Goal: Task Accomplishment & Management: Manage account settings

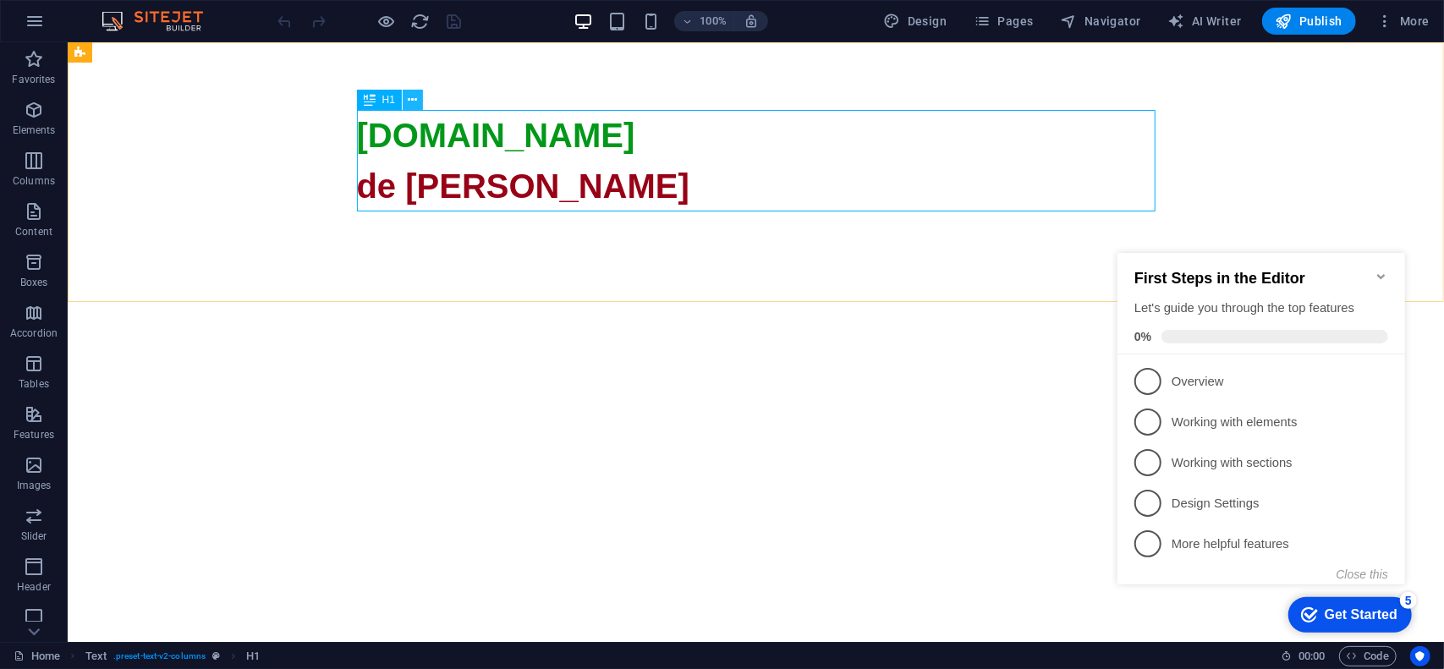
click at [411, 101] on icon at bounding box center [413, 100] width 9 height 18
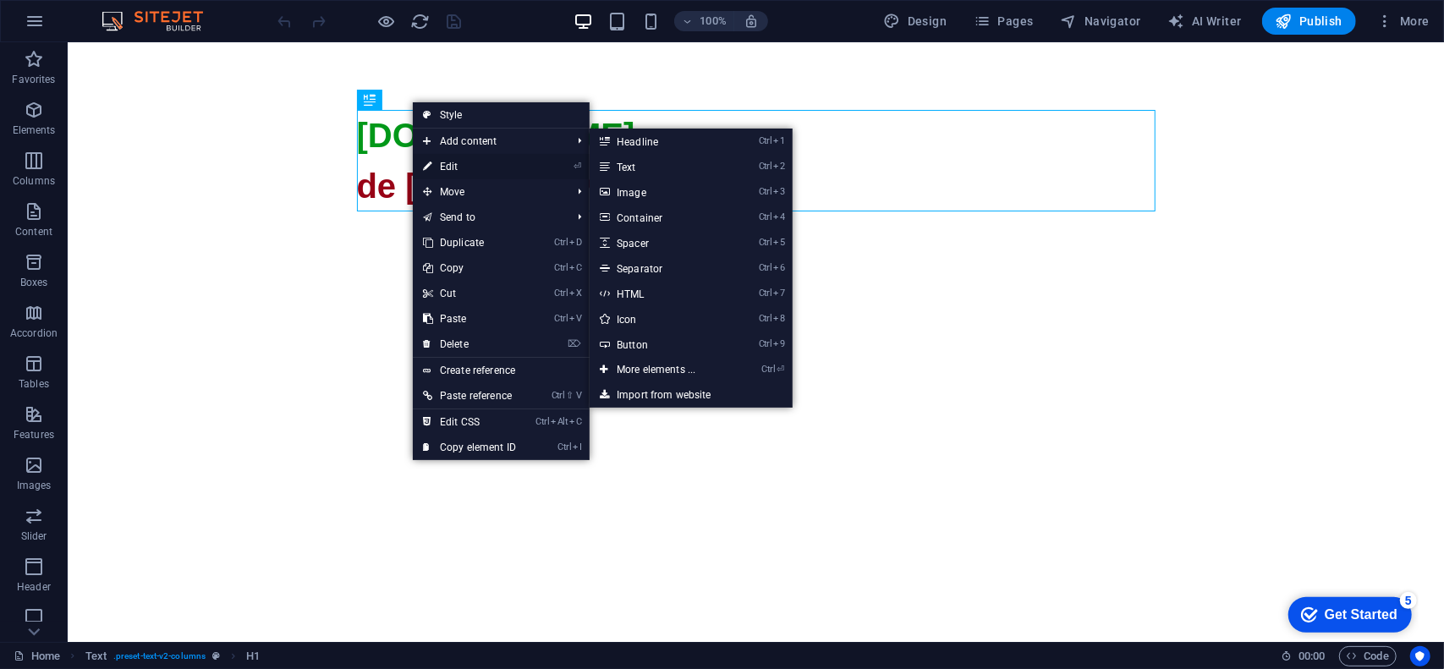
click at [460, 158] on link "⏎ Edit" at bounding box center [469, 166] width 113 height 25
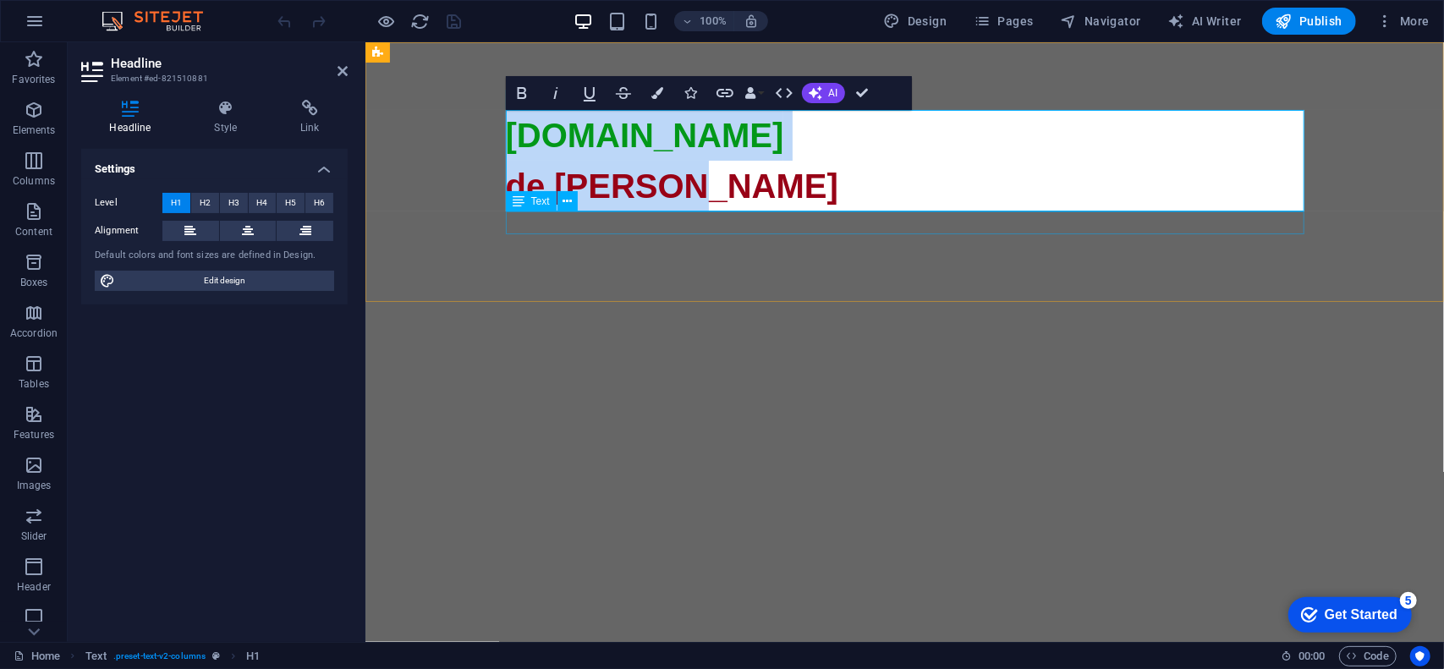
click at [584, 184] on span "de vanzare" at bounding box center [671, 185] width 332 height 37
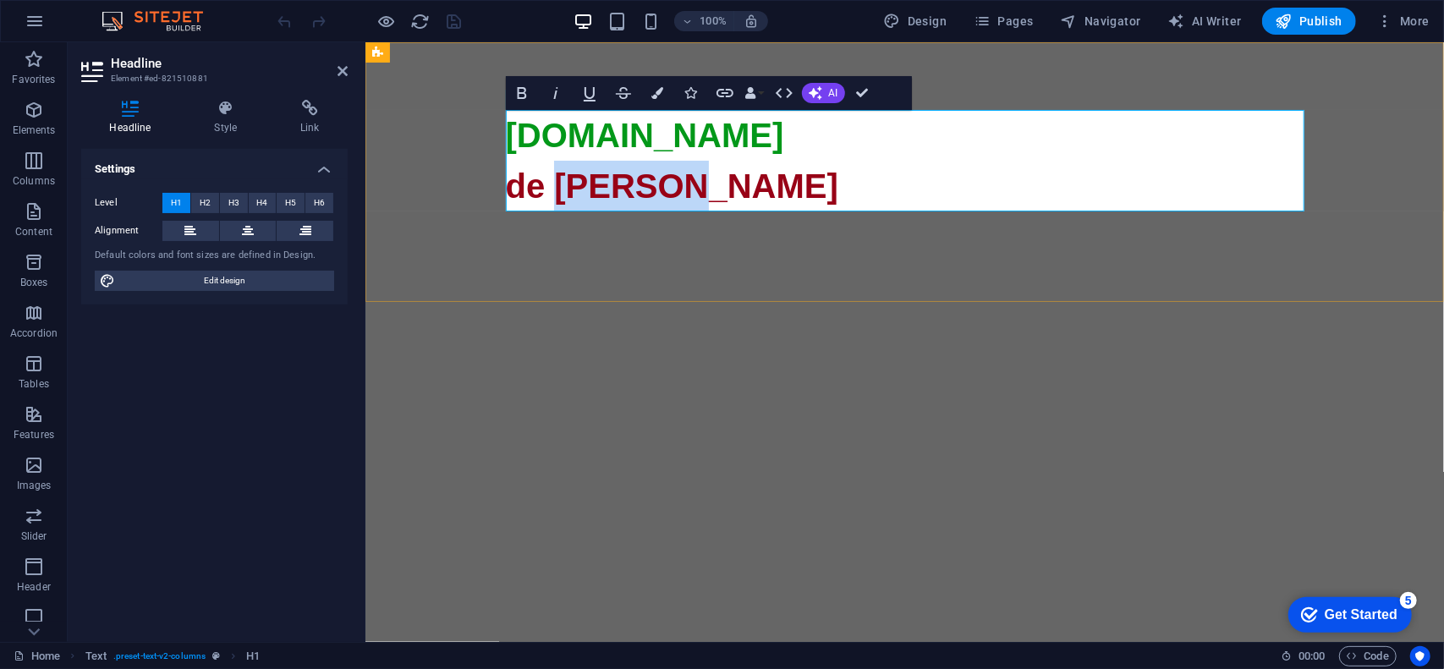
click at [584, 184] on span "de [PERSON_NAME]" at bounding box center [671, 185] width 332 height 37
click at [723, 200] on span "domeniu premium" at bounding box center [652, 185] width 294 height 37
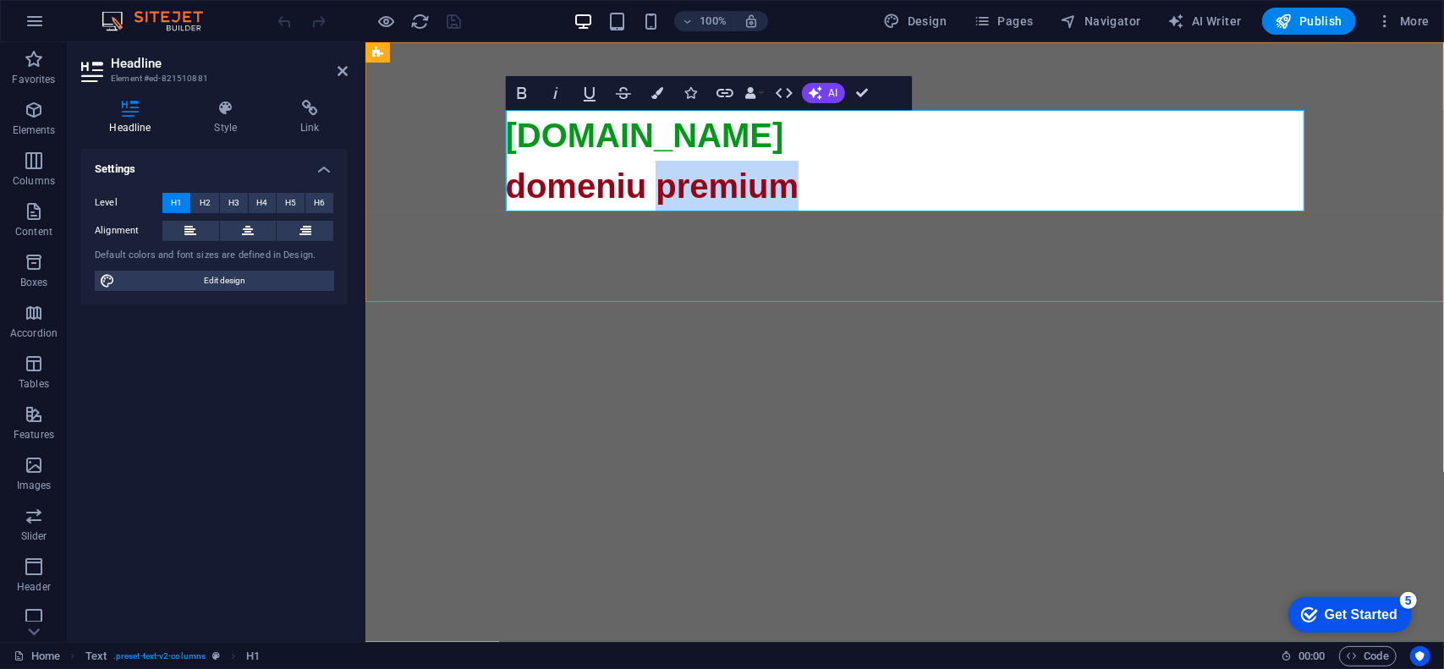
click at [723, 200] on span "domeniu premium" at bounding box center [652, 185] width 294 height 37
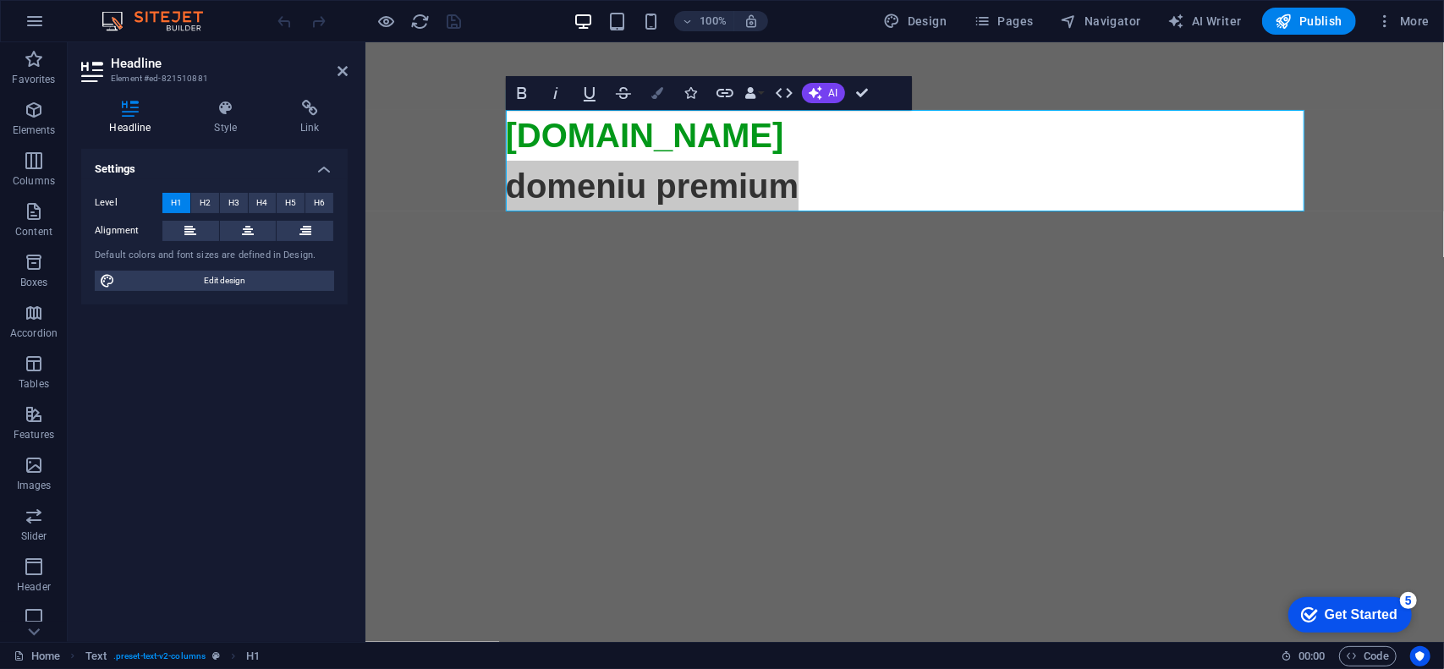
click at [663, 94] on button "Colors" at bounding box center [657, 93] width 32 height 34
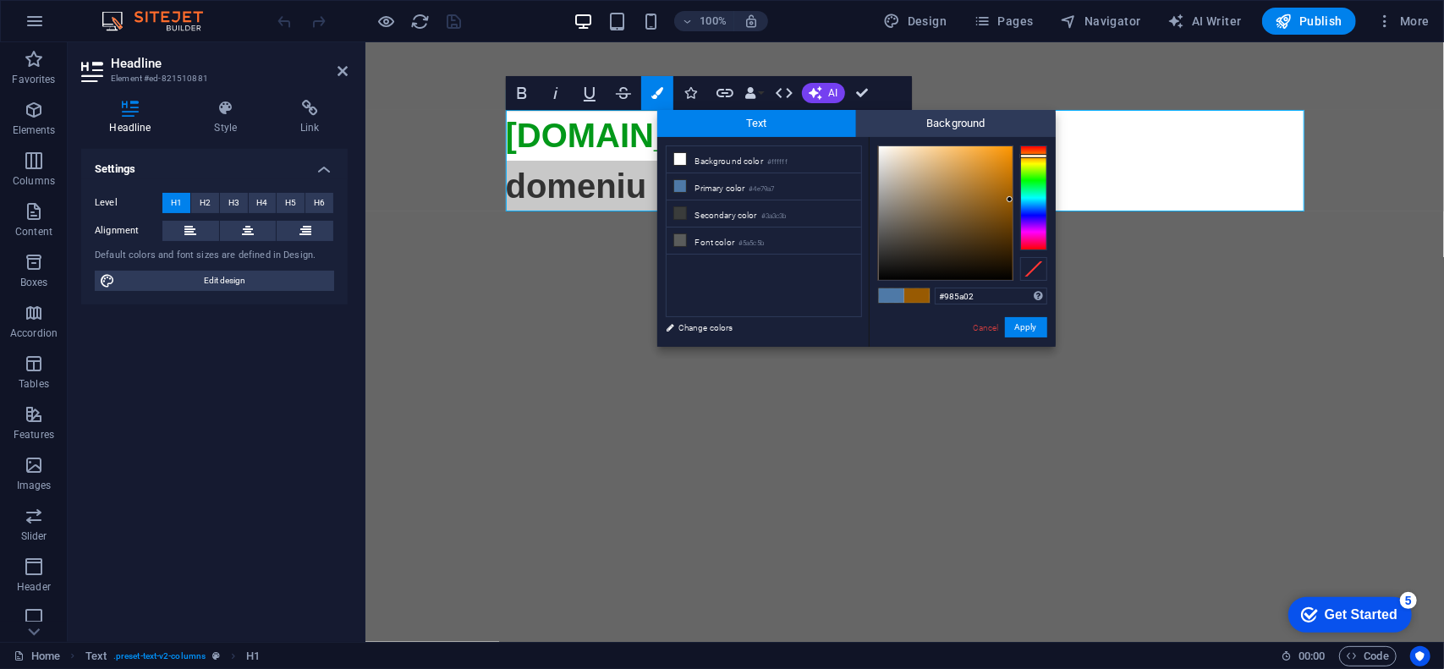
click at [1035, 156] on div at bounding box center [1033, 198] width 27 height 105
click at [1039, 154] on div at bounding box center [1033, 154] width 27 height 4
type input "#e77406"
click at [1008, 158] on div at bounding box center [946, 213] width 134 height 134
click at [1023, 327] on button "Apply" at bounding box center [1026, 327] width 42 height 20
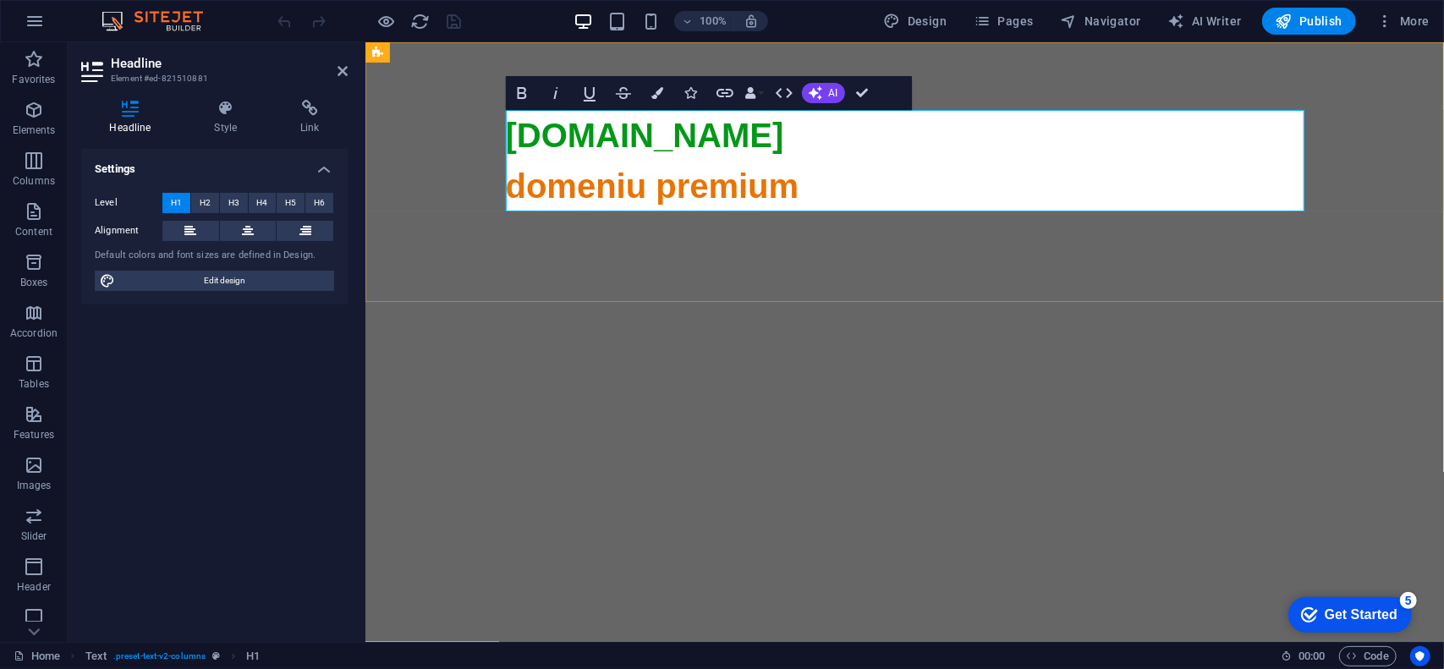
click at [769, 173] on span "domeniu premium" at bounding box center [652, 185] width 294 height 37
click at [1415, 23] on span "More" at bounding box center [1402, 21] width 53 height 17
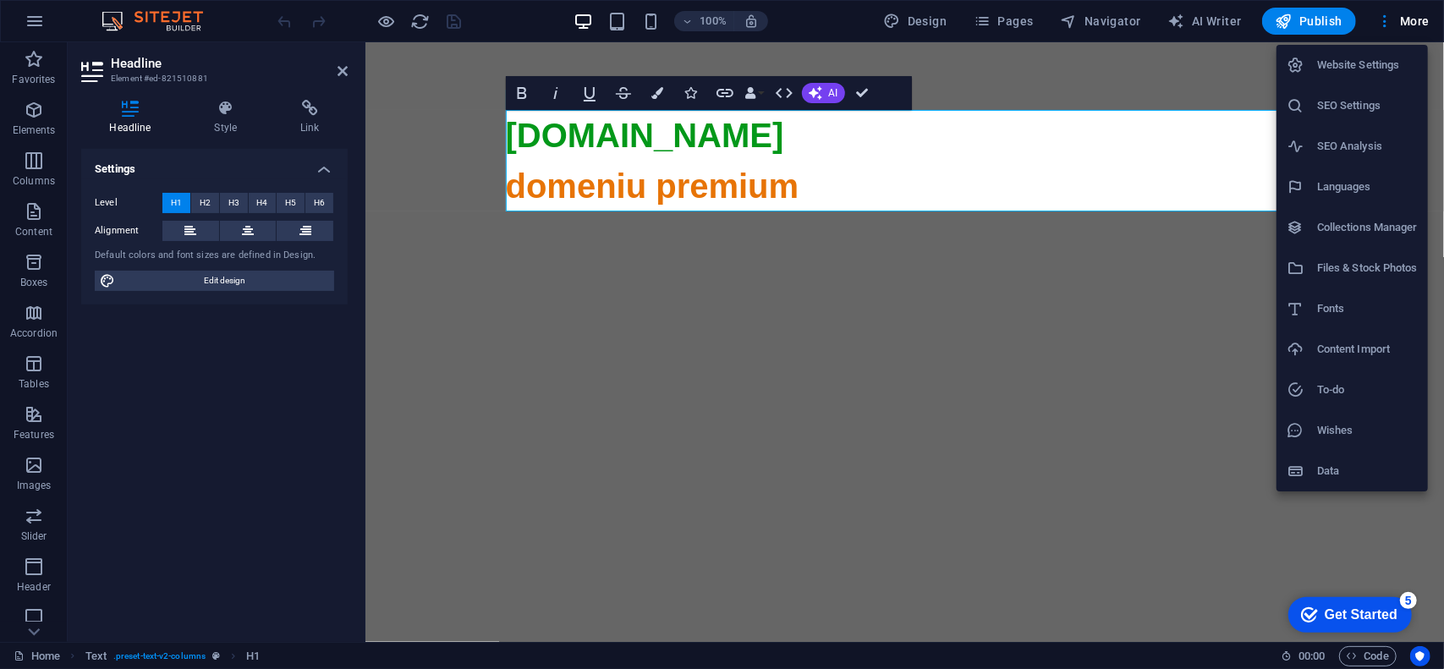
click at [1353, 114] on h6 "SEO Settings" at bounding box center [1367, 106] width 101 height 20
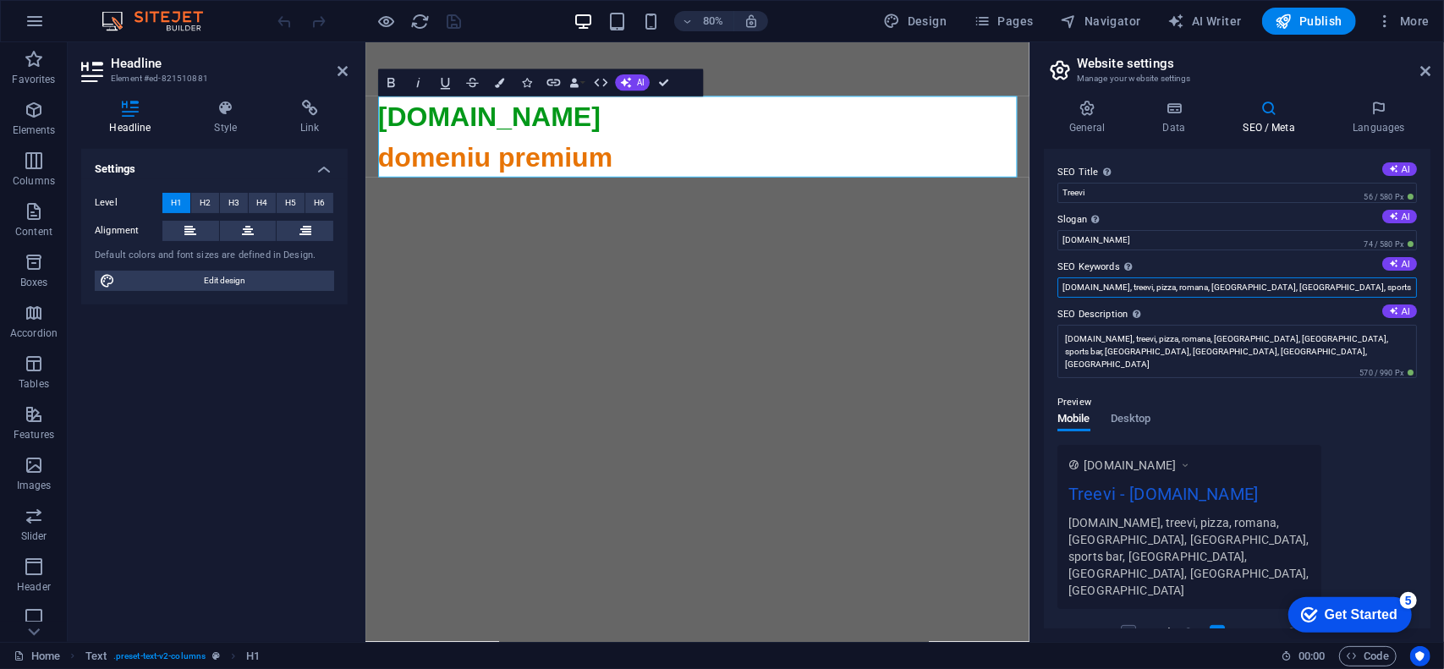
drag, startPoint x: 1147, startPoint y: 288, endPoint x: 1443, endPoint y: 295, distance: 296.2
click at [1443, 295] on div "General Data SEO / Meta Languages Website name treevi.ro Logo Drag files here, …" at bounding box center [1237, 364] width 414 height 556
type input "treevi.ro, treevi, pizza"
click at [1239, 407] on div "Preview" at bounding box center [1238, 403] width 360 height 20
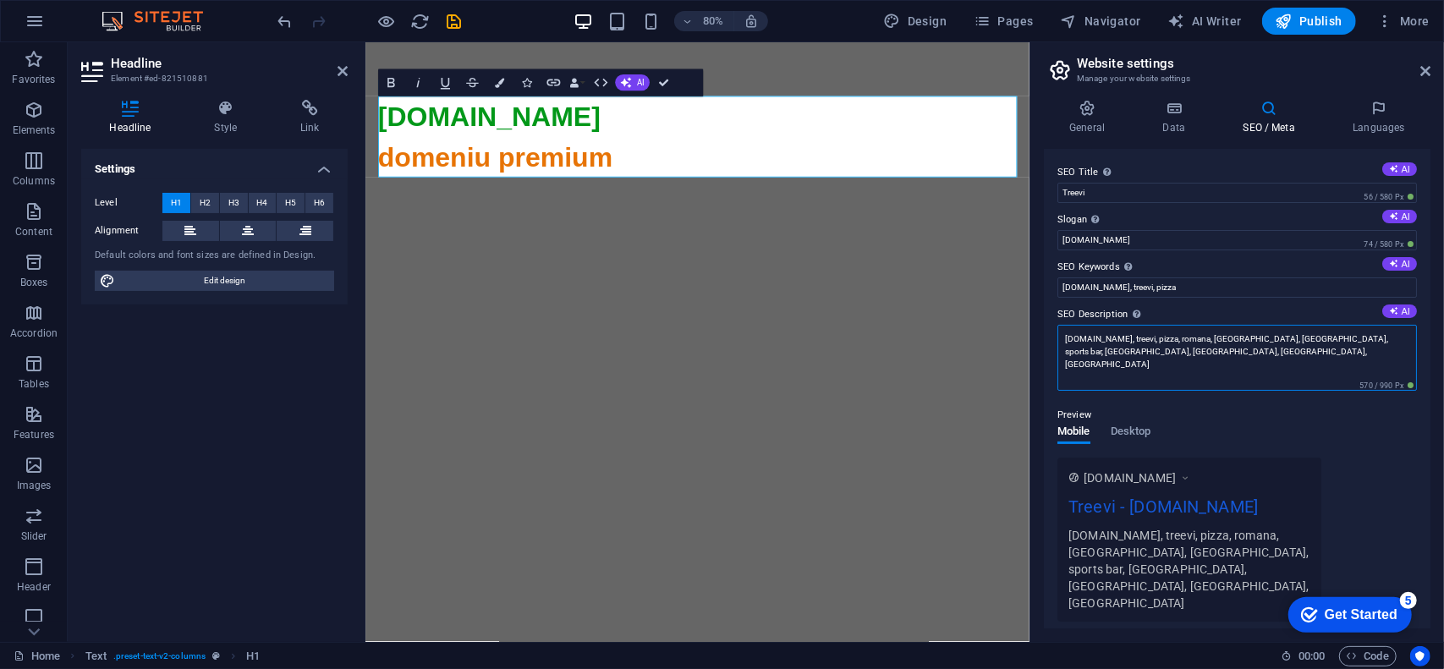
drag, startPoint x: 1195, startPoint y: 341, endPoint x: 1443, endPoint y: 380, distance: 251.8
click at [1443, 380] on div "General Data SEO / Meta Languages Website name treevi.ro Logo Drag files here, …" at bounding box center [1237, 364] width 414 height 556
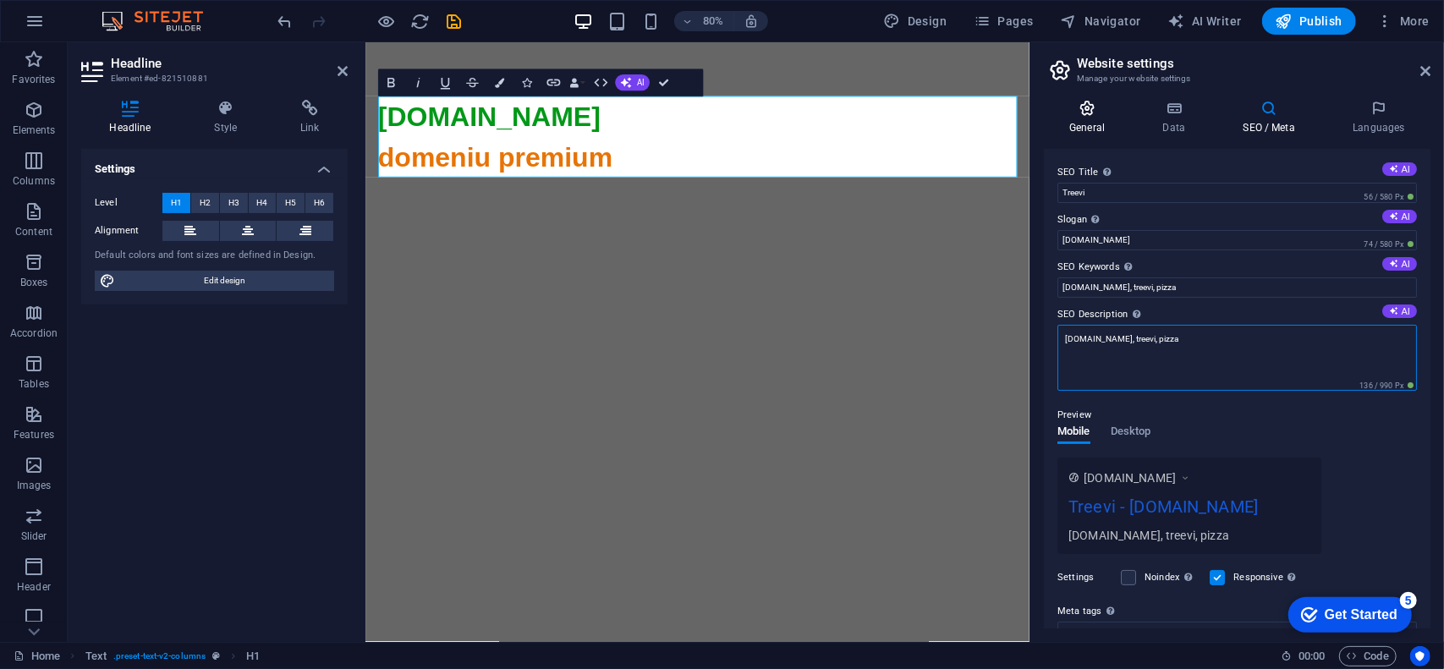
type textarea "treevi.ro, treevi, pizza"
click at [1098, 112] on icon at bounding box center [1087, 108] width 86 height 17
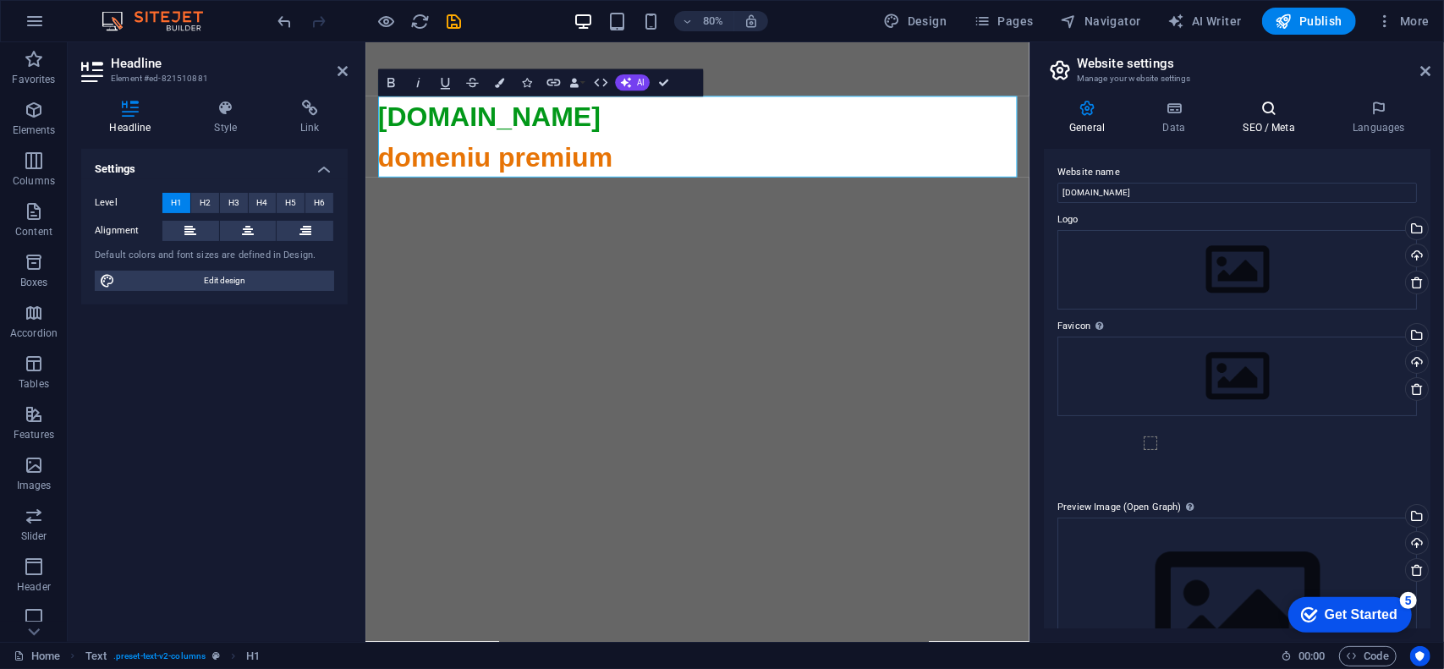
click at [1289, 115] on icon at bounding box center [1268, 108] width 103 height 17
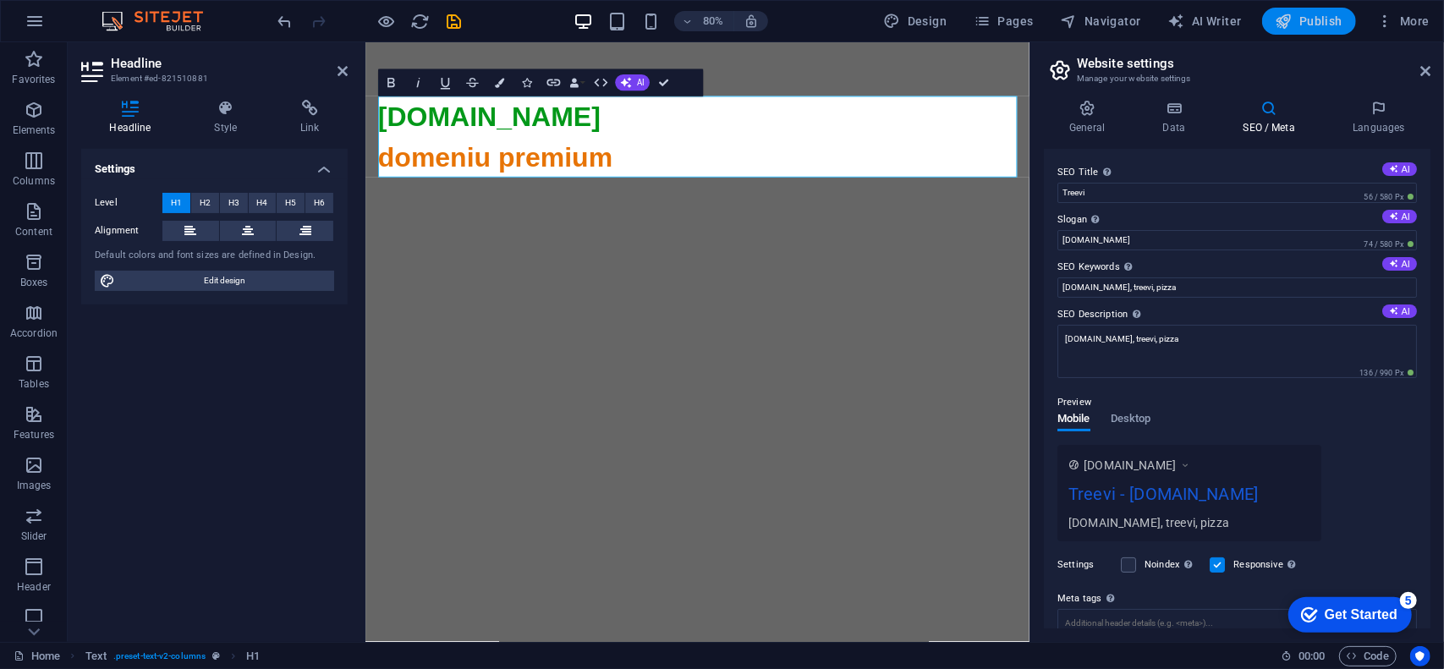
click at [1313, 24] on span "Publish" at bounding box center [1309, 21] width 67 height 17
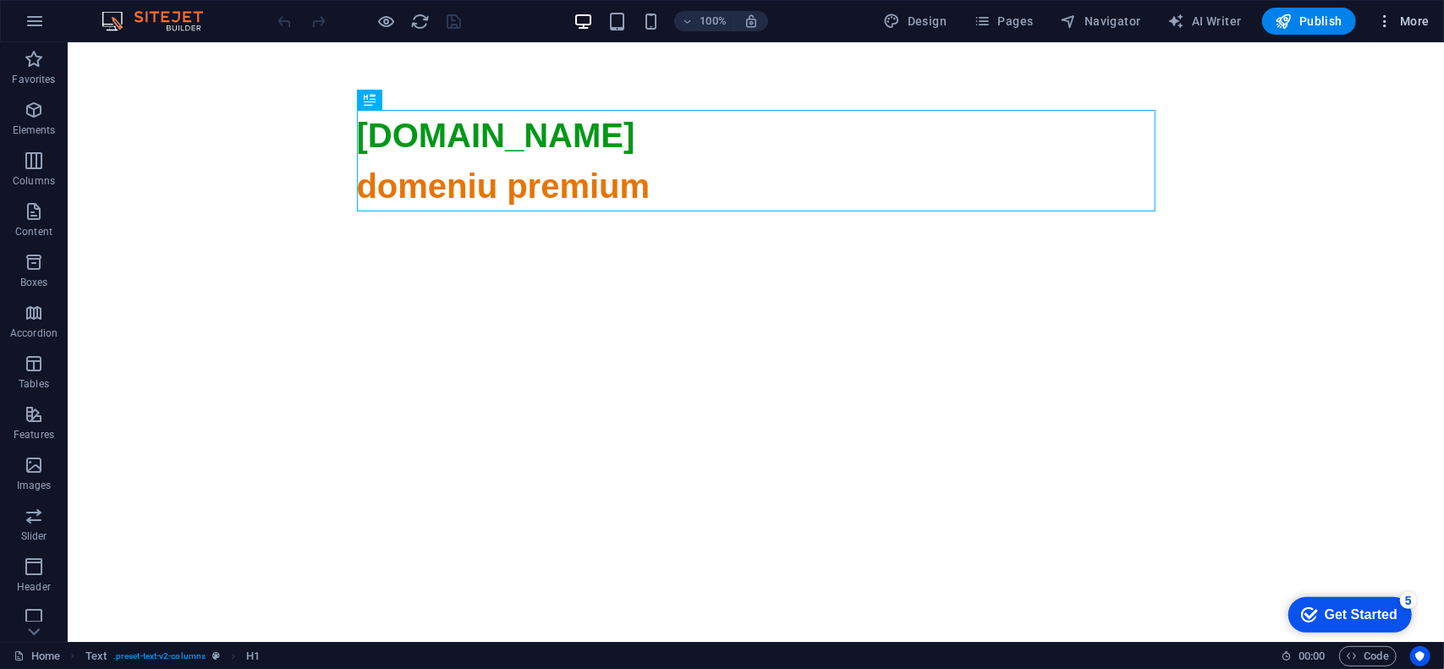
click at [1401, 28] on span "More" at bounding box center [1402, 21] width 53 height 17
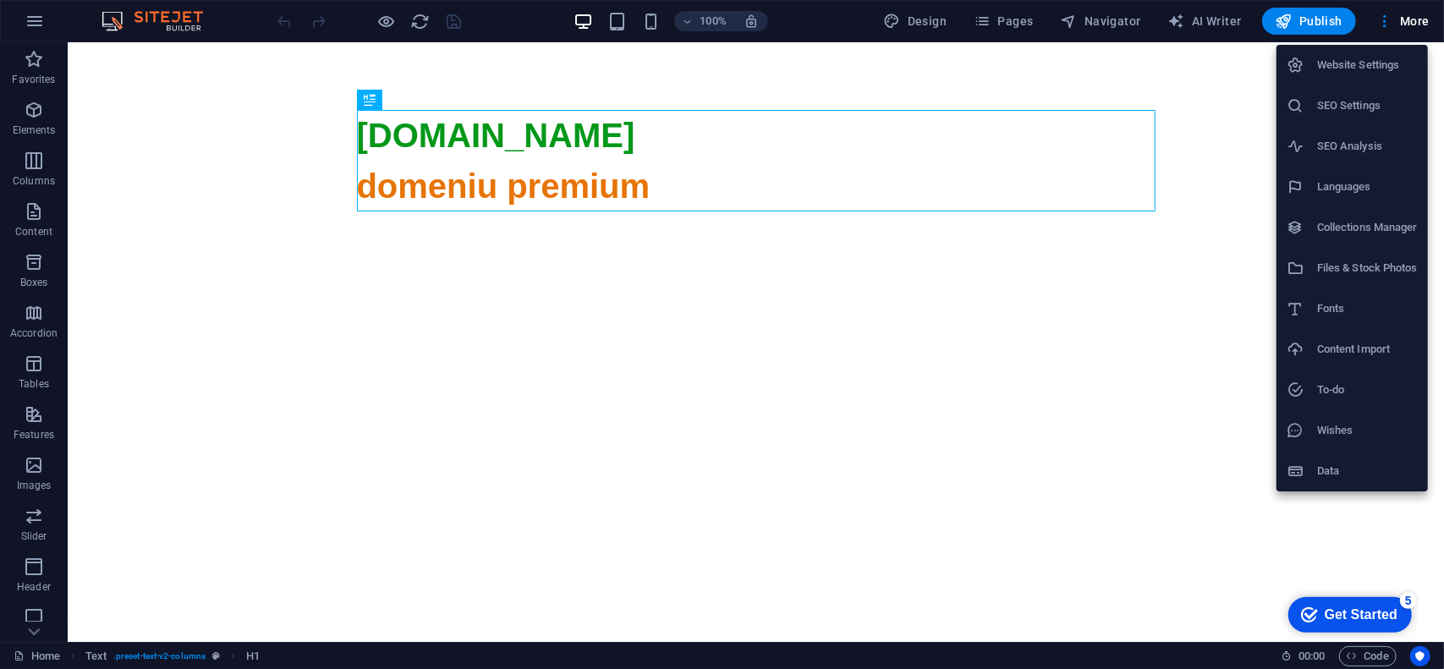
click at [1362, 97] on h6 "SEO Settings" at bounding box center [1367, 106] width 101 height 20
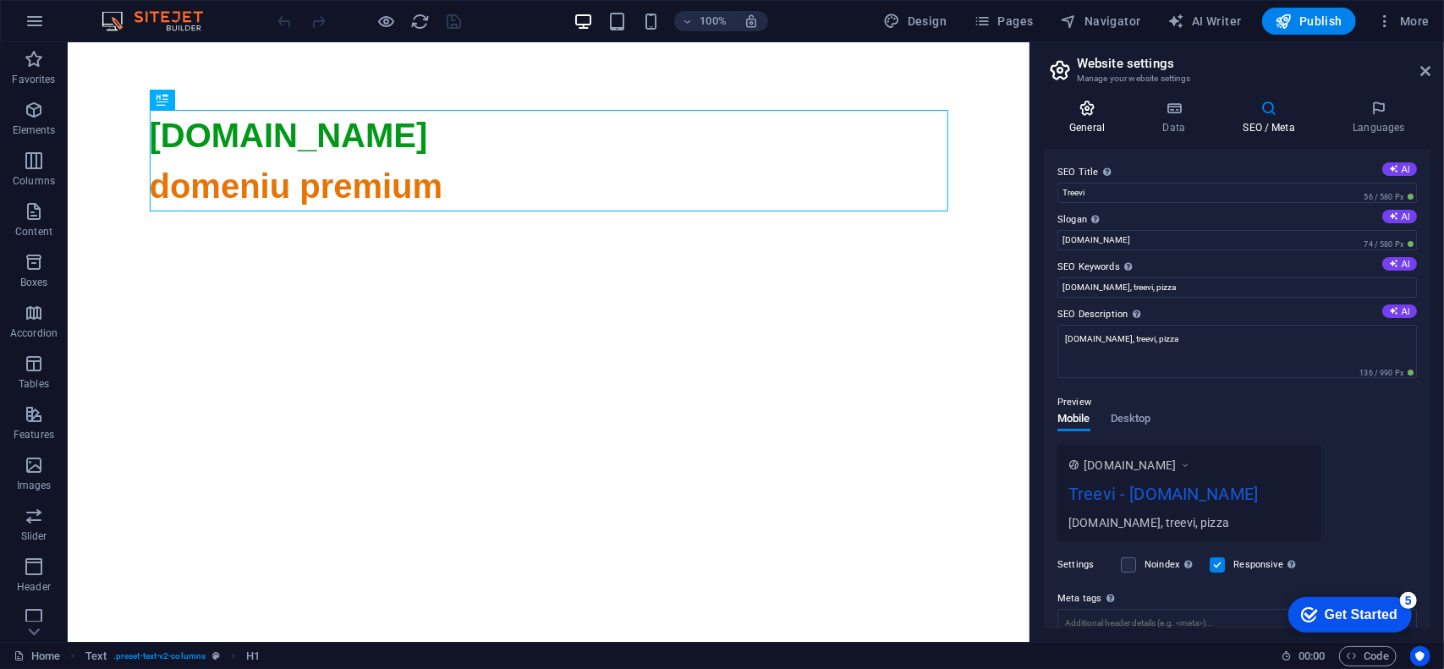
click at [1095, 112] on icon at bounding box center [1087, 108] width 86 height 17
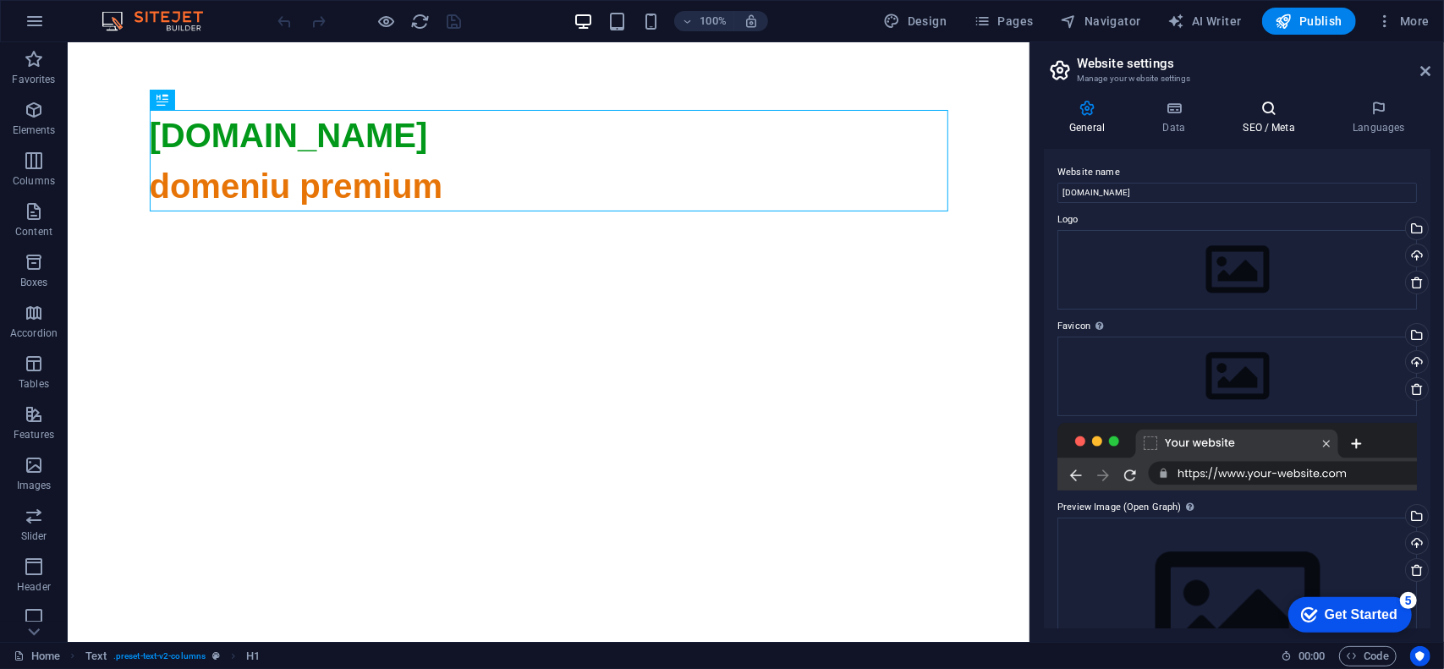
click at [1264, 113] on icon at bounding box center [1268, 108] width 103 height 17
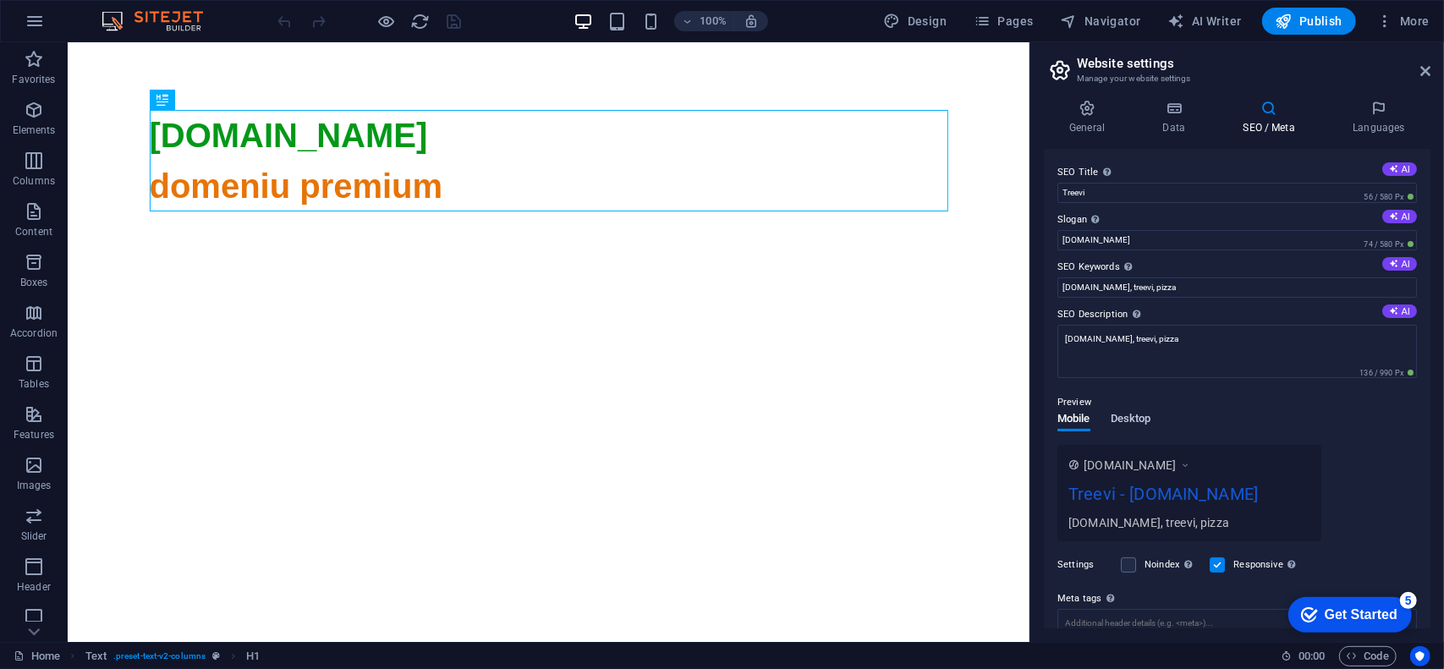
click at [1129, 417] on span "Desktop" at bounding box center [1131, 421] width 41 height 24
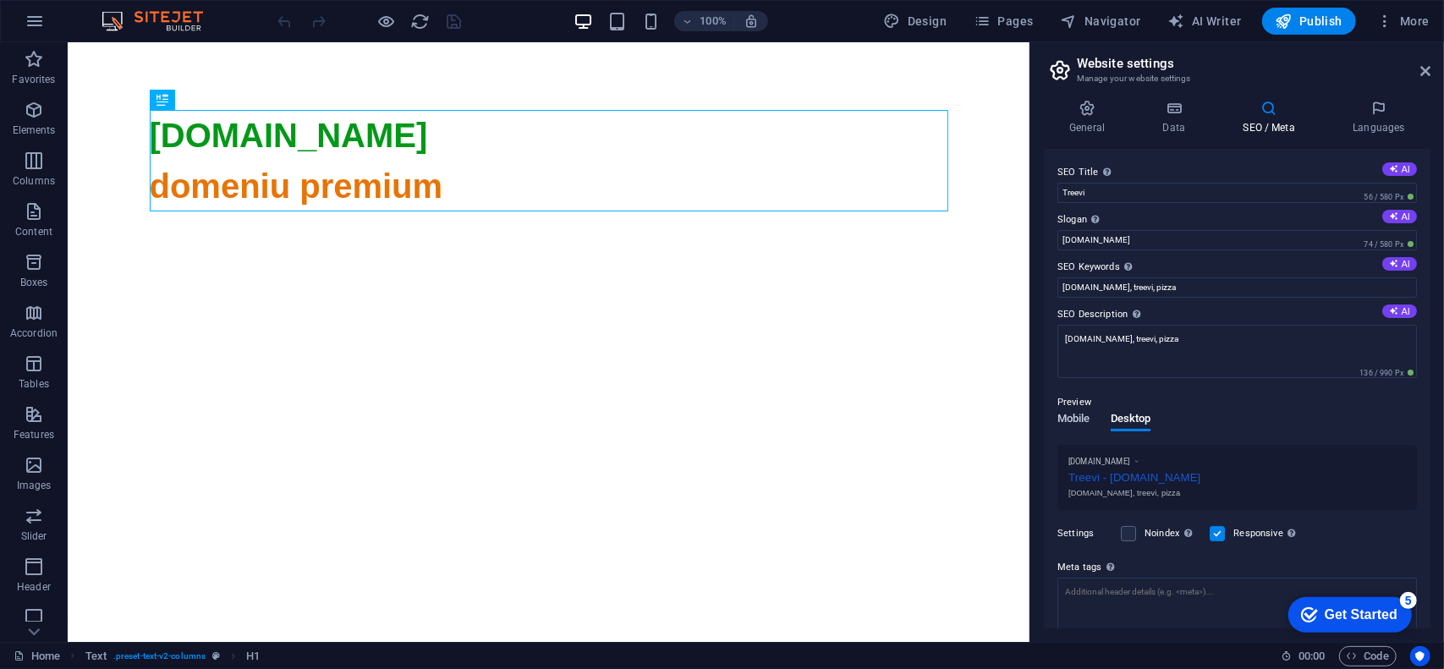
click at [1073, 413] on span "Mobile" at bounding box center [1074, 421] width 33 height 24
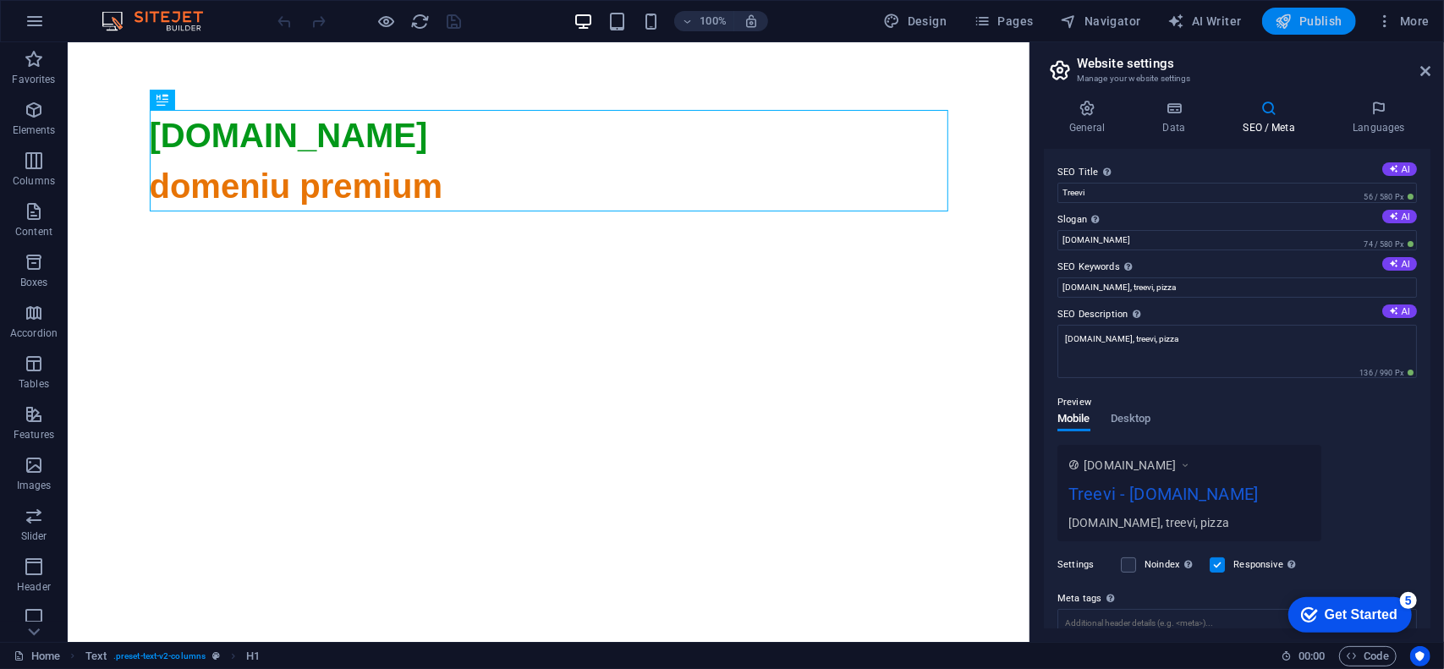
click at [1316, 26] on span "Publish" at bounding box center [1309, 21] width 67 height 17
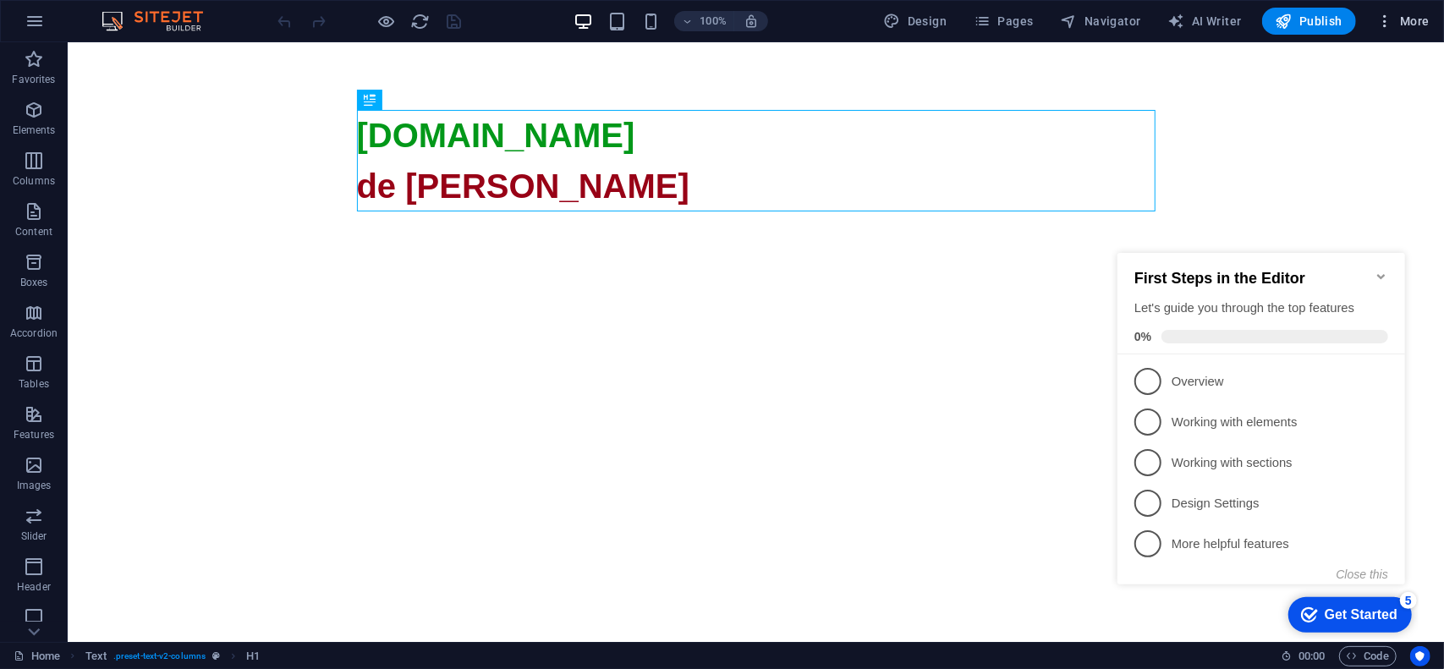
click at [1420, 21] on span "More" at bounding box center [1402, 21] width 53 height 17
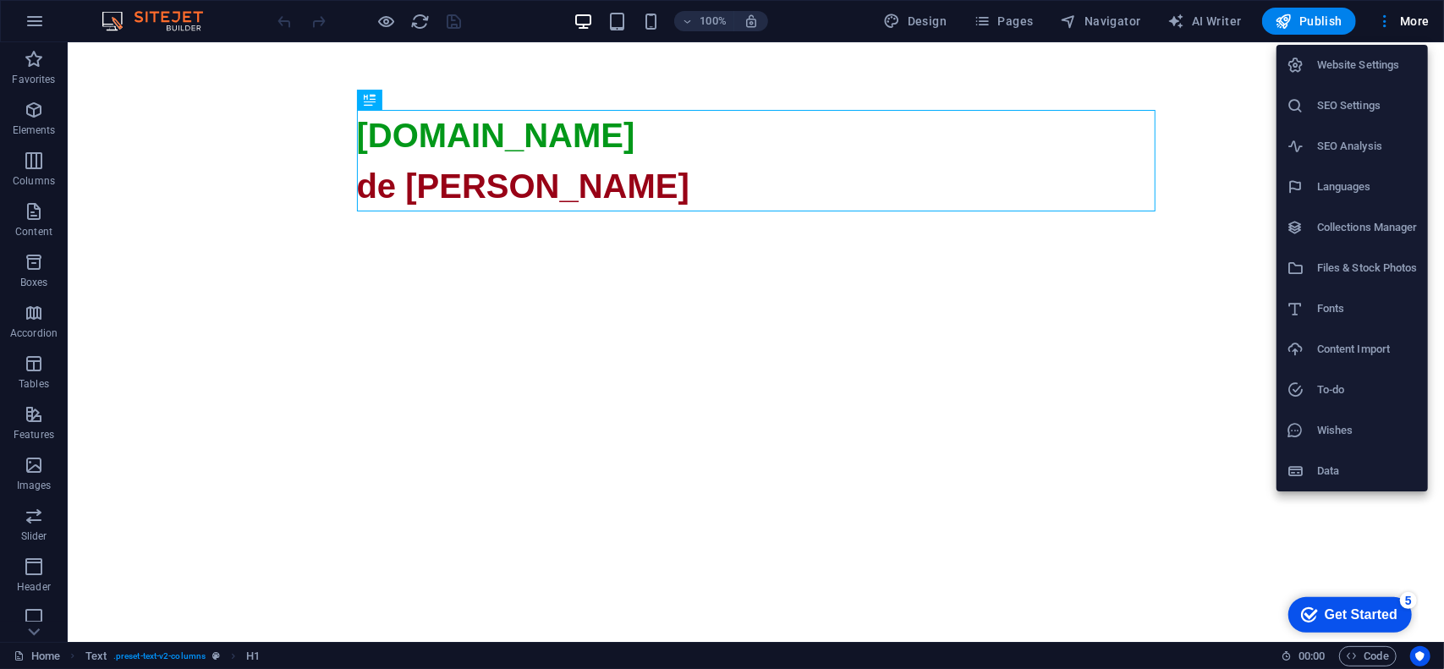
click at [448, 145] on div at bounding box center [722, 334] width 1444 height 669
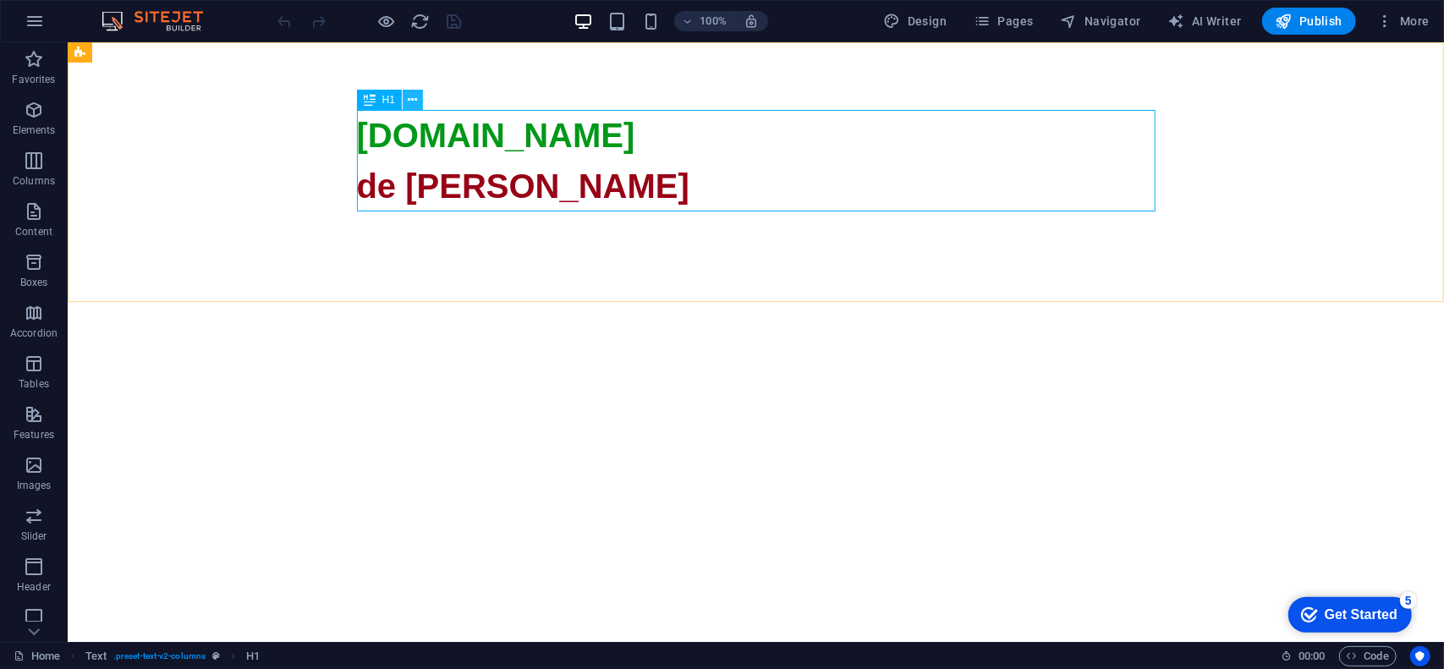
click at [415, 97] on icon at bounding box center [413, 100] width 9 height 18
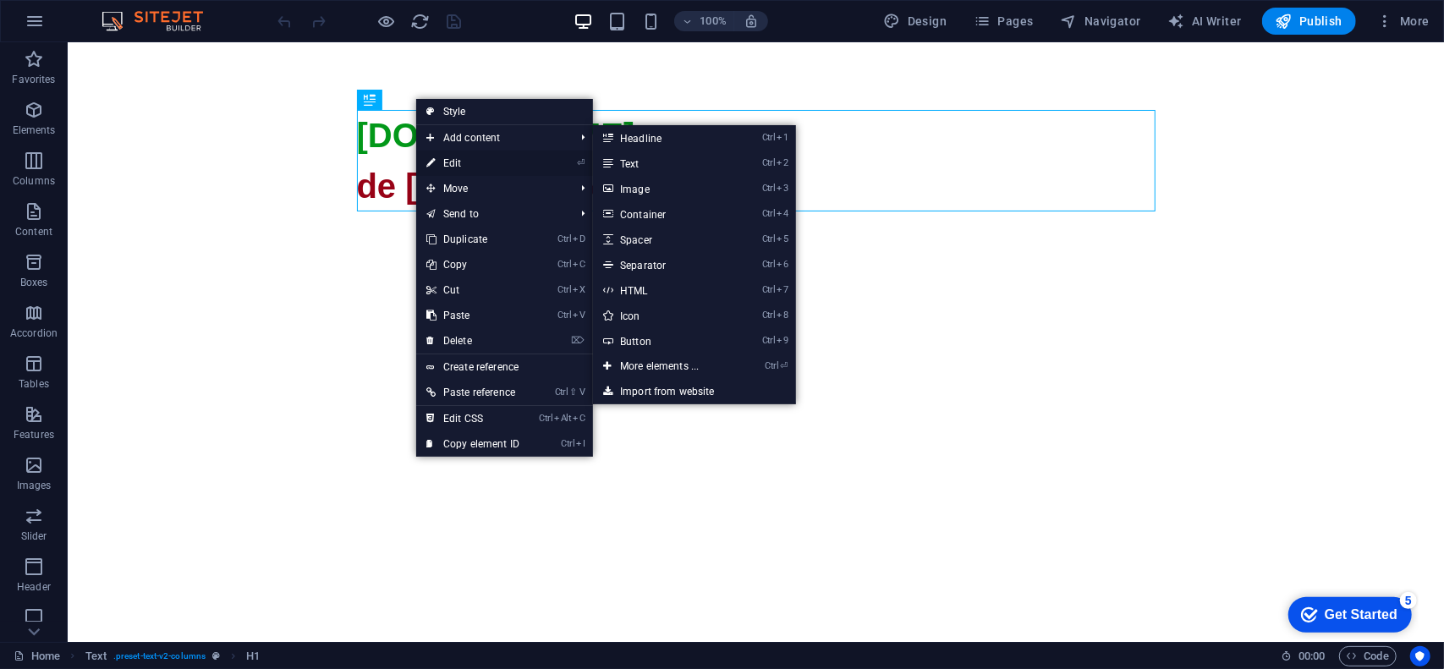
click at [491, 160] on link "⏎ Edit" at bounding box center [472, 163] width 113 height 25
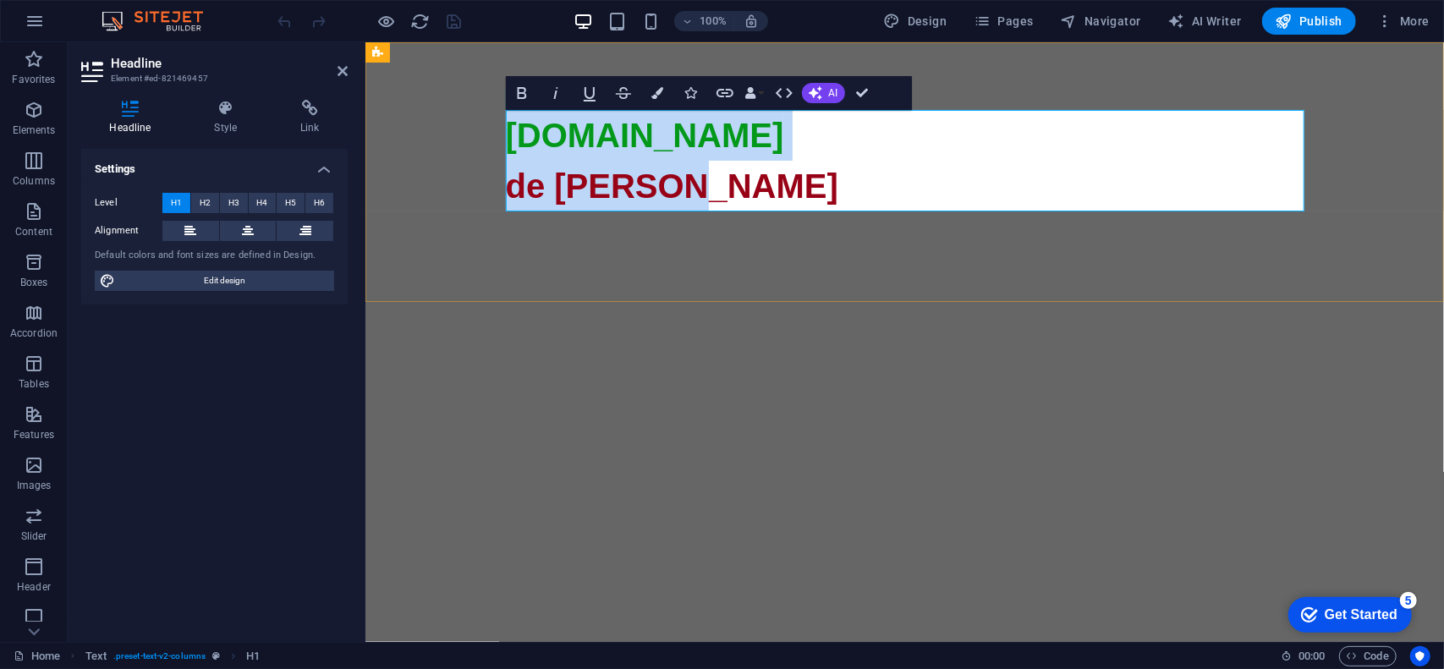
click at [612, 195] on span "de vanzare" at bounding box center [671, 185] width 332 height 37
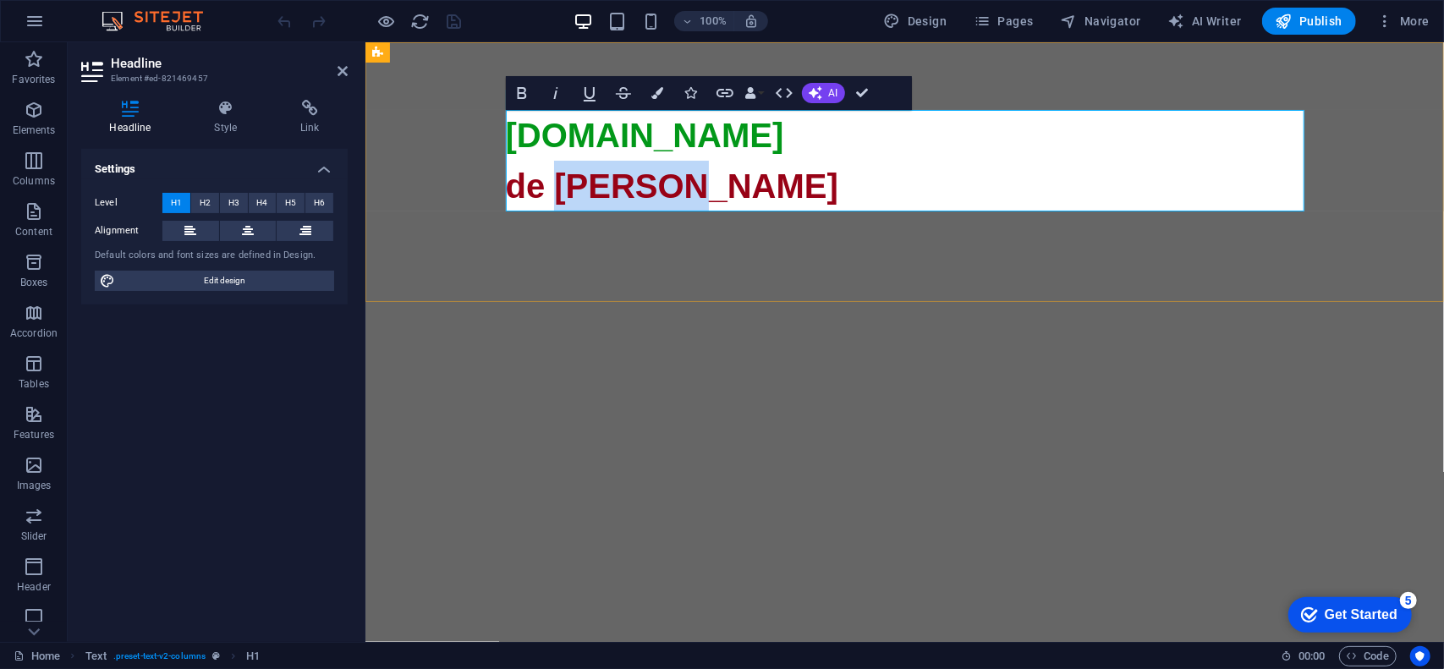
click at [612, 195] on span "de vanzare" at bounding box center [671, 185] width 332 height 37
click at [720, 199] on span "domeniu premium" at bounding box center [652, 185] width 294 height 37
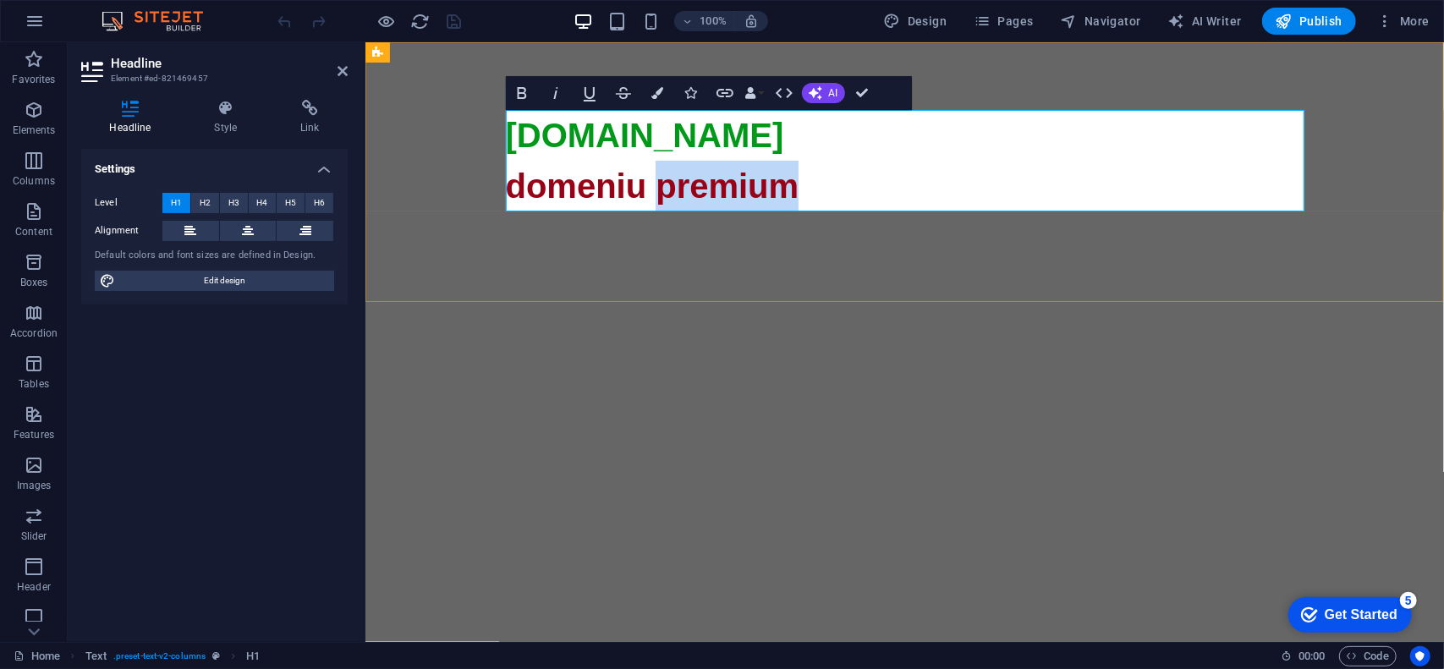
click at [720, 199] on span "domeniu premium" at bounding box center [652, 185] width 294 height 37
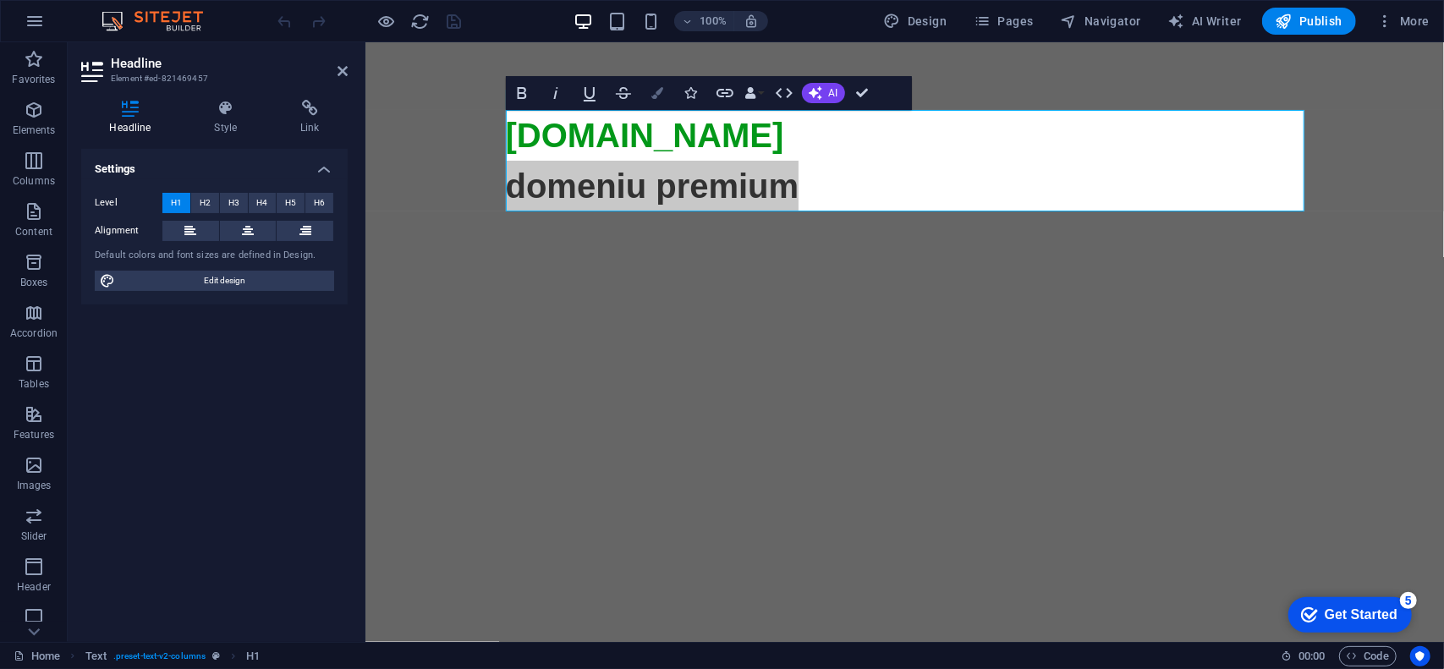
click at [668, 94] on button "Colors" at bounding box center [657, 93] width 32 height 34
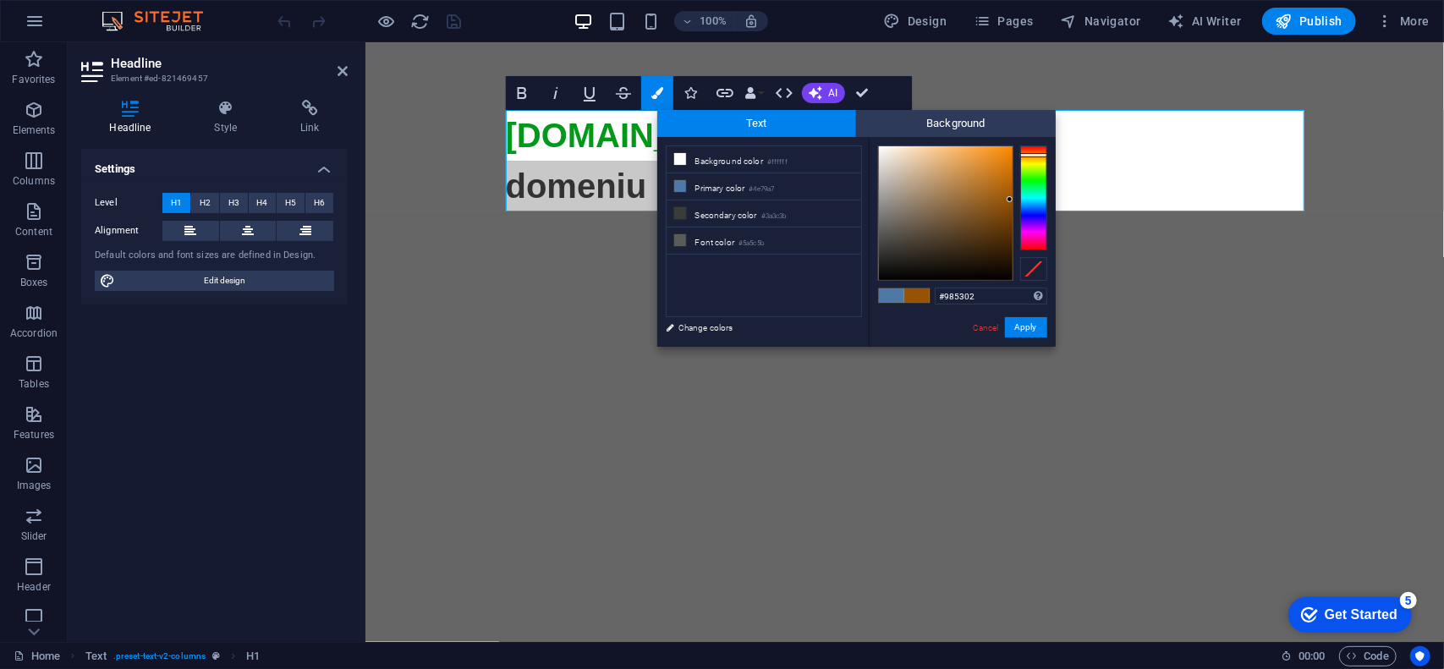
click at [1031, 155] on div at bounding box center [1033, 198] width 27 height 105
click at [1010, 150] on div at bounding box center [946, 213] width 134 height 134
click at [1034, 153] on div at bounding box center [1033, 153] width 27 height 4
type input "#e06504"
click at [1009, 162] on div at bounding box center [946, 213] width 134 height 134
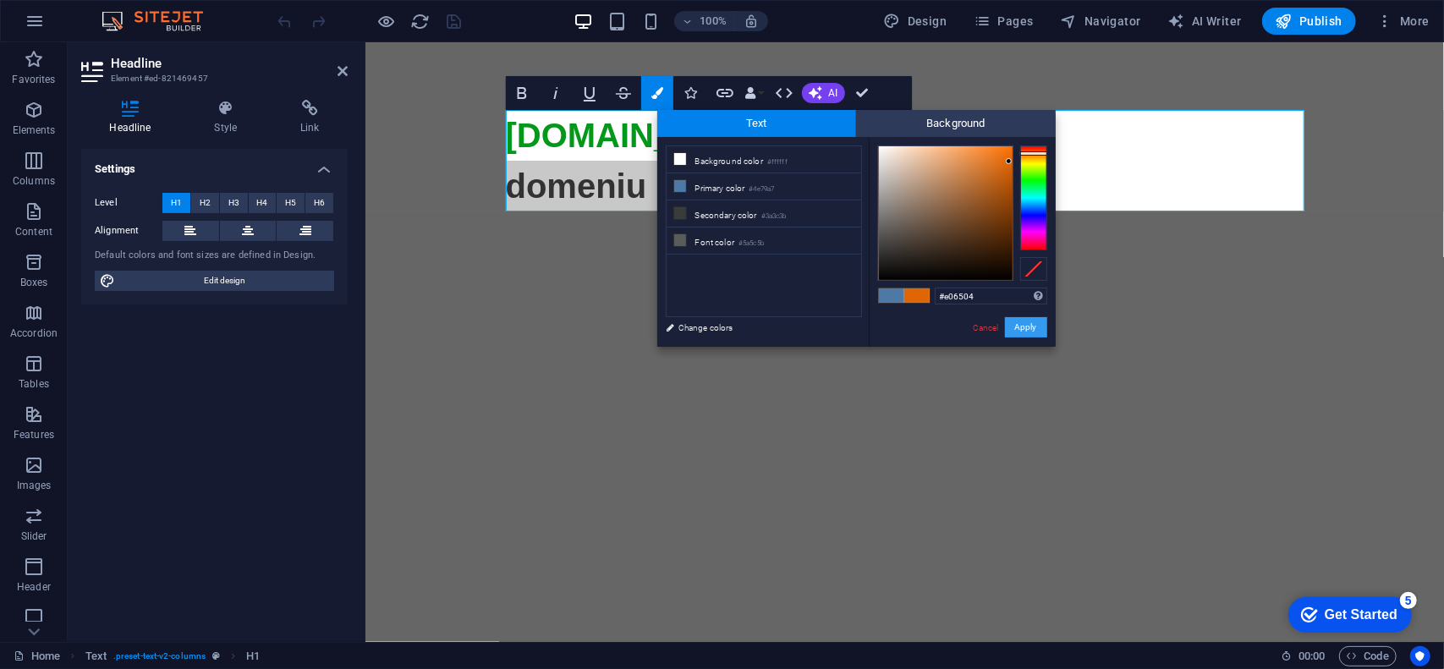
click at [1029, 329] on button "Apply" at bounding box center [1026, 327] width 42 height 20
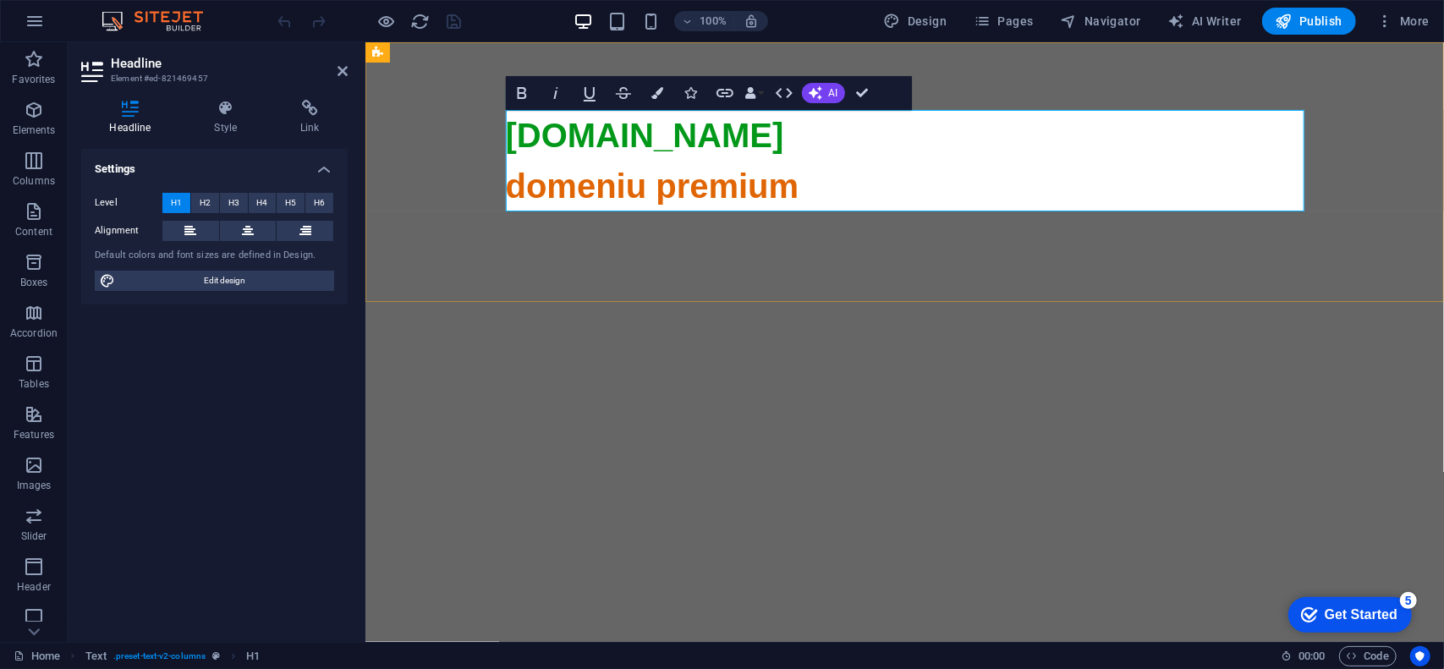
click at [818, 211] on icon at bounding box center [904, 610] width 799 height 799
click at [1399, 13] on span "More" at bounding box center [1402, 21] width 53 height 17
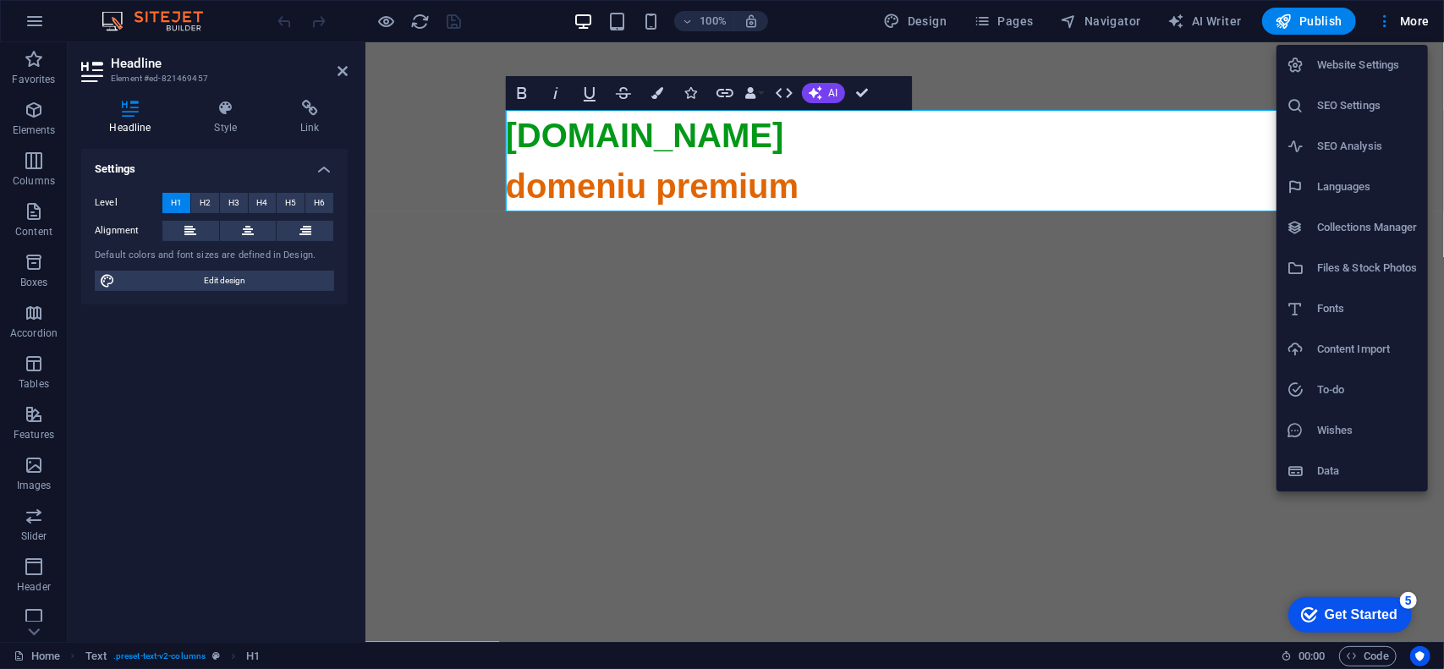
click at [1350, 105] on h6 "SEO Settings" at bounding box center [1367, 106] width 101 height 20
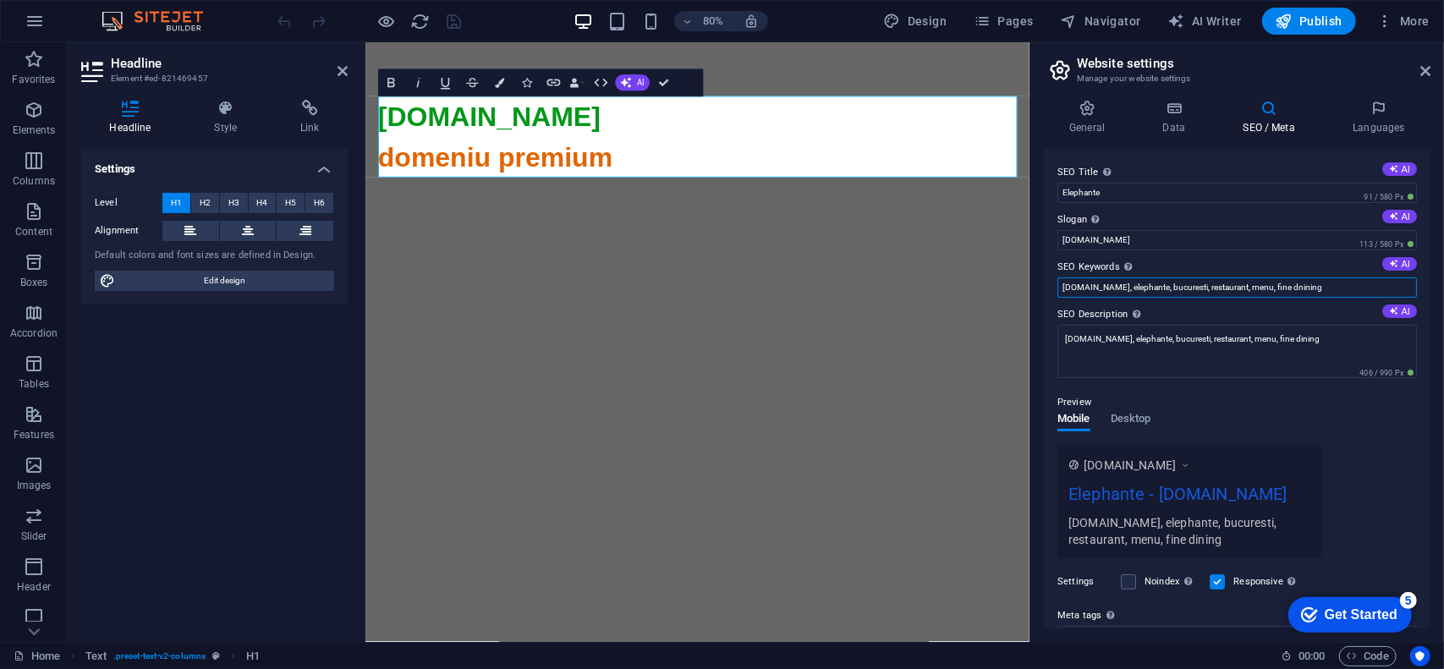
click at [1162, 287] on input "elephante.ro, elephante, bucuresti, restaurant, menu, fine dnining" at bounding box center [1238, 287] width 360 height 20
click at [1162, 288] on input "elephante.ro, elephante, bucuresti, restaurant, menu, fine dnining" at bounding box center [1238, 287] width 360 height 20
drag, startPoint x: 1218, startPoint y: 287, endPoint x: 1311, endPoint y: 287, distance: 92.2
click at [1311, 287] on input "elephante.ro, elephante, , restaurant, menu, fine dnining" at bounding box center [1238, 287] width 360 height 20
click at [1157, 288] on input "elephante.ro, elephante, , restaurant," at bounding box center [1238, 287] width 360 height 20
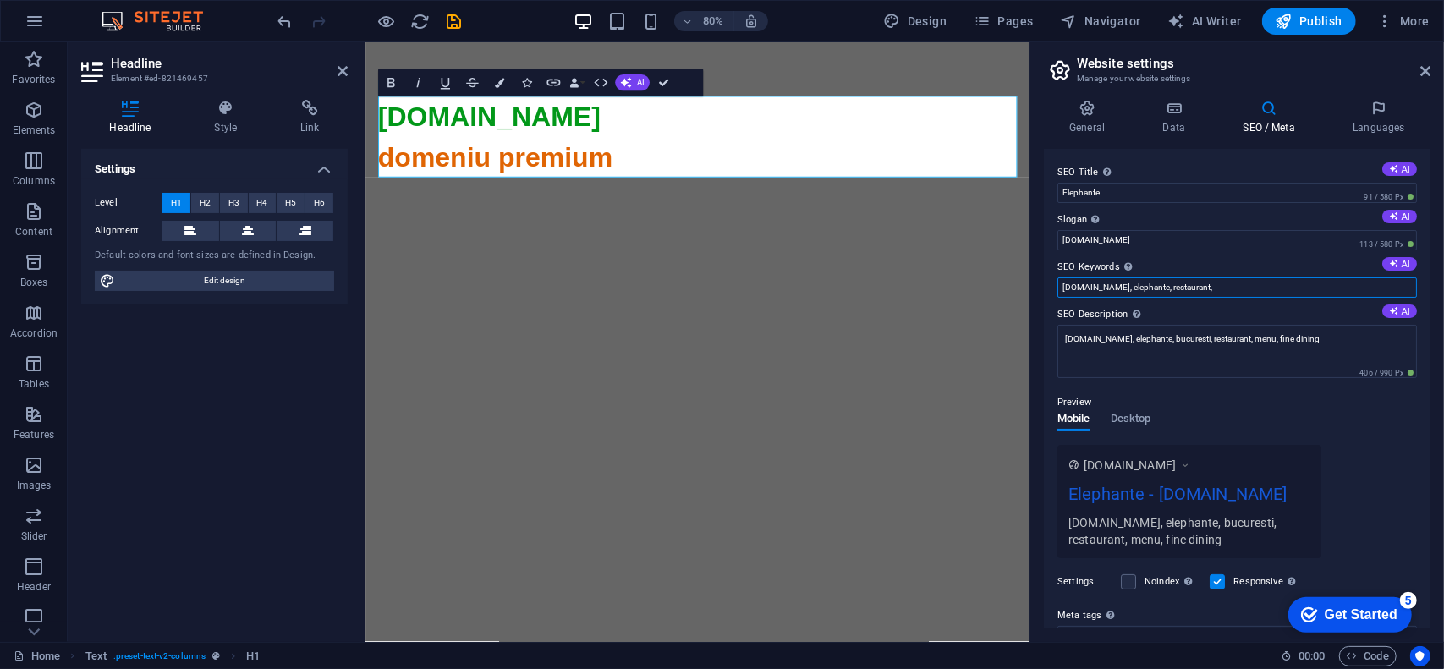
click at [1217, 283] on input "elephante.ro, elephante, restaurant," at bounding box center [1238, 287] width 360 height 20
click at [1225, 283] on input "elephante.ro, elephante, restaurant" at bounding box center [1238, 287] width 360 height 20
type input "elephante.ro, elephante, restaurant"
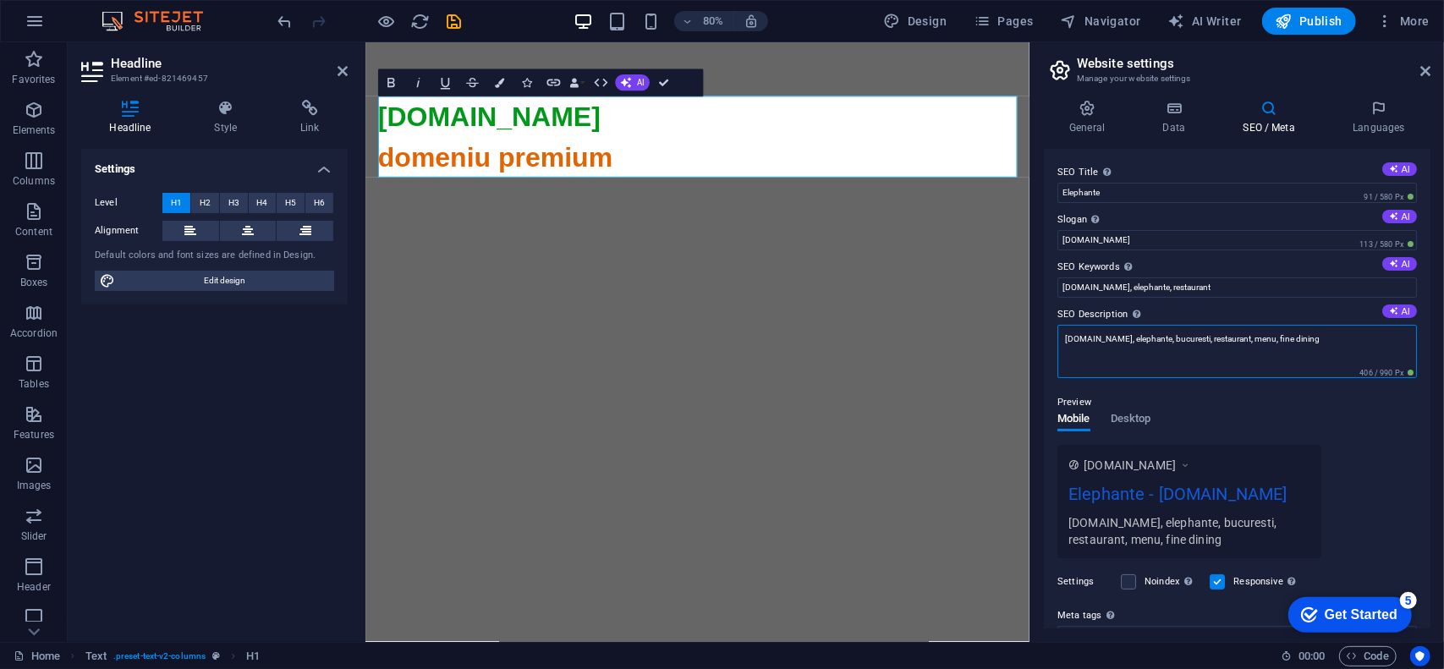
click at [1257, 338] on textarea "elephante.ro, elephante, bucuresti, restaurant, menu, fine dining" at bounding box center [1238, 351] width 360 height 53
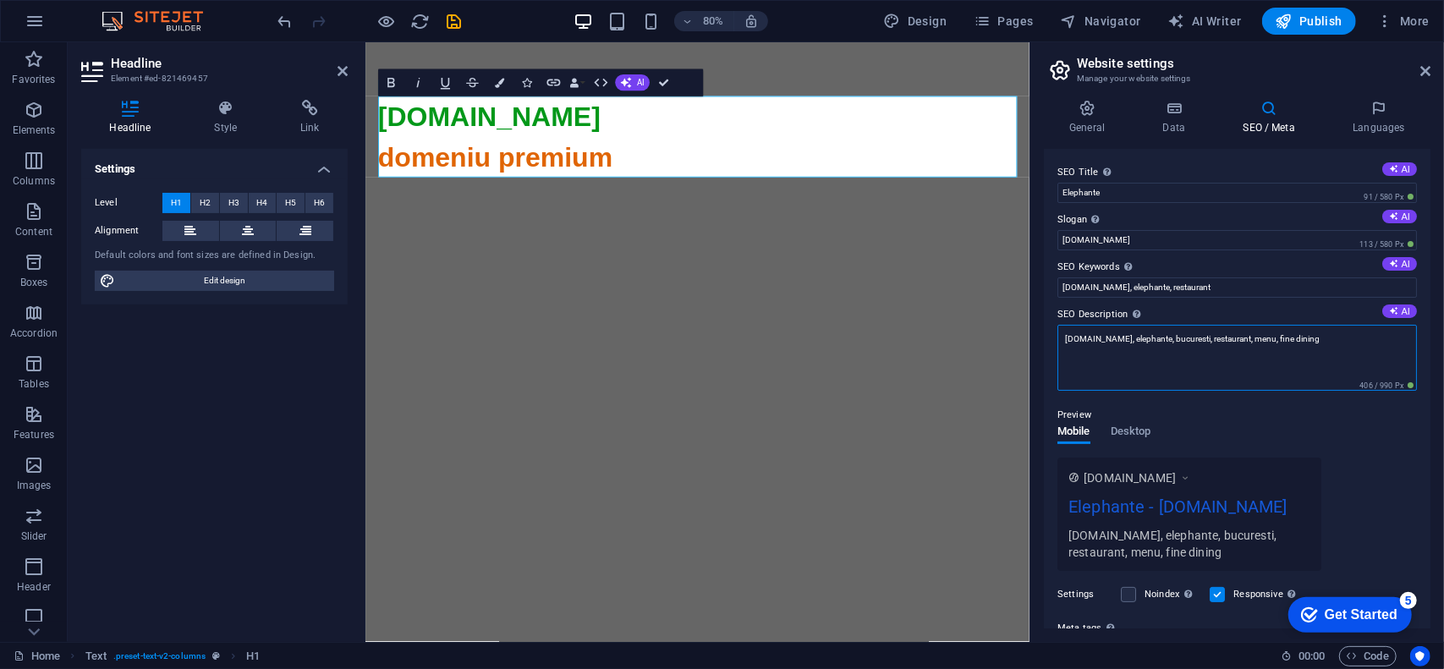
click at [1257, 338] on textarea "elephante.ro, elephante, bucuresti, restaurant, menu, fine dining" at bounding box center [1238, 358] width 360 height 66
paste textarea "restaurant"
type textarea "elephante.ro, elephante, restaurant"
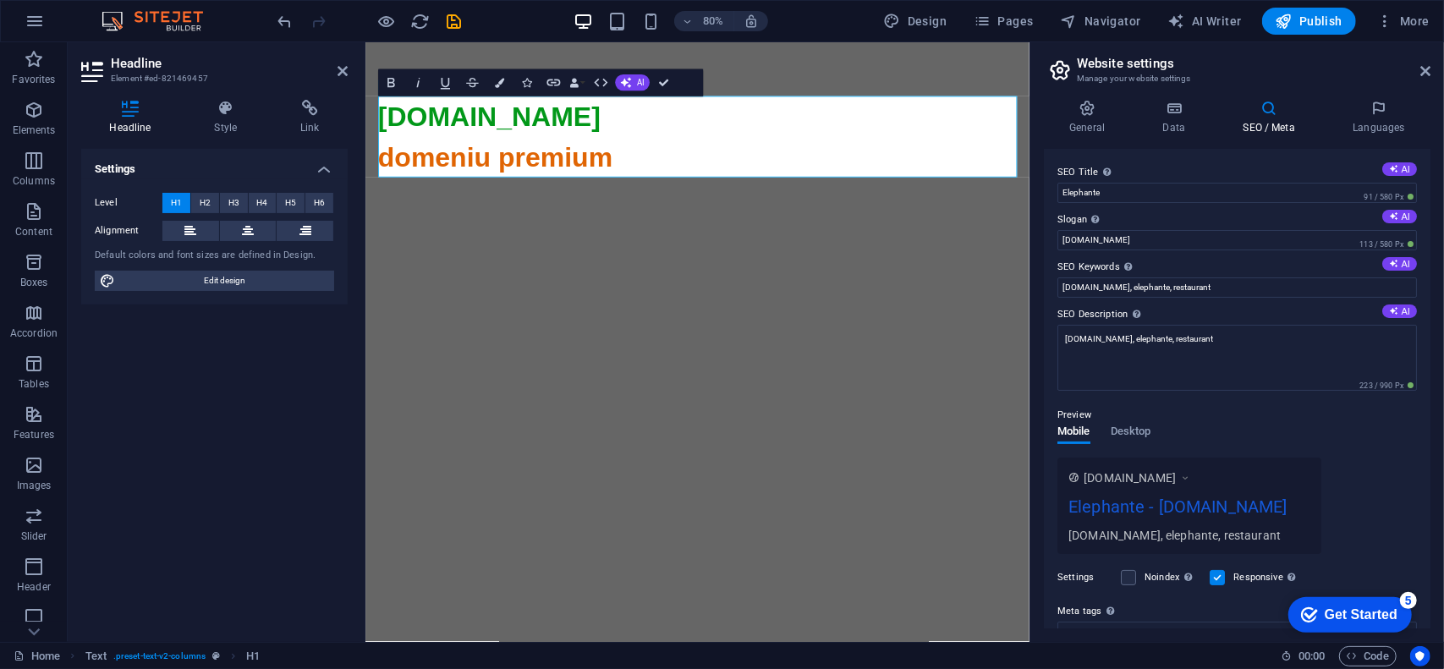
click at [1083, 96] on div "General Data SEO / Meta Languages Website name elephante.ro Logo Drag files her…" at bounding box center [1237, 364] width 414 height 556
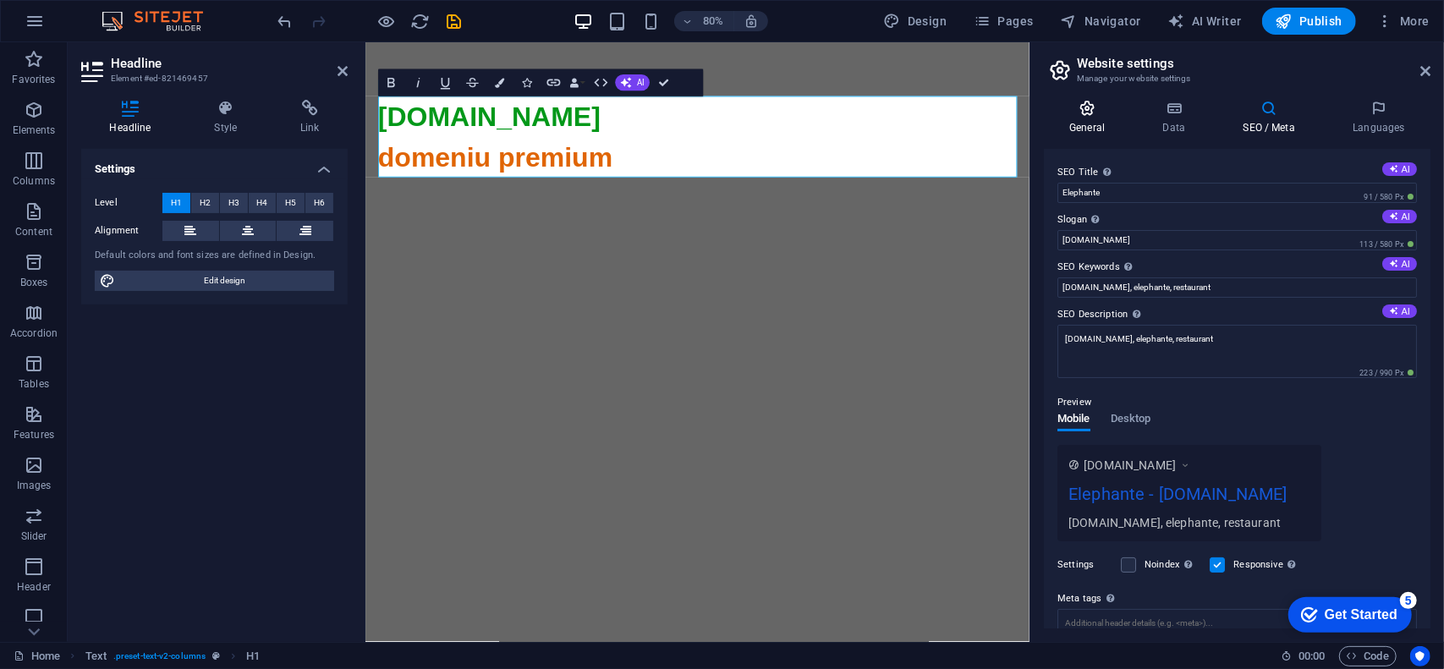
click at [1099, 119] on h4 "General" at bounding box center [1090, 118] width 93 height 36
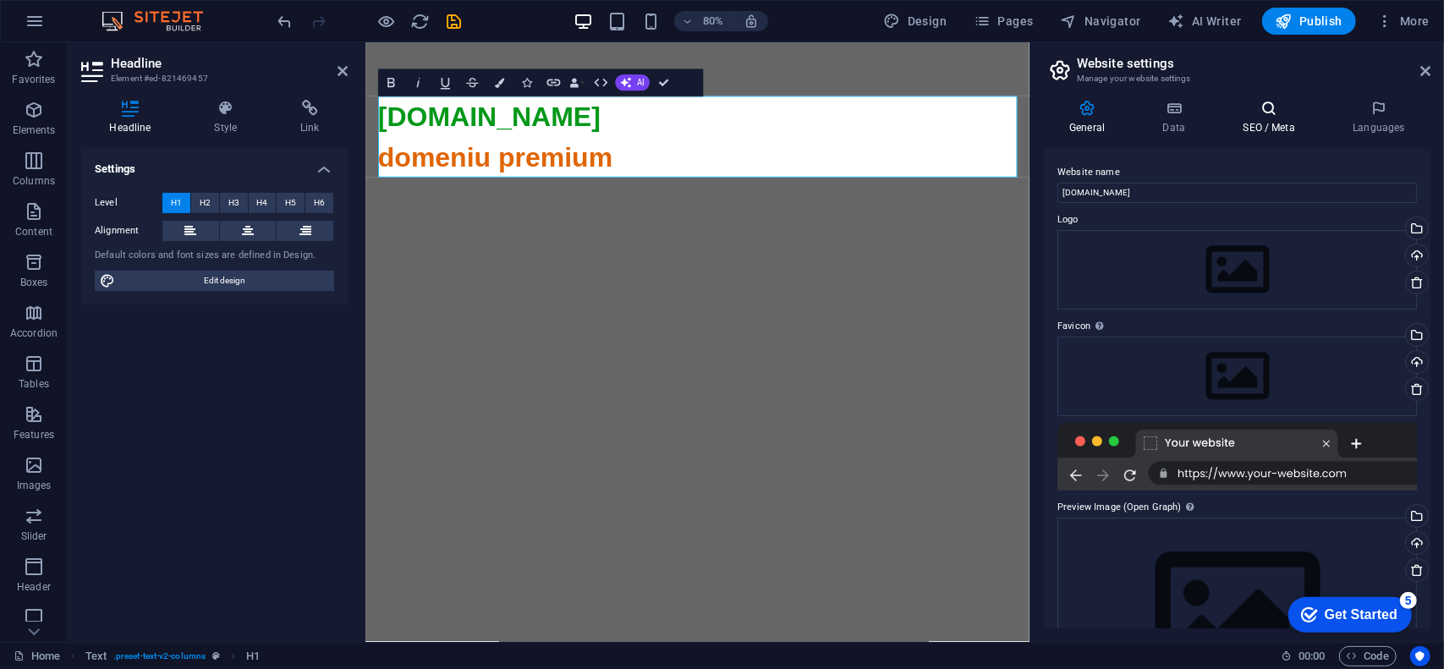
click at [1232, 119] on h4 "SEO / Meta" at bounding box center [1272, 118] width 110 height 36
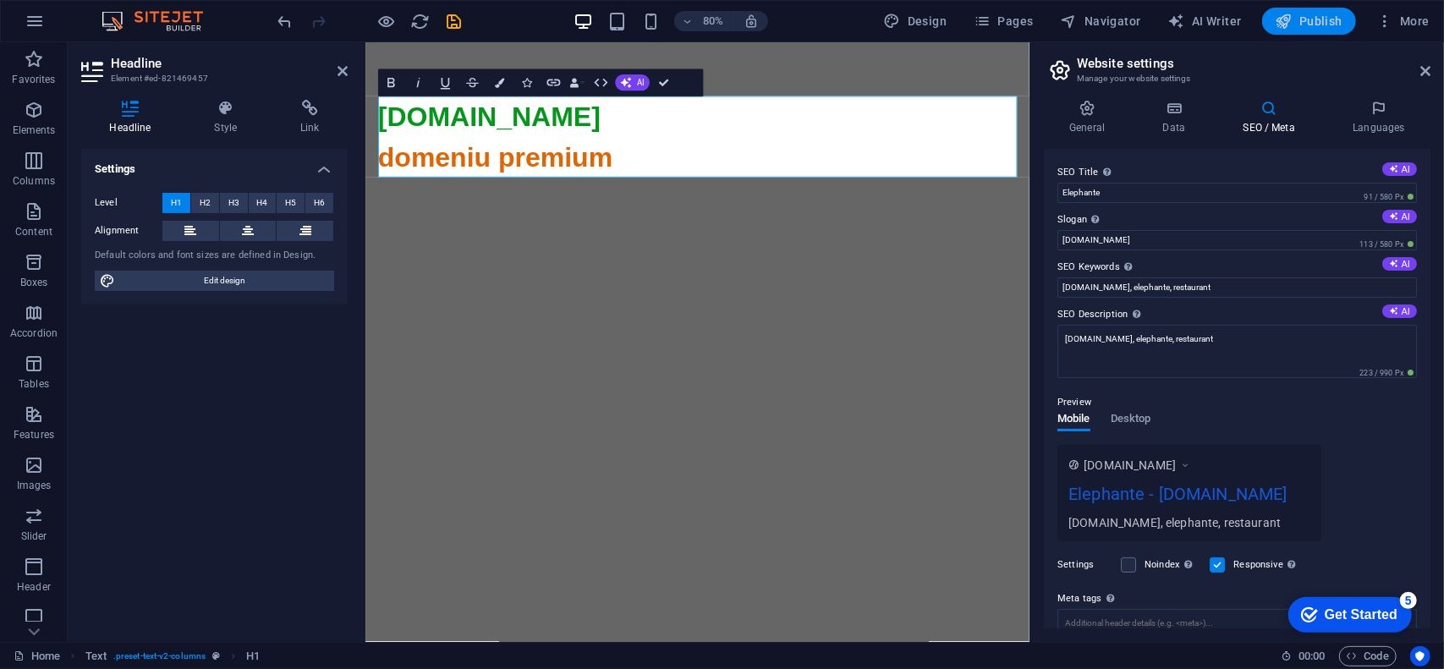
click at [1322, 14] on span "Publish" at bounding box center [1309, 21] width 67 height 17
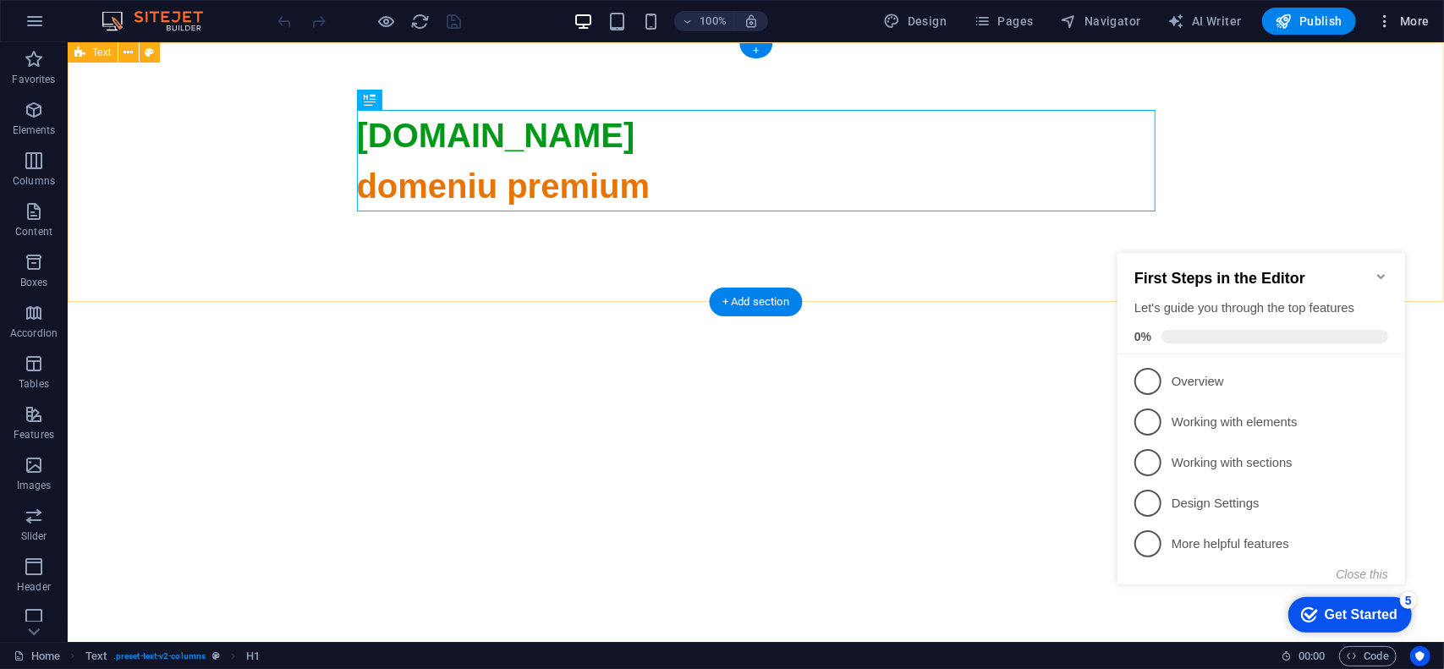
click at [1411, 29] on span "More" at bounding box center [1402, 21] width 53 height 17
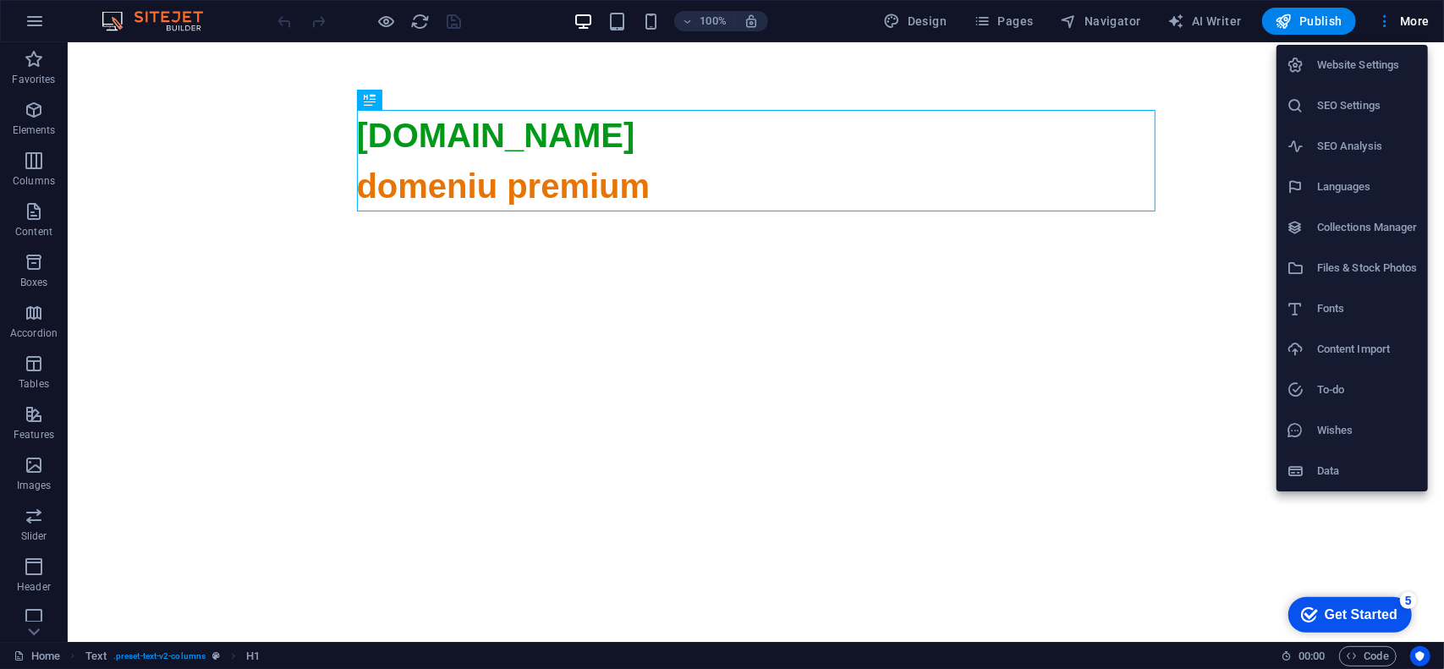
click at [1364, 100] on h6 "SEO Settings" at bounding box center [1367, 106] width 101 height 20
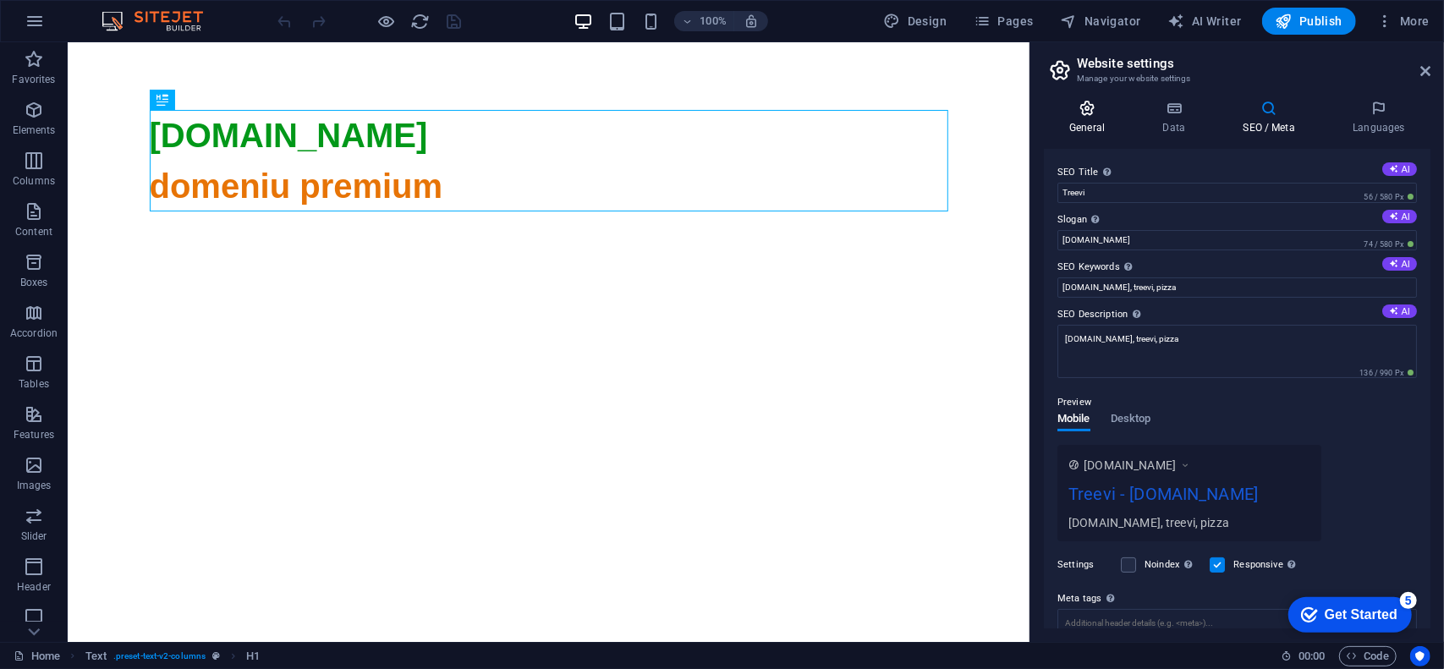
click at [1089, 115] on icon at bounding box center [1087, 108] width 86 height 17
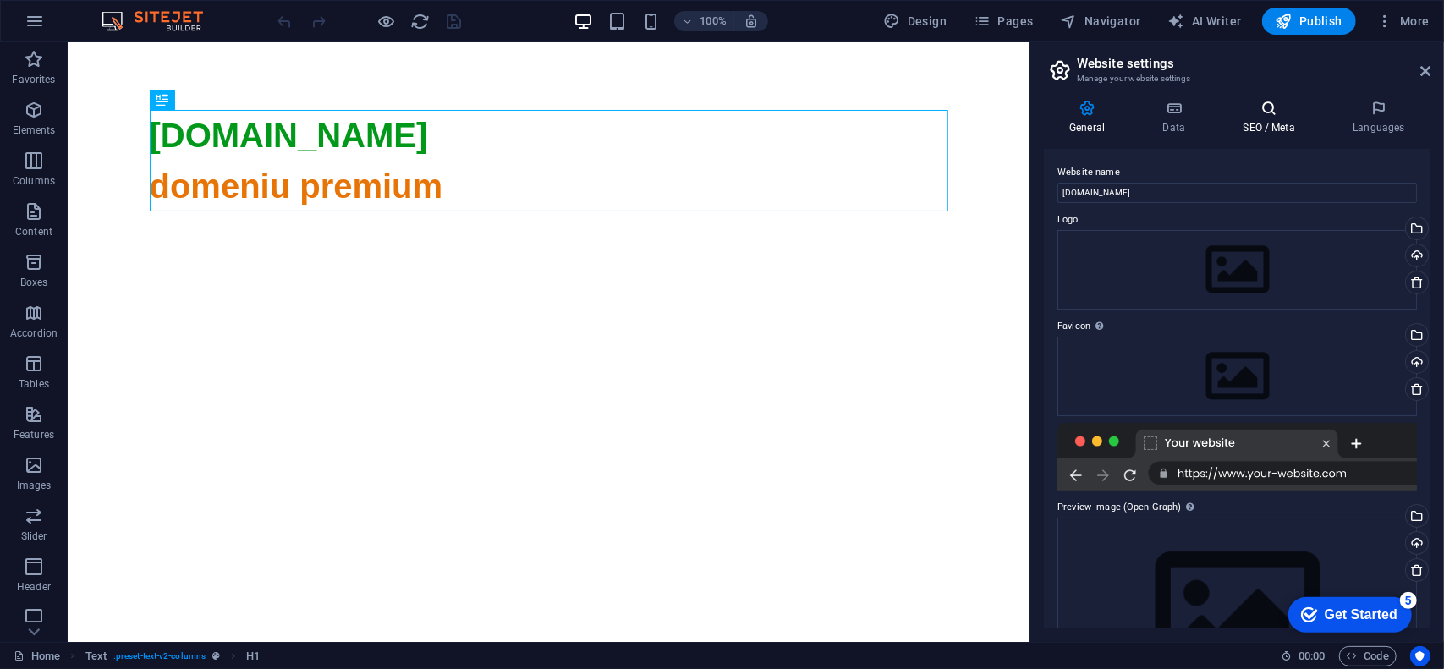
click at [1254, 124] on h4 "SEO / Meta" at bounding box center [1272, 118] width 110 height 36
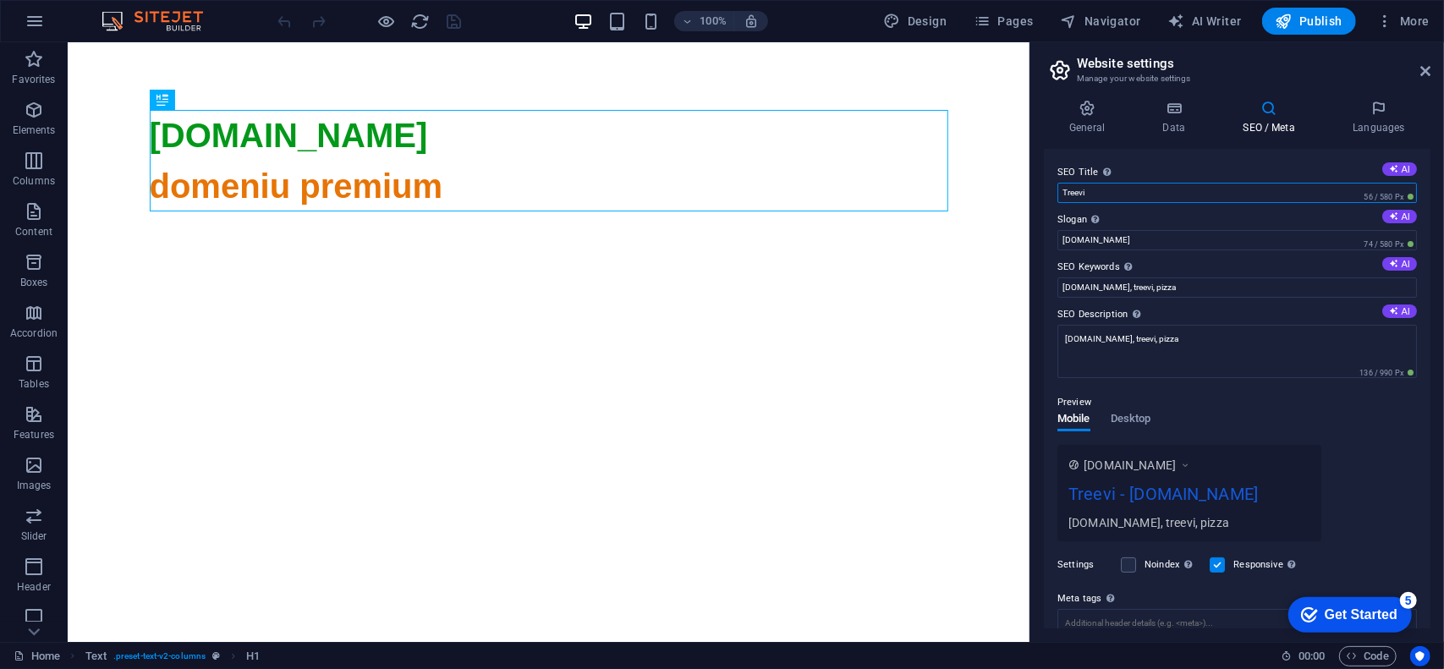
click at [1195, 196] on input "Treevi" at bounding box center [1238, 193] width 360 height 20
click at [1190, 167] on label "SEO Title The title of your website - make it something that stands out in sear…" at bounding box center [1238, 172] width 360 height 20
click at [1190, 183] on input "Treevi" at bounding box center [1238, 193] width 360 height 20
click at [1320, 19] on span "Publish" at bounding box center [1309, 21] width 67 height 17
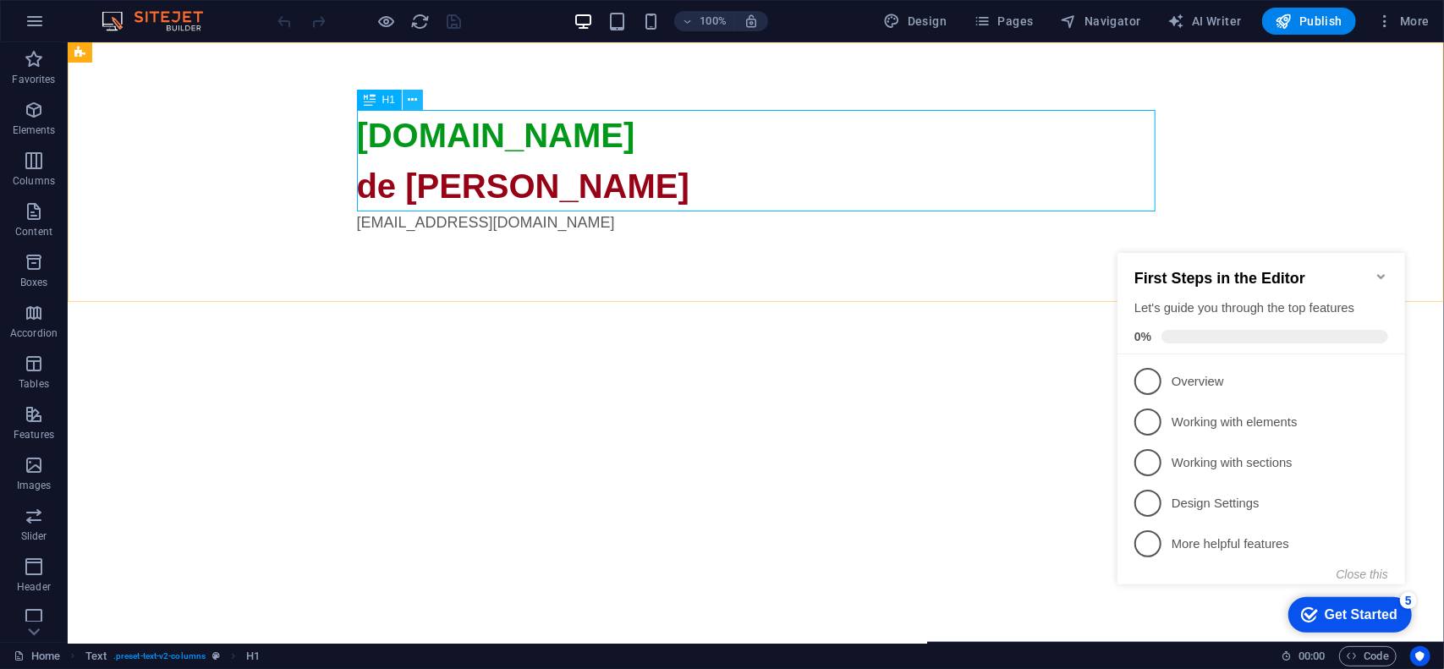
click at [414, 102] on icon at bounding box center [413, 100] width 9 height 18
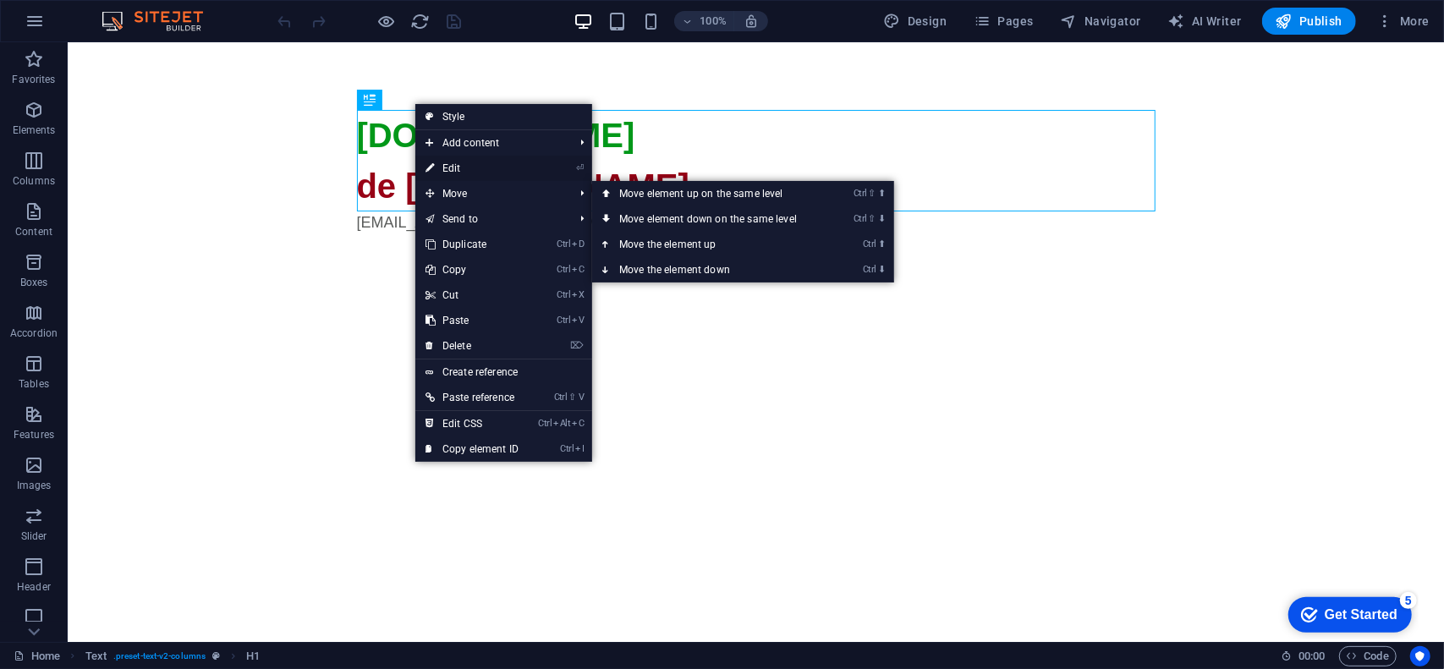
click at [474, 166] on link "⏎ Edit" at bounding box center [471, 168] width 113 height 25
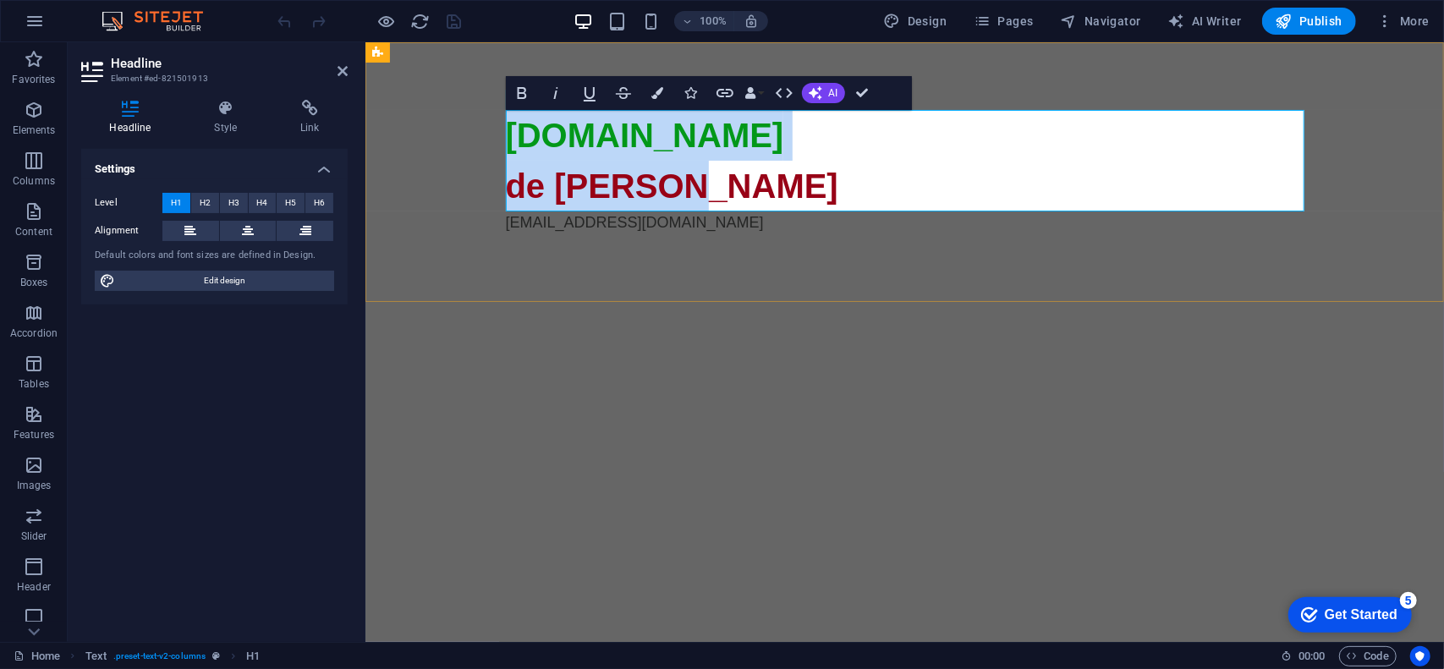
click at [627, 190] on span "de vanzare" at bounding box center [671, 185] width 332 height 37
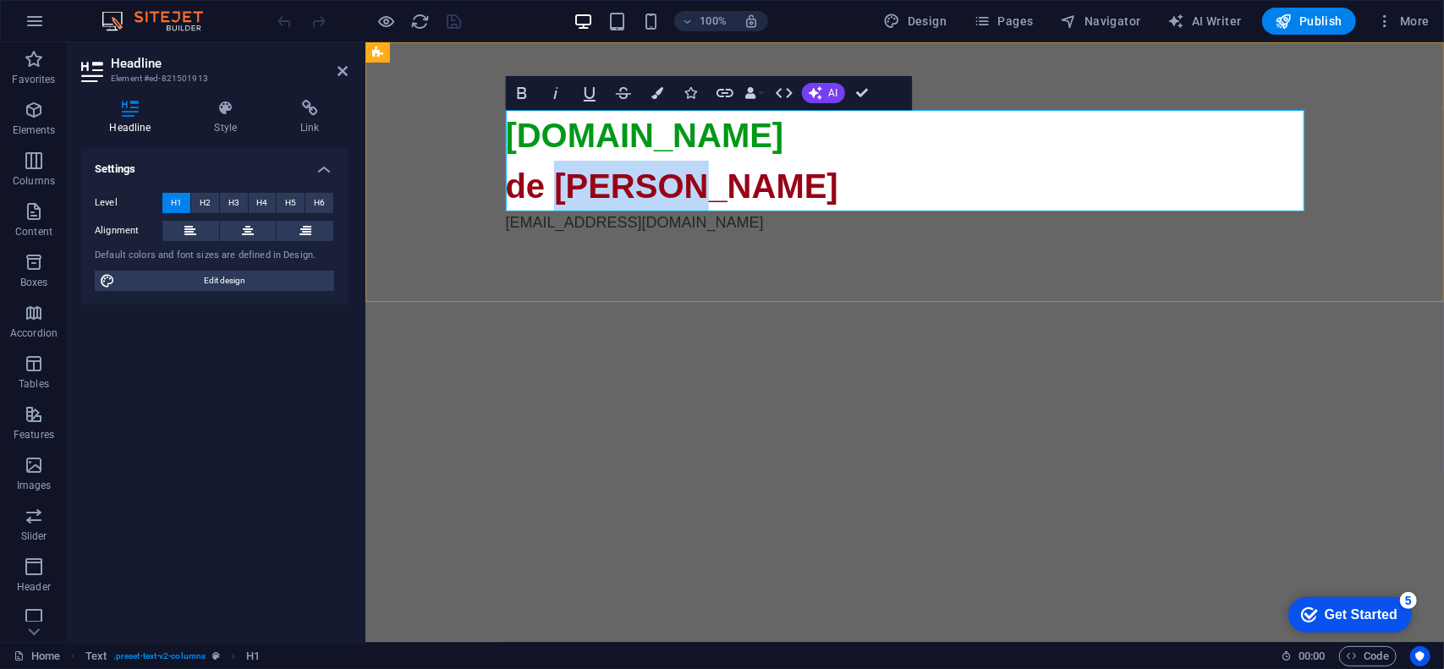
click at [627, 190] on span "de vanzare" at bounding box center [671, 185] width 332 height 37
click at [725, 182] on span "domeniu premium" at bounding box center [652, 185] width 294 height 37
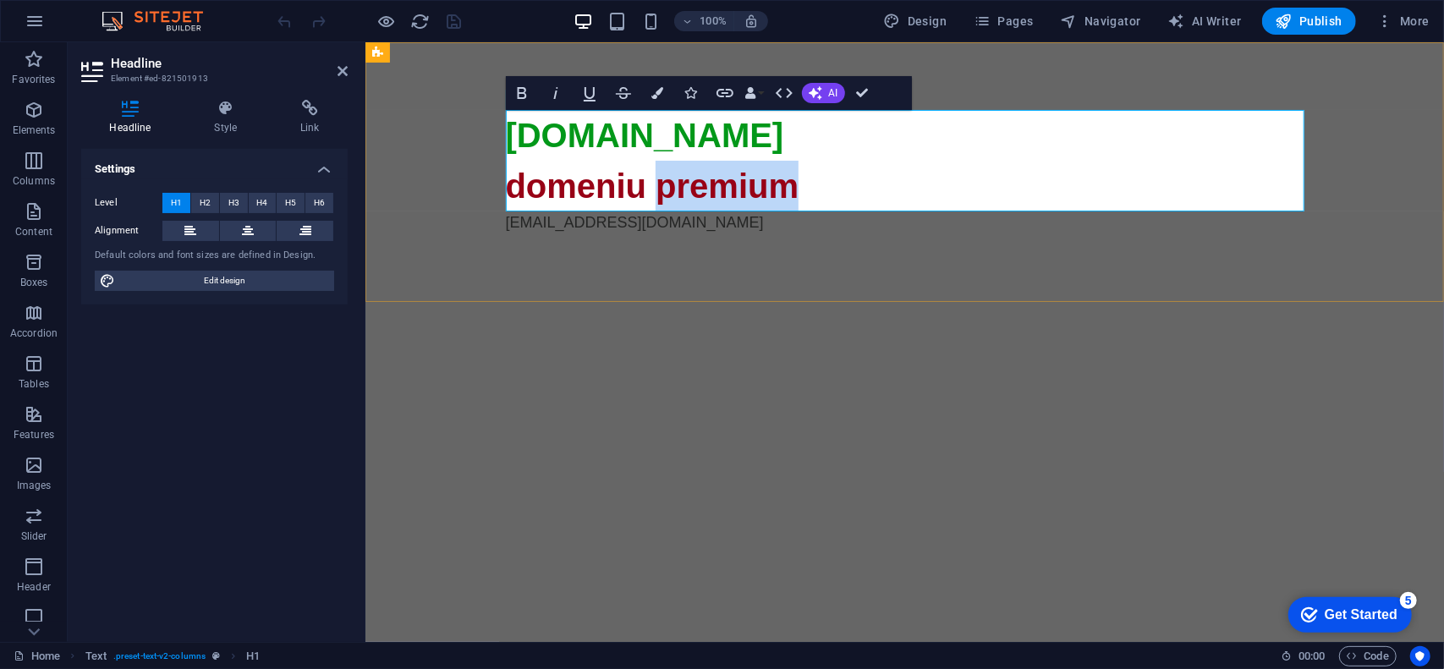
click at [725, 182] on span "domeniu premium" at bounding box center [652, 185] width 294 height 37
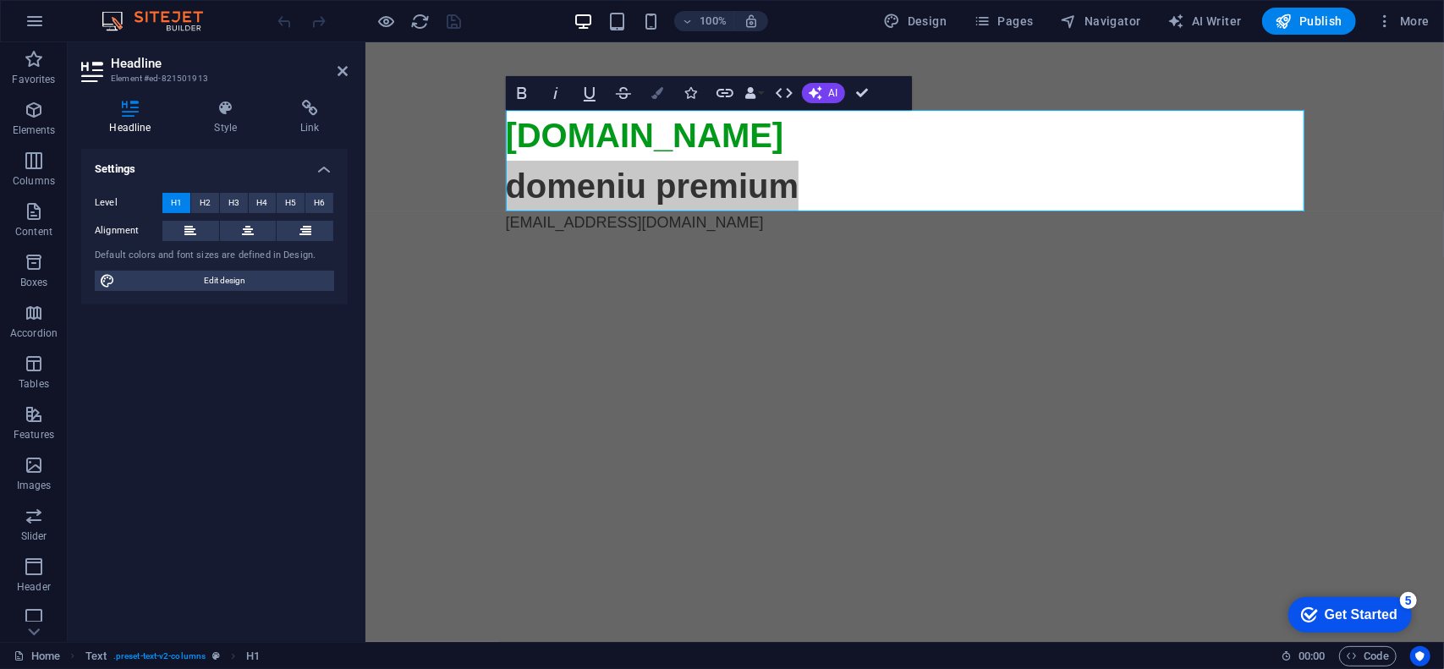
click at [653, 99] on button "Colors" at bounding box center [657, 93] width 32 height 34
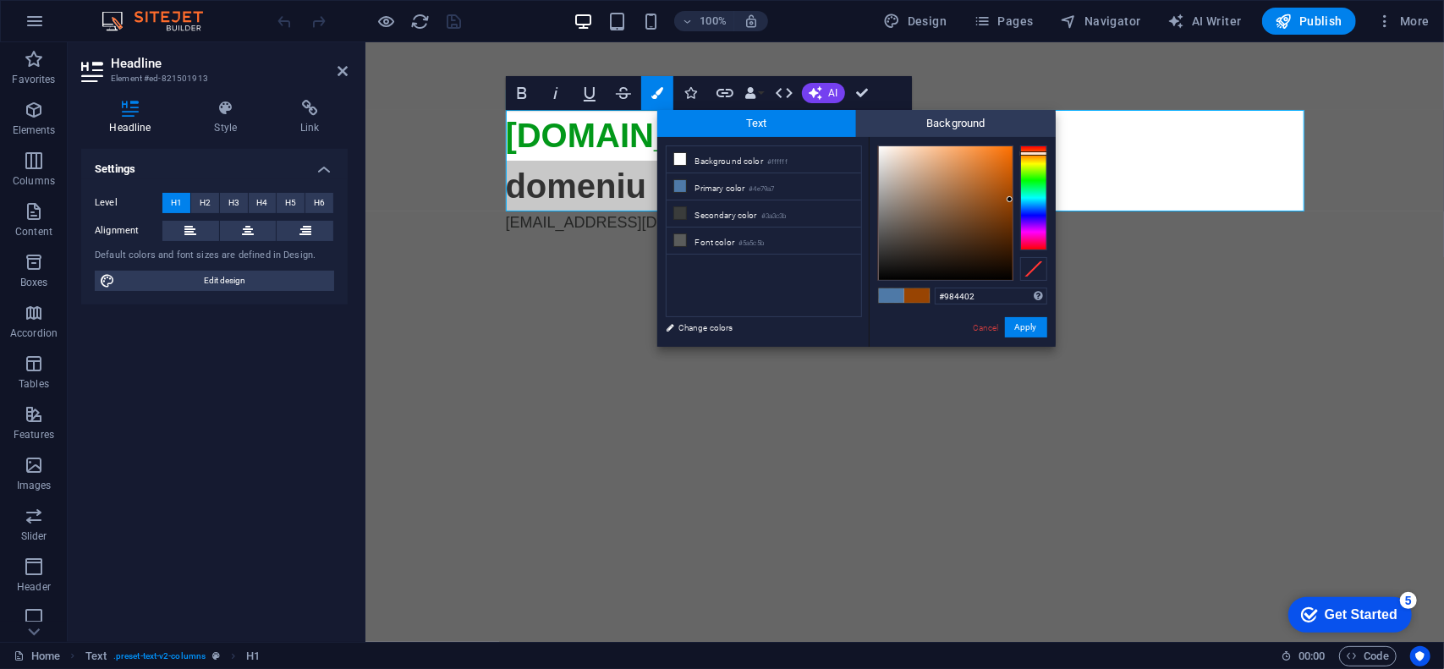
click at [1034, 153] on div at bounding box center [1033, 198] width 27 height 105
type input "#e26604"
click at [1009, 161] on div at bounding box center [946, 213] width 134 height 134
click at [1018, 326] on button "Apply" at bounding box center [1026, 327] width 42 height 20
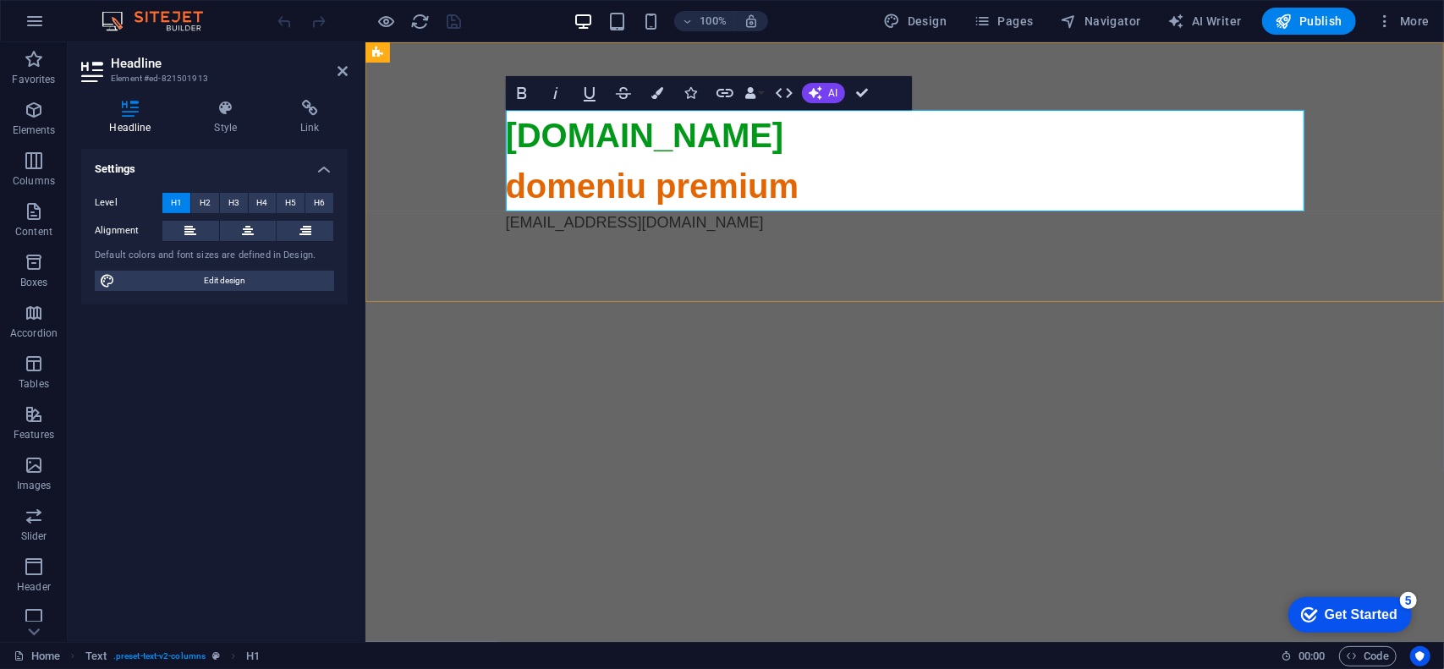
click at [962, 175] on h1 "naya.ro domeniu premium" at bounding box center [904, 160] width 799 height 102
click at [1430, 22] on span "More" at bounding box center [1402, 21] width 53 height 17
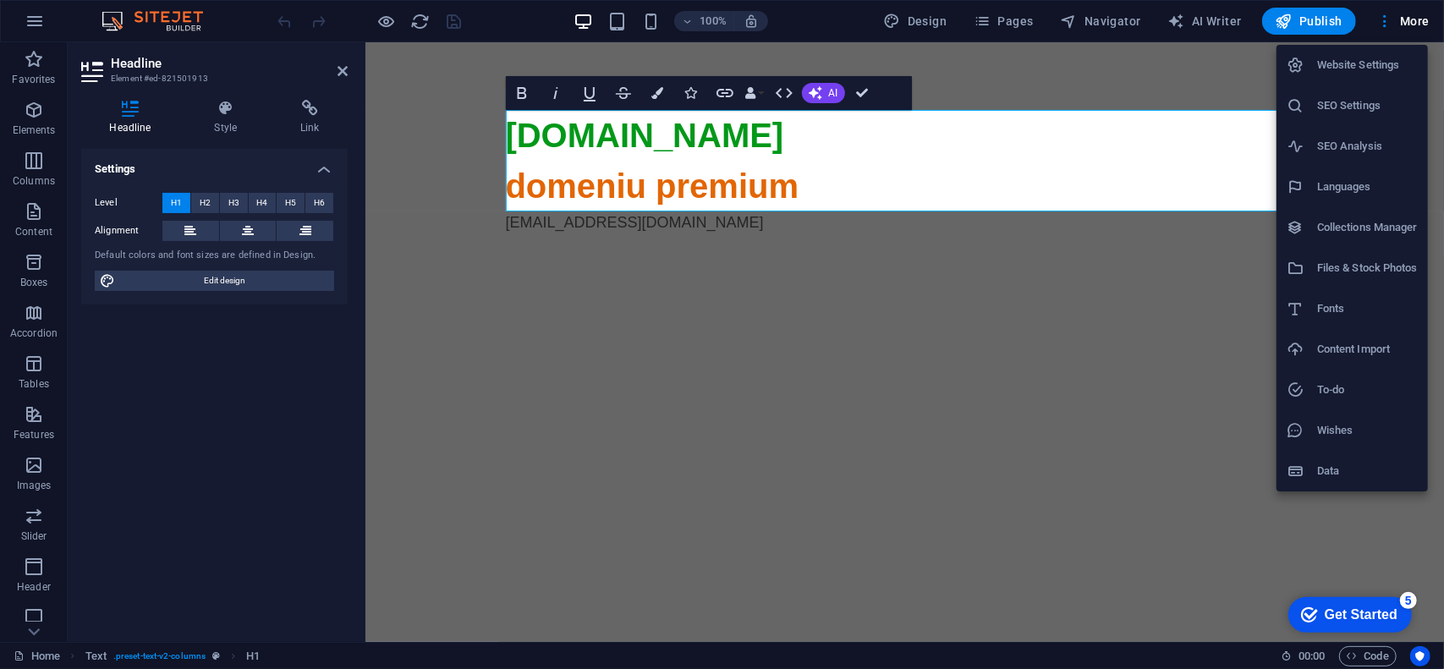
click at [1367, 102] on h6 "SEO Settings" at bounding box center [1367, 106] width 101 height 20
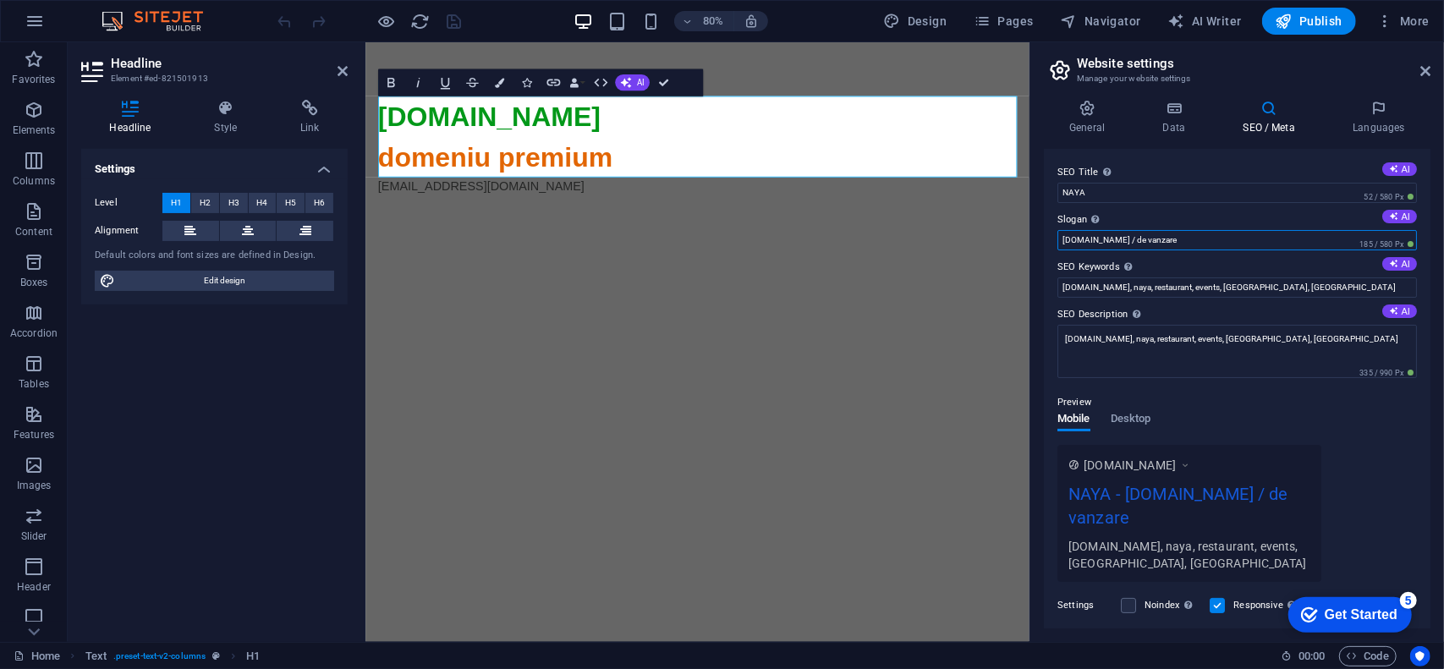
click at [1114, 249] on input "naya.ro / de vanzare" at bounding box center [1238, 240] width 360 height 20
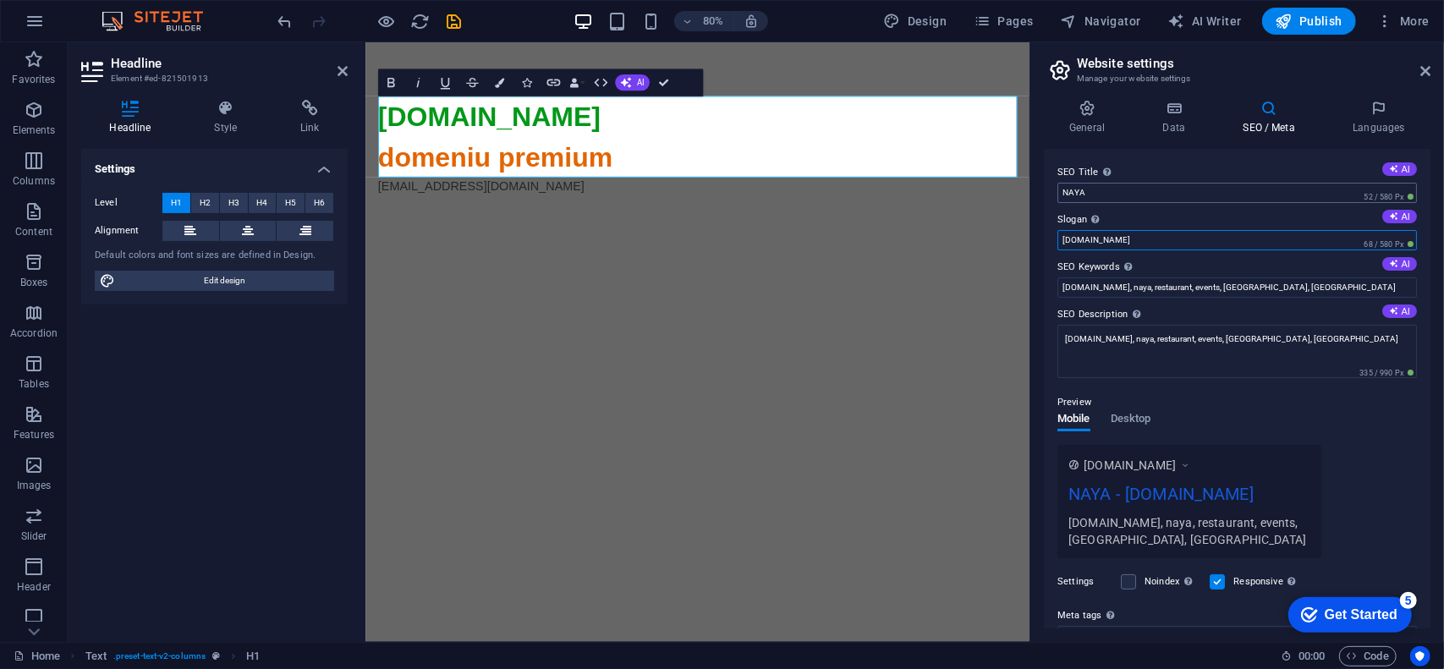
type input "naya.ro"
click at [1078, 185] on input "NAYA" at bounding box center [1238, 193] width 360 height 20
type input "Naya"
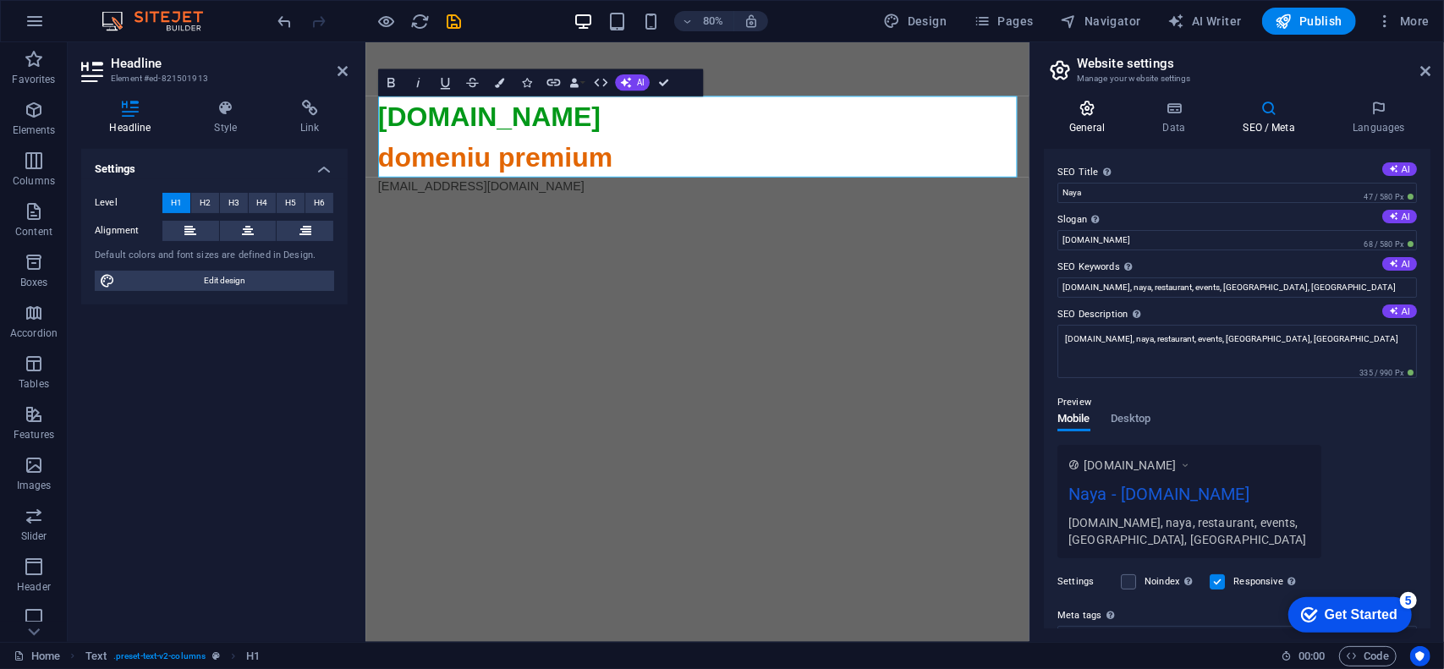
click at [1076, 124] on h4 "General" at bounding box center [1090, 118] width 93 height 36
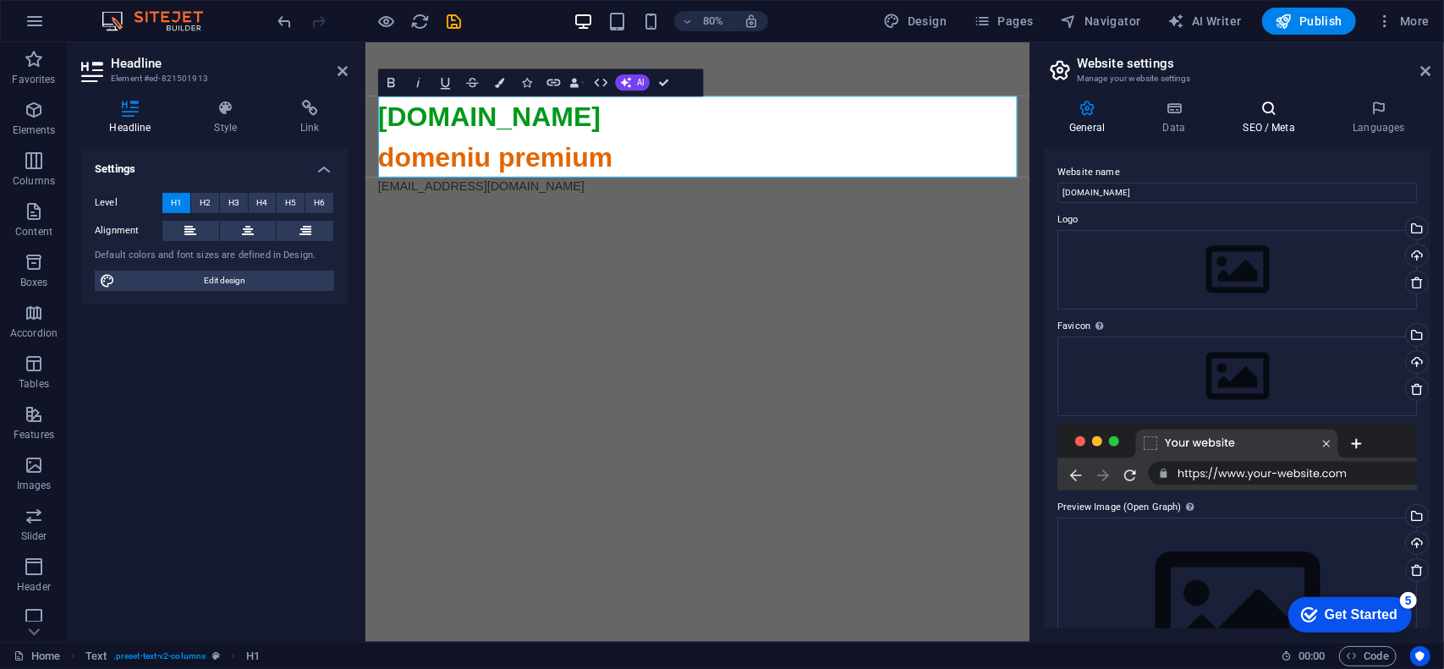
click at [1276, 110] on icon at bounding box center [1268, 108] width 103 height 17
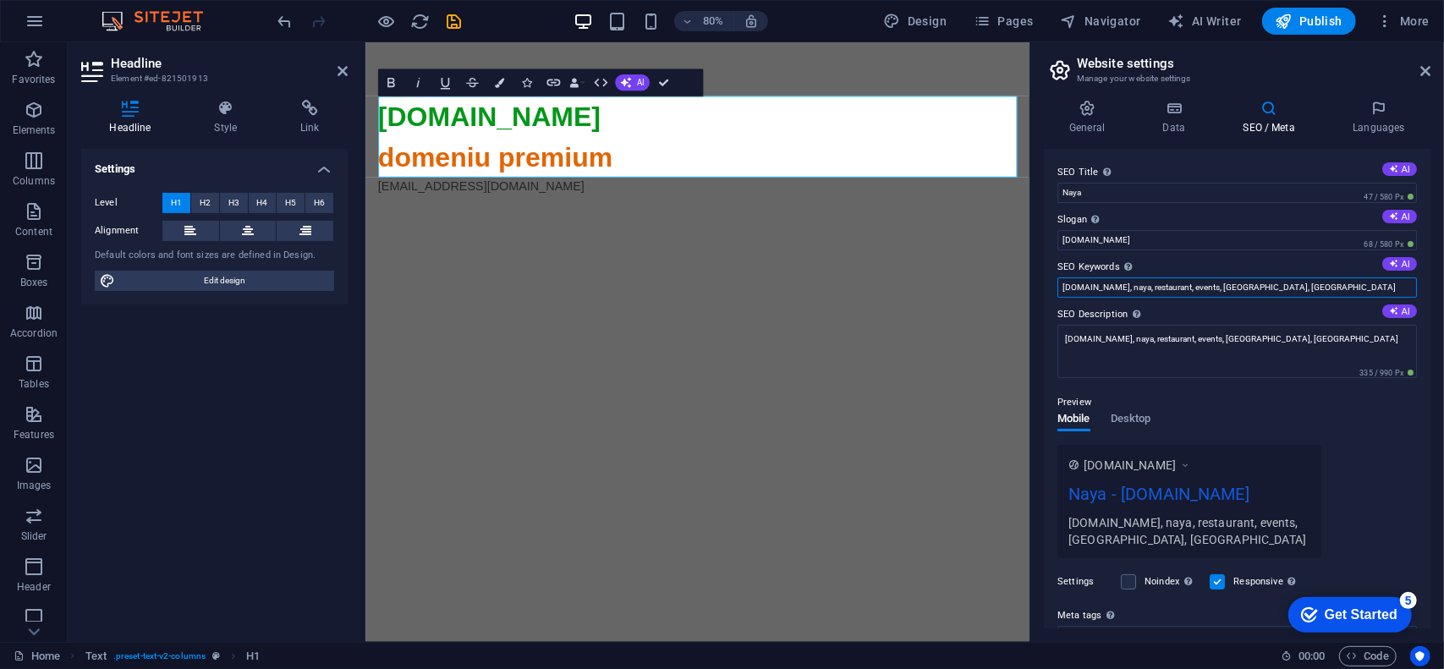
drag, startPoint x: 1115, startPoint y: 294, endPoint x: 1331, endPoint y: 288, distance: 215.8
click at [1331, 288] on input "naya.ro, naya, restaurant, events, bucuresti, romania" at bounding box center [1238, 287] width 360 height 20
type input "naya.ro, naya"
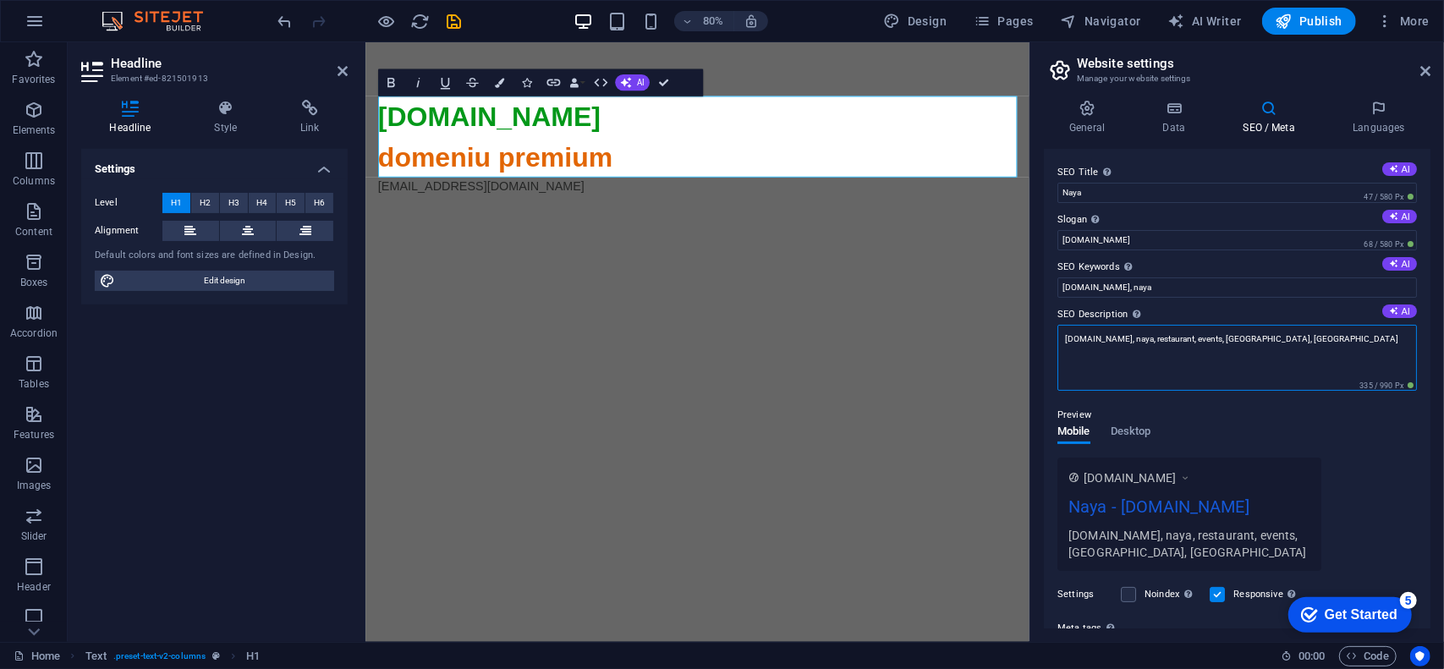
drag, startPoint x: 1117, startPoint y: 343, endPoint x: 1318, endPoint y: 332, distance: 201.6
click at [1318, 332] on textarea "naya.ro, naya, restaurant, events, bucuresti, romania" at bounding box center [1238, 358] width 360 height 66
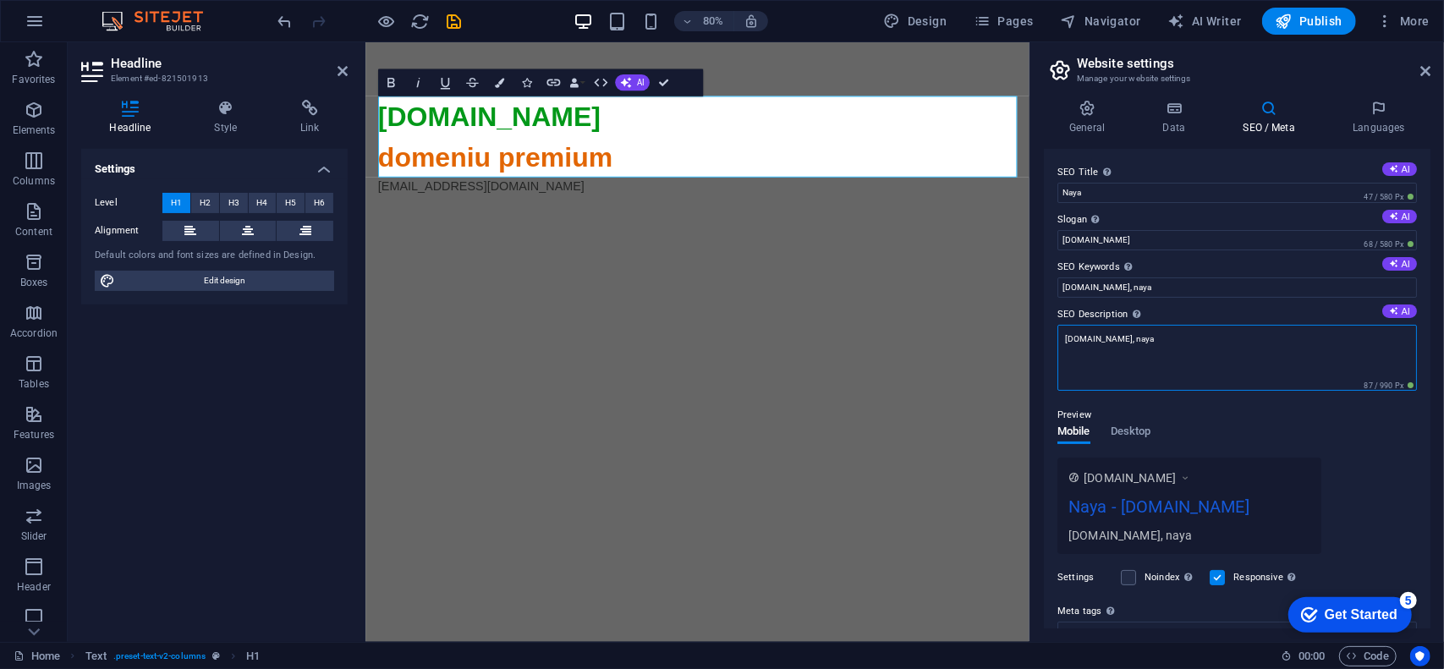
type textarea "naya.ro, naya"
click at [1222, 312] on label "SEO Description Describe the contents of your website - this is crucial for sea…" at bounding box center [1238, 315] width 360 height 20
click at [1222, 325] on textarea "naya.ro, naya" at bounding box center [1238, 358] width 360 height 66
click at [1223, 419] on div "Preview Mobile Desktop www.example.com Naya - naya.ro naya.ro, naya" at bounding box center [1238, 473] width 360 height 162
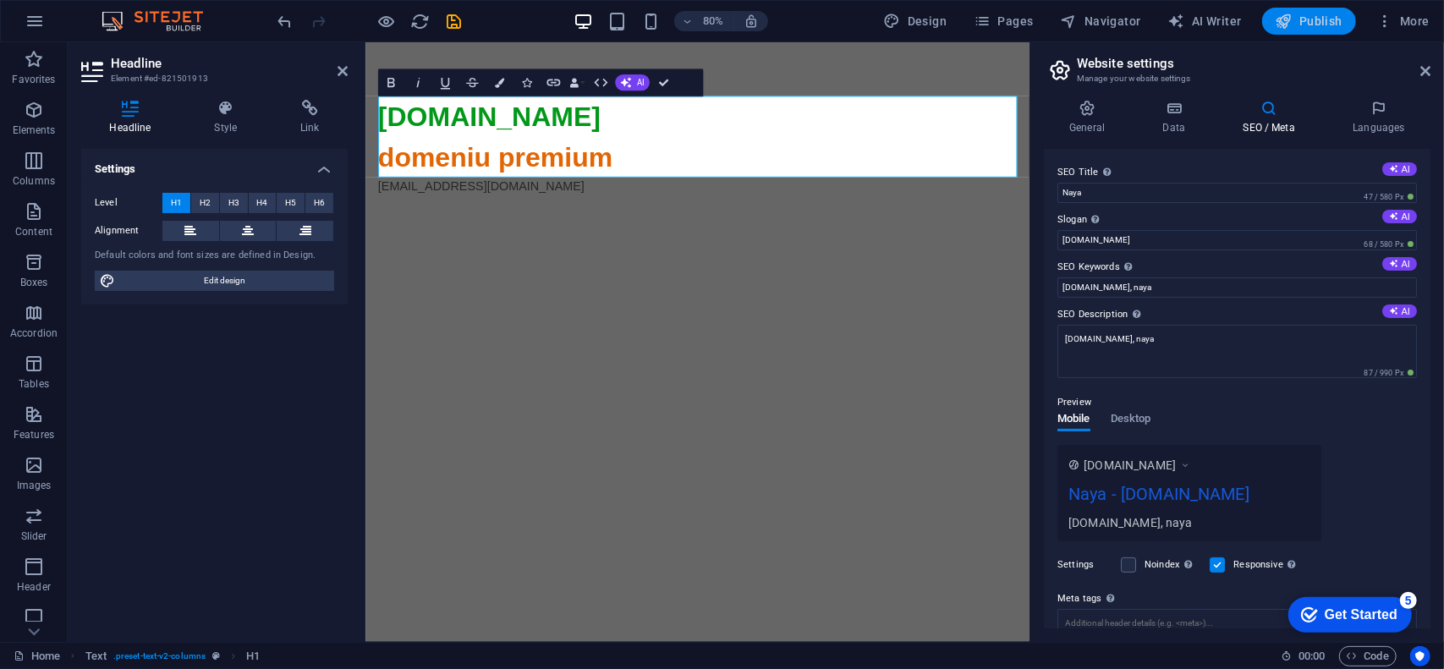
click at [1320, 19] on span "Publish" at bounding box center [1309, 21] width 67 height 17
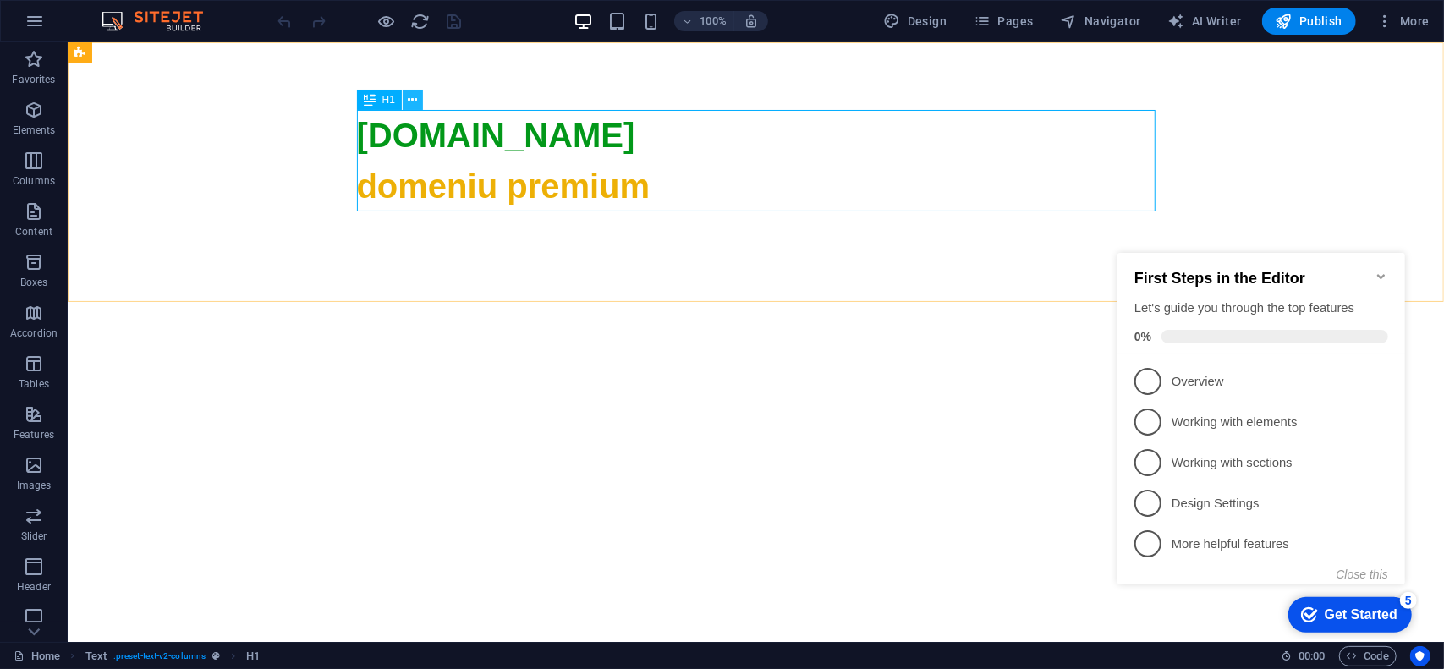
click at [407, 99] on button at bounding box center [413, 100] width 20 height 20
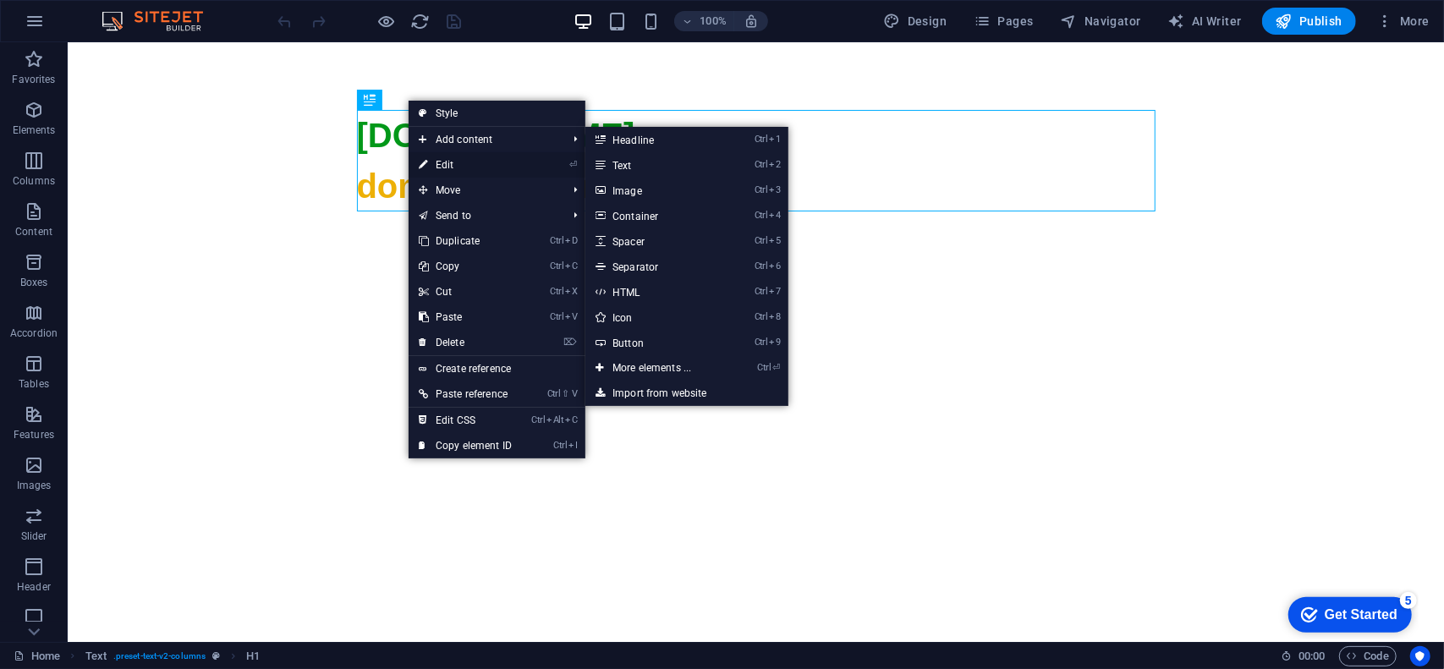
click at [447, 153] on link "⏎ Edit" at bounding box center [465, 164] width 113 height 25
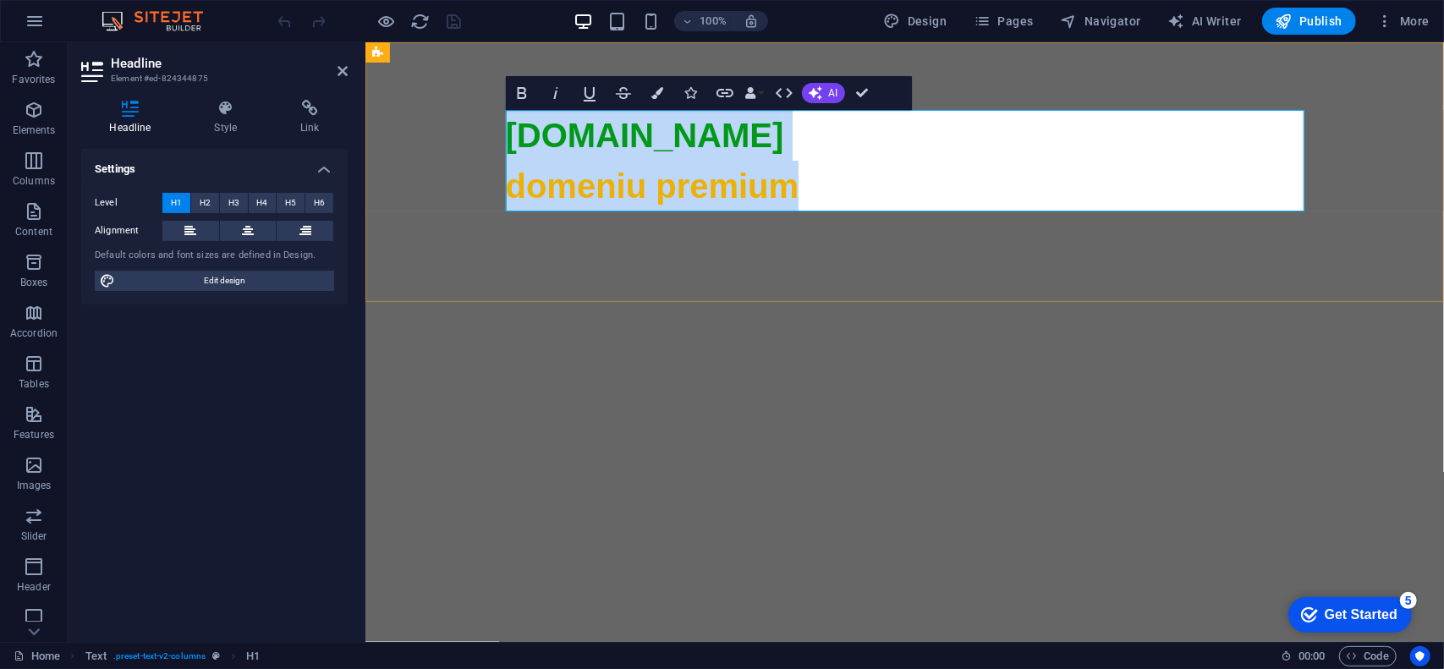
click at [745, 191] on span "domeniu premium" at bounding box center [652, 185] width 294 height 37
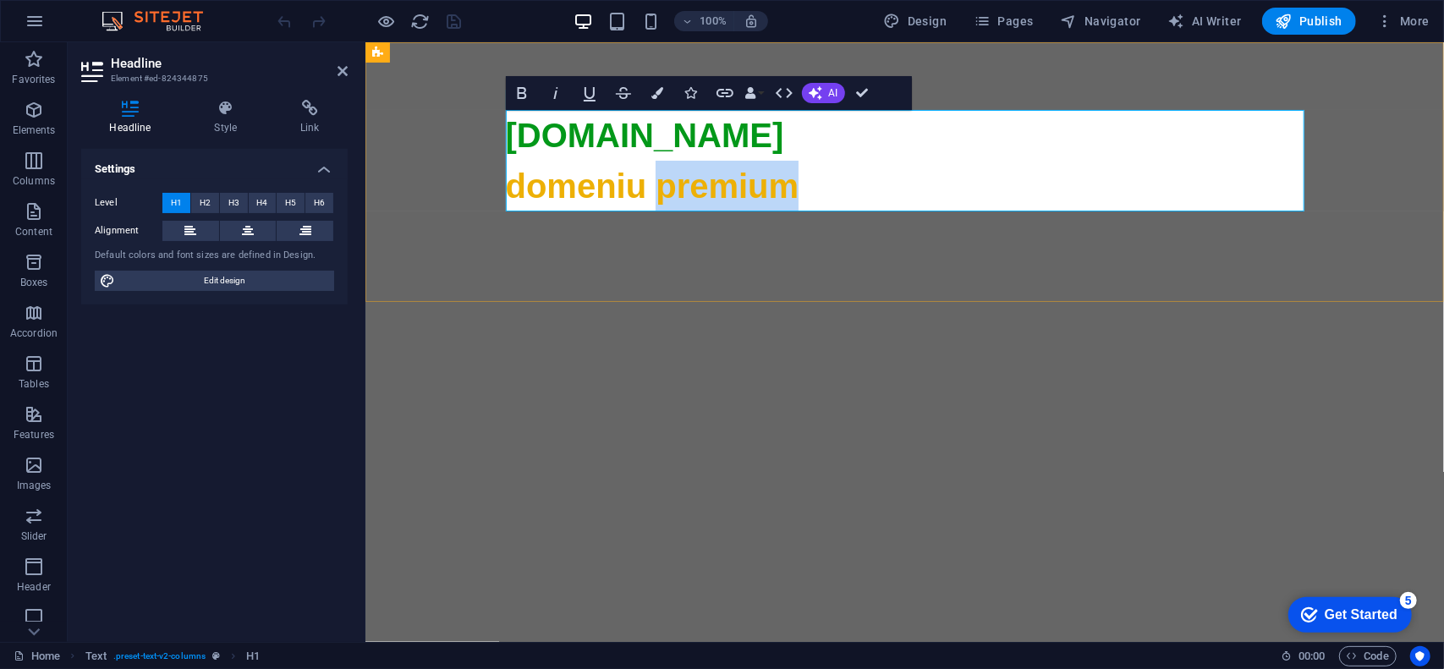
click at [745, 191] on span "domeniu premium" at bounding box center [652, 185] width 294 height 37
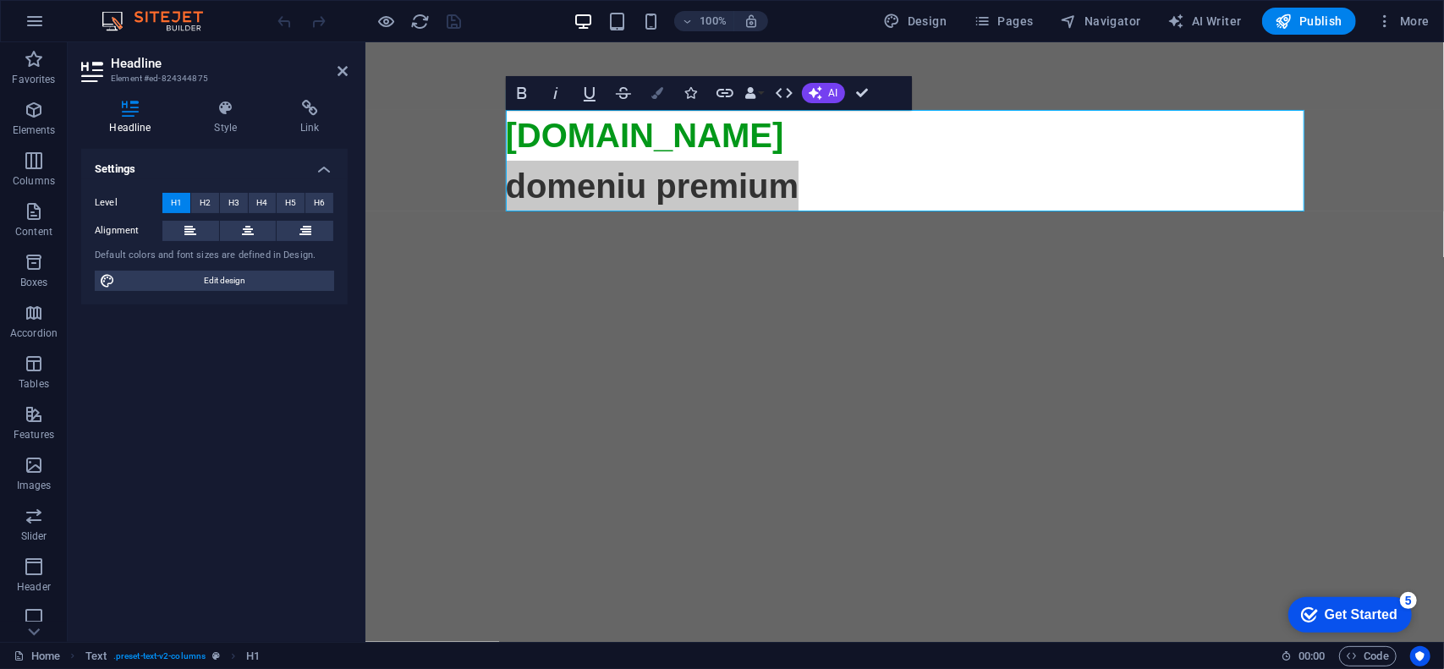
click at [651, 92] on icon "button" at bounding box center [657, 93] width 12 height 12
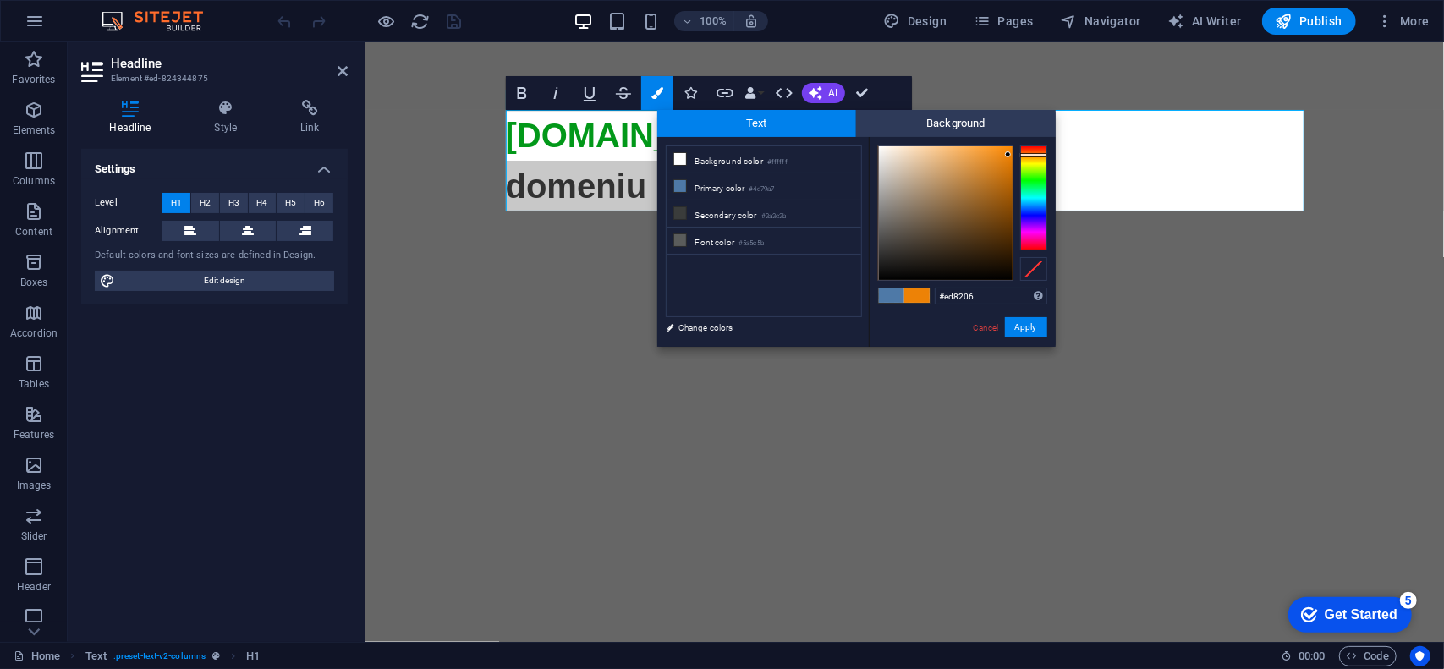
click at [1036, 155] on div at bounding box center [1033, 155] width 27 height 4
type input "#d77605"
click at [1008, 167] on div at bounding box center [946, 213] width 134 height 134
click at [1032, 335] on button "Apply" at bounding box center [1026, 327] width 42 height 20
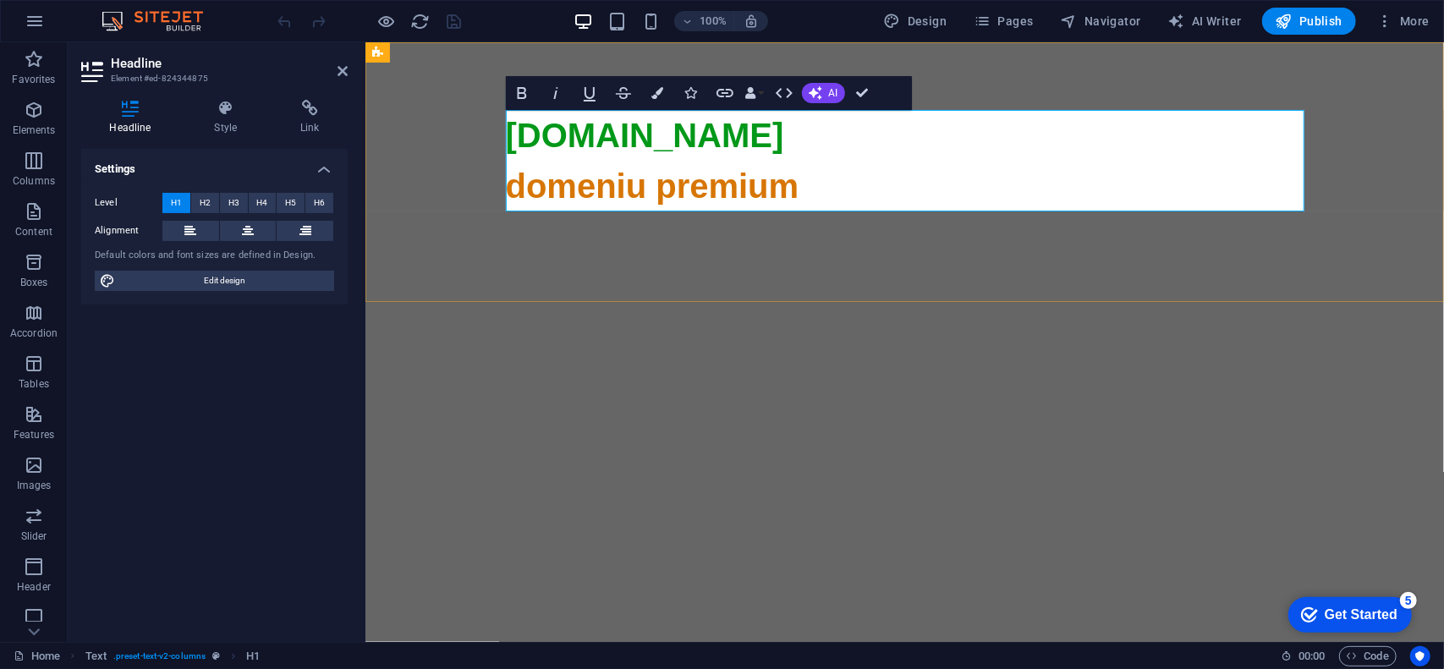
click at [820, 211] on icon at bounding box center [904, 610] width 799 height 799
click at [1406, 23] on span "More" at bounding box center [1402, 21] width 53 height 17
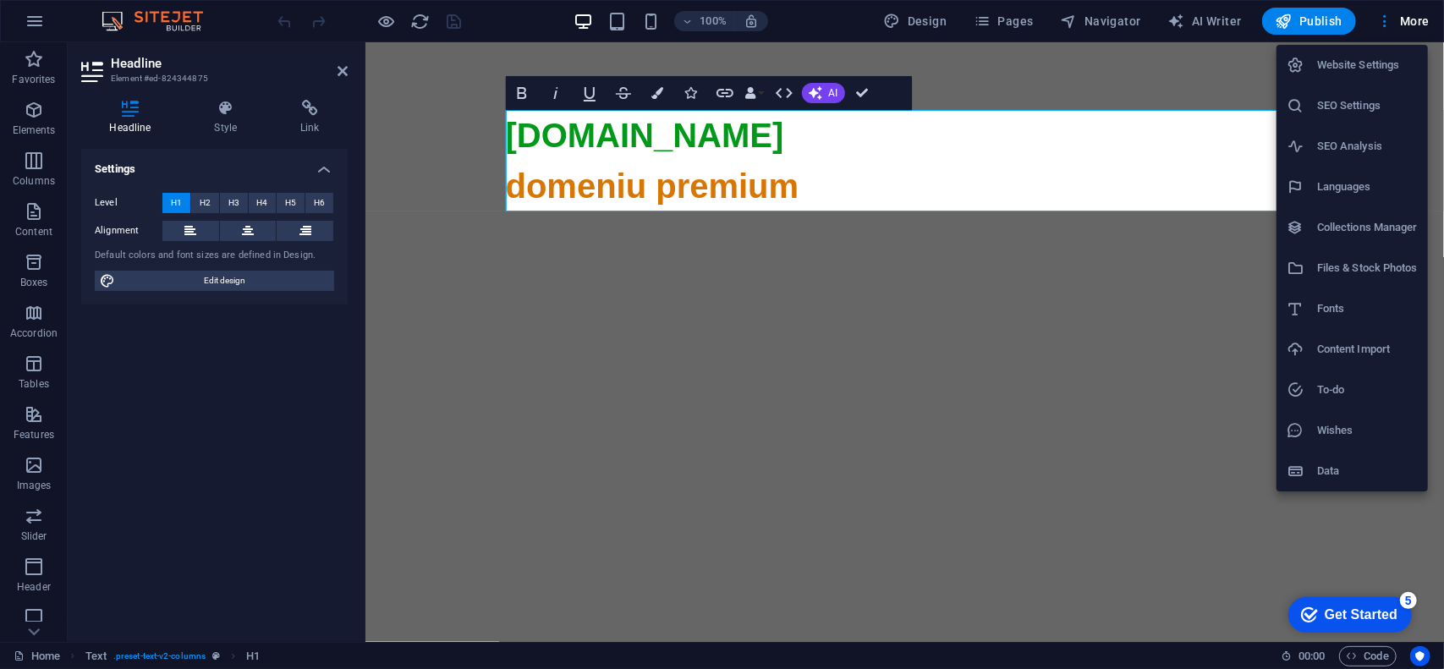
click at [1367, 105] on h6 "SEO Settings" at bounding box center [1367, 106] width 101 height 20
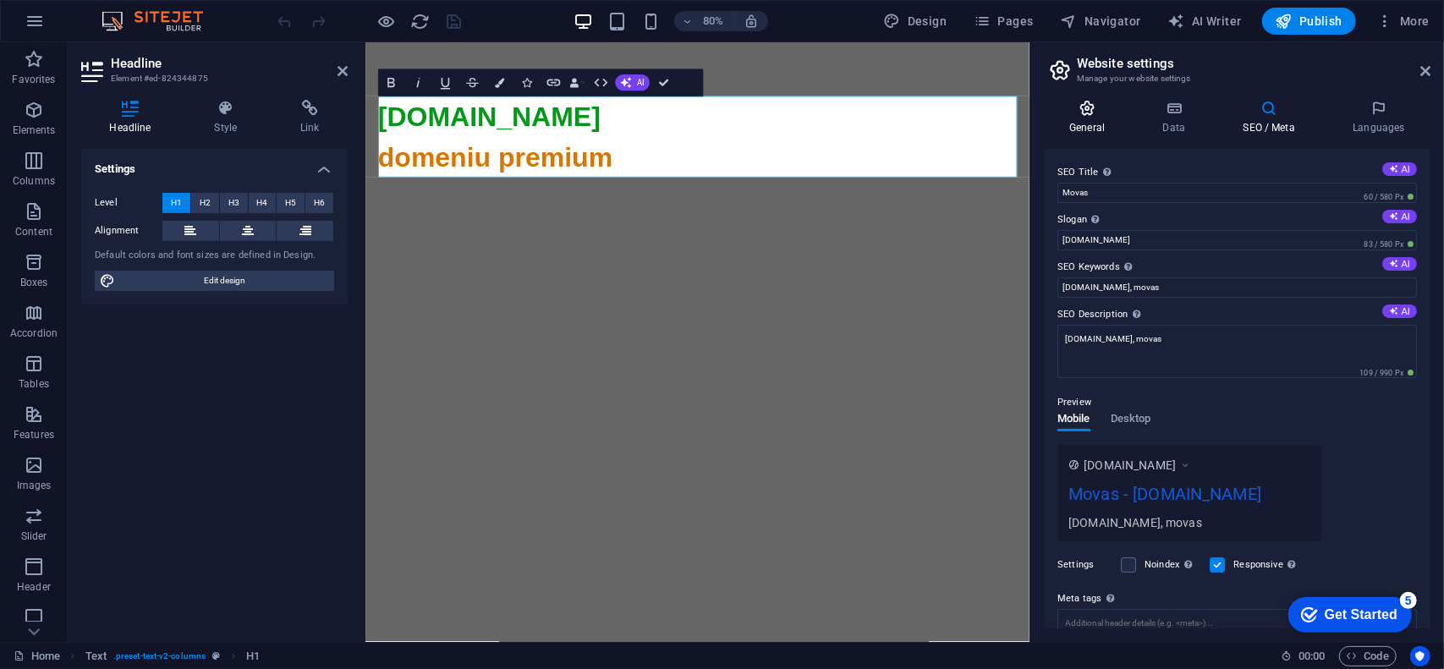
click at [1103, 112] on icon at bounding box center [1087, 108] width 86 height 17
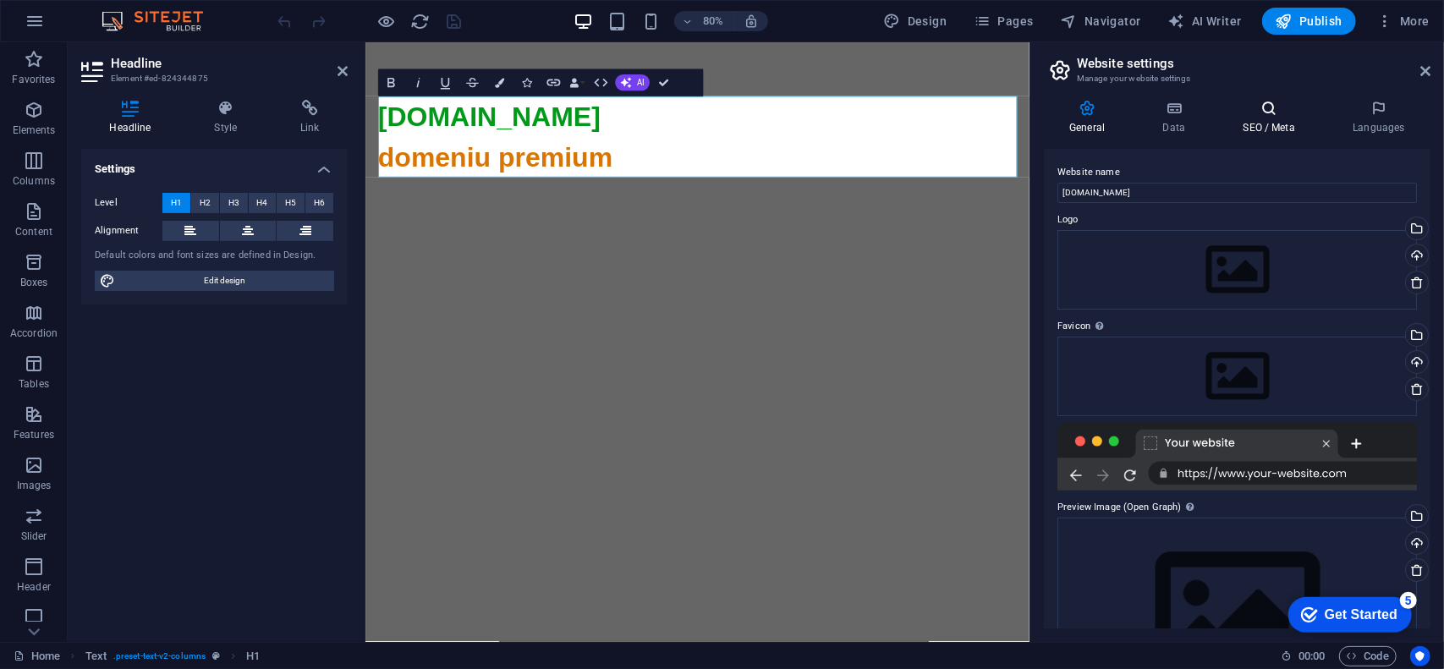
click at [1268, 122] on h4 "SEO / Meta" at bounding box center [1272, 118] width 110 height 36
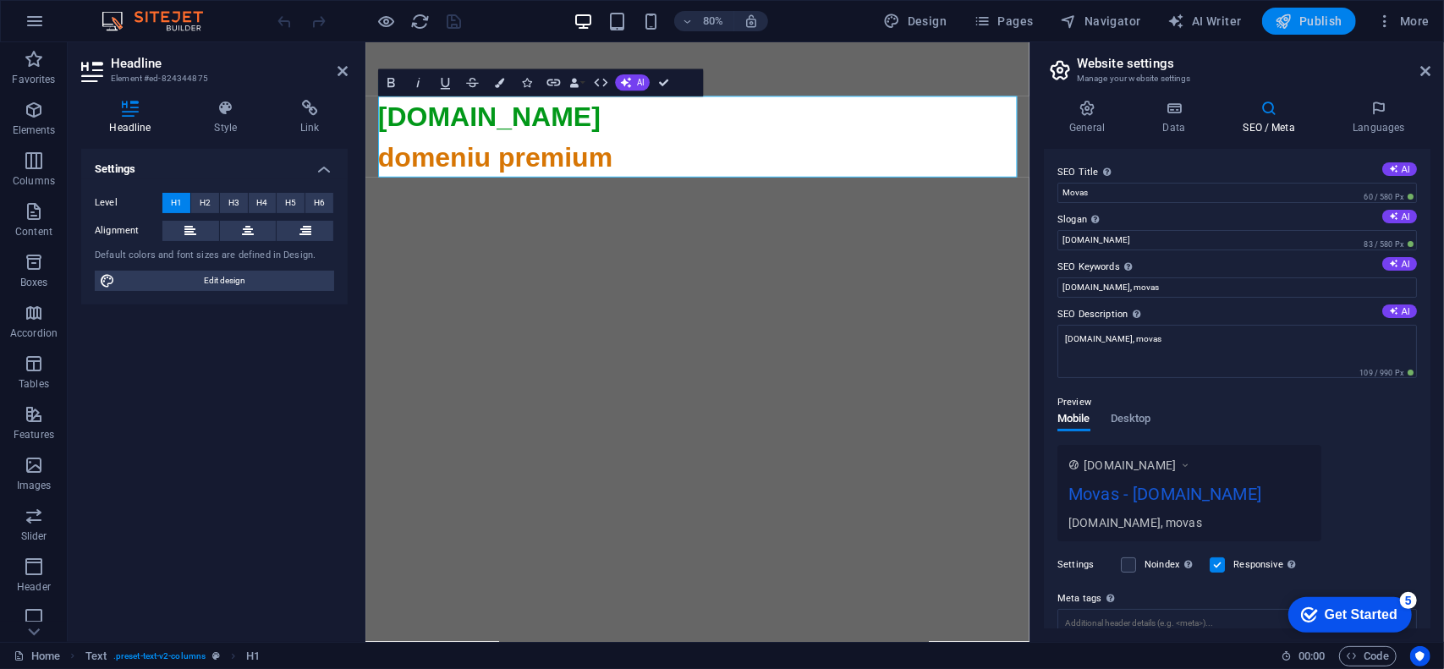
click at [1311, 16] on span "Publish" at bounding box center [1309, 21] width 67 height 17
